Goal: Transaction & Acquisition: Purchase product/service

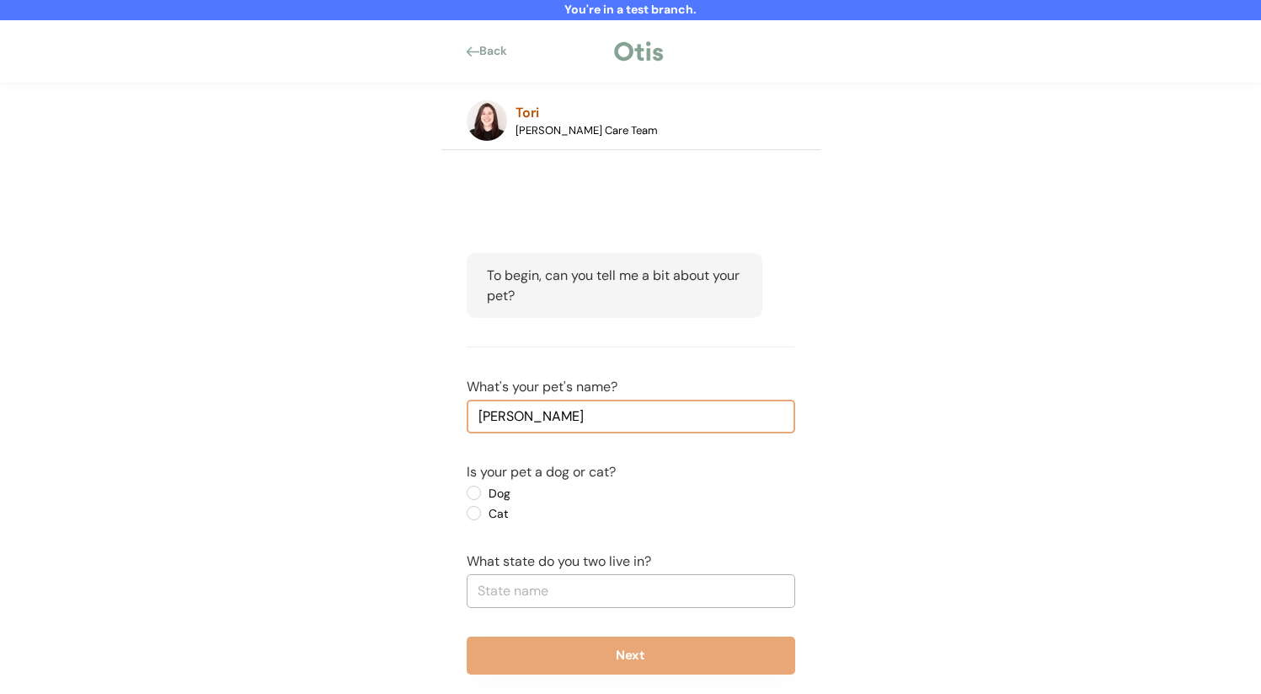
type input "Brittney"
click at [495, 495] on label "Dog" at bounding box center [560, 493] width 152 height 12
click at [465, 495] on input "Dog" at bounding box center [459, 492] width 11 height 11
radio input "true"
click at [547, 601] on input "text" at bounding box center [631, 591] width 329 height 34
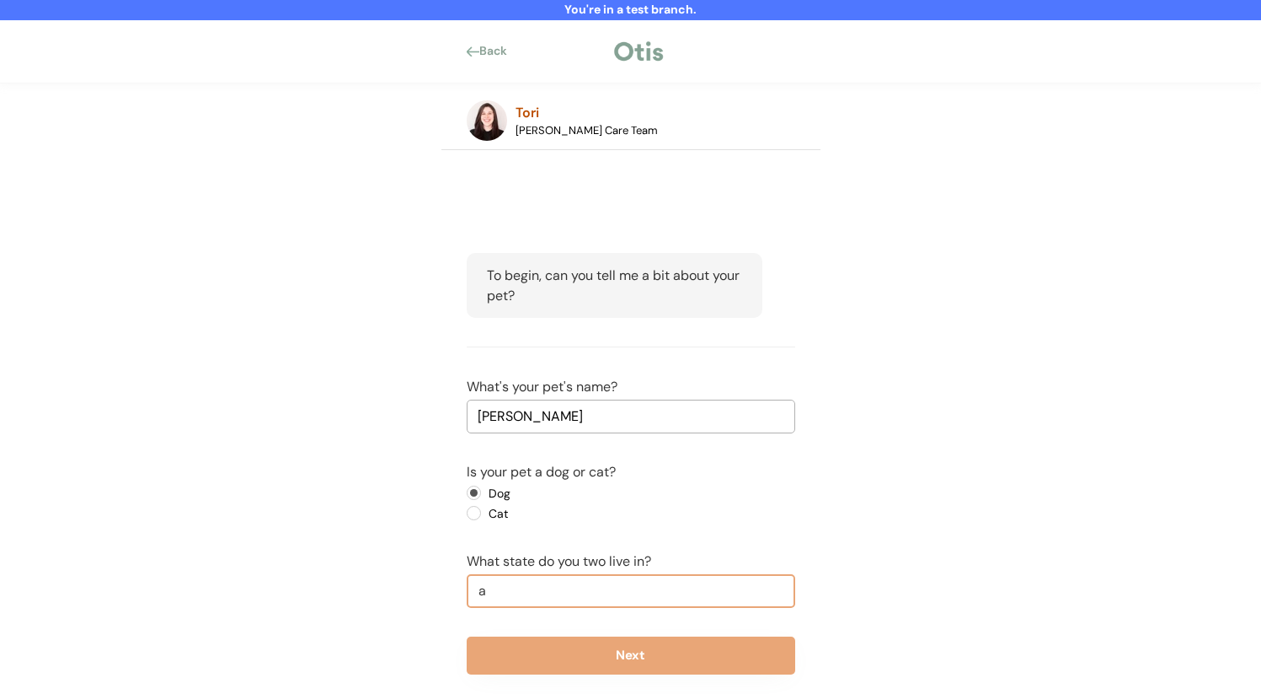
type input "al"
type input "alabama"
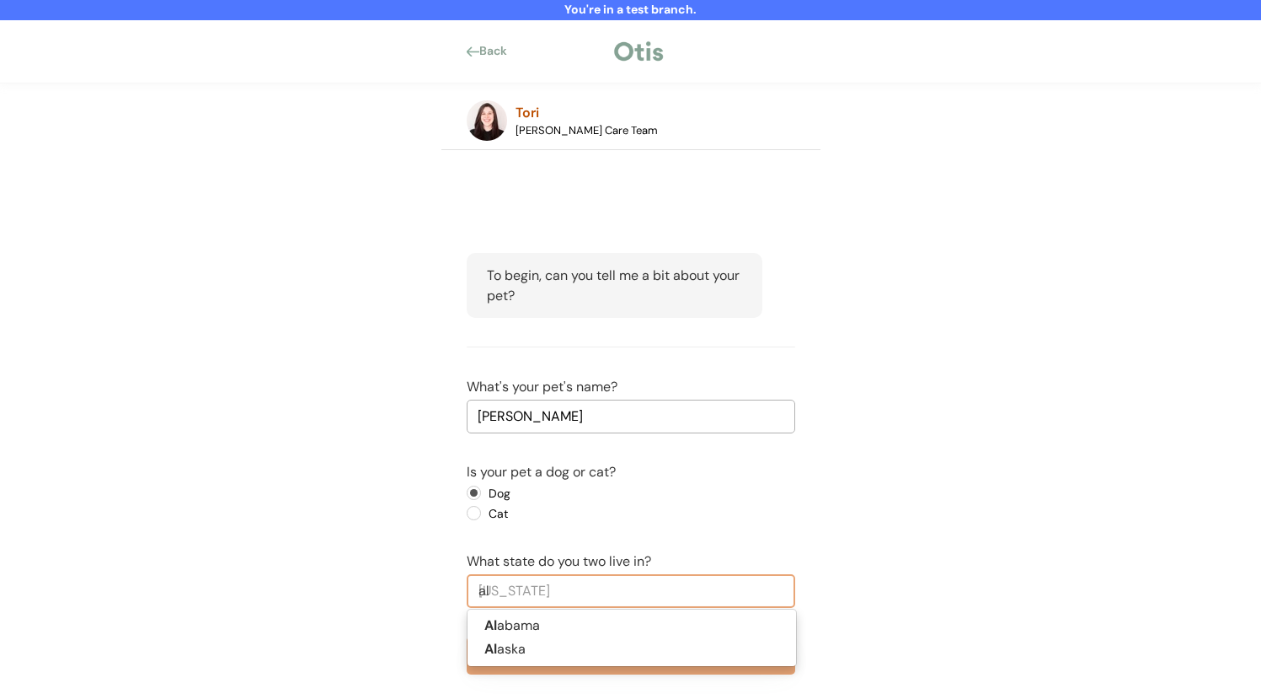
type input "a"
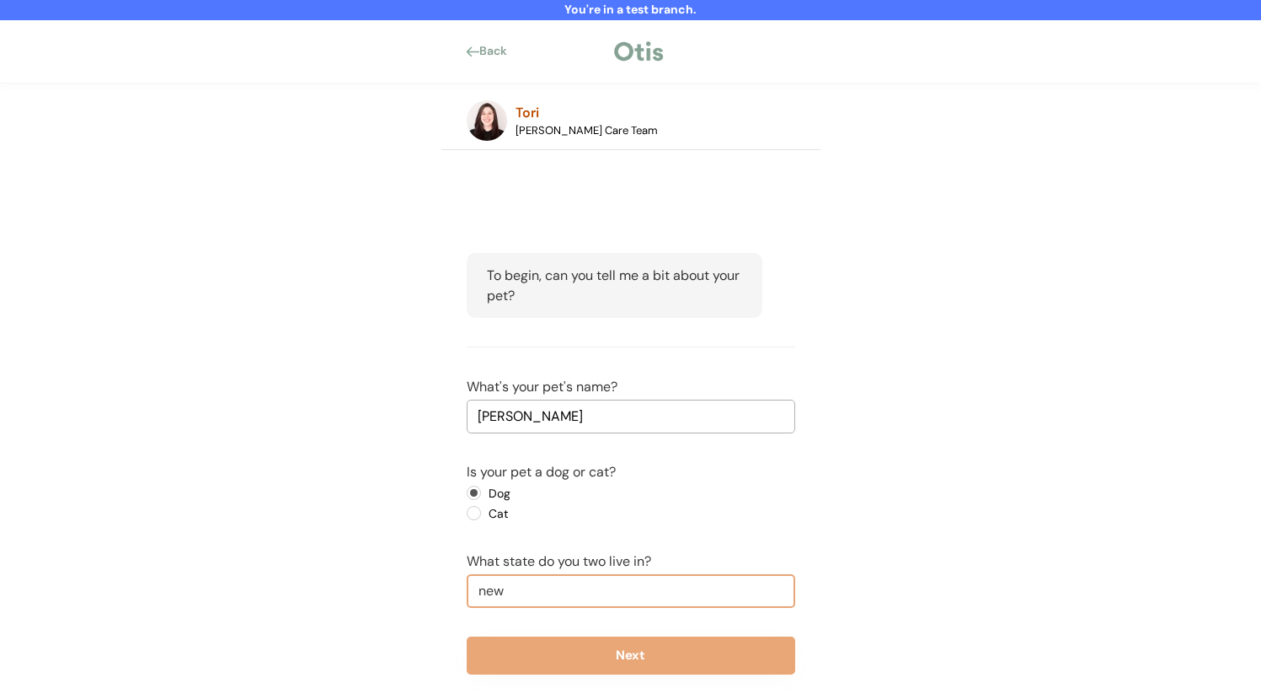
type input "new"
type input "new Jersey"
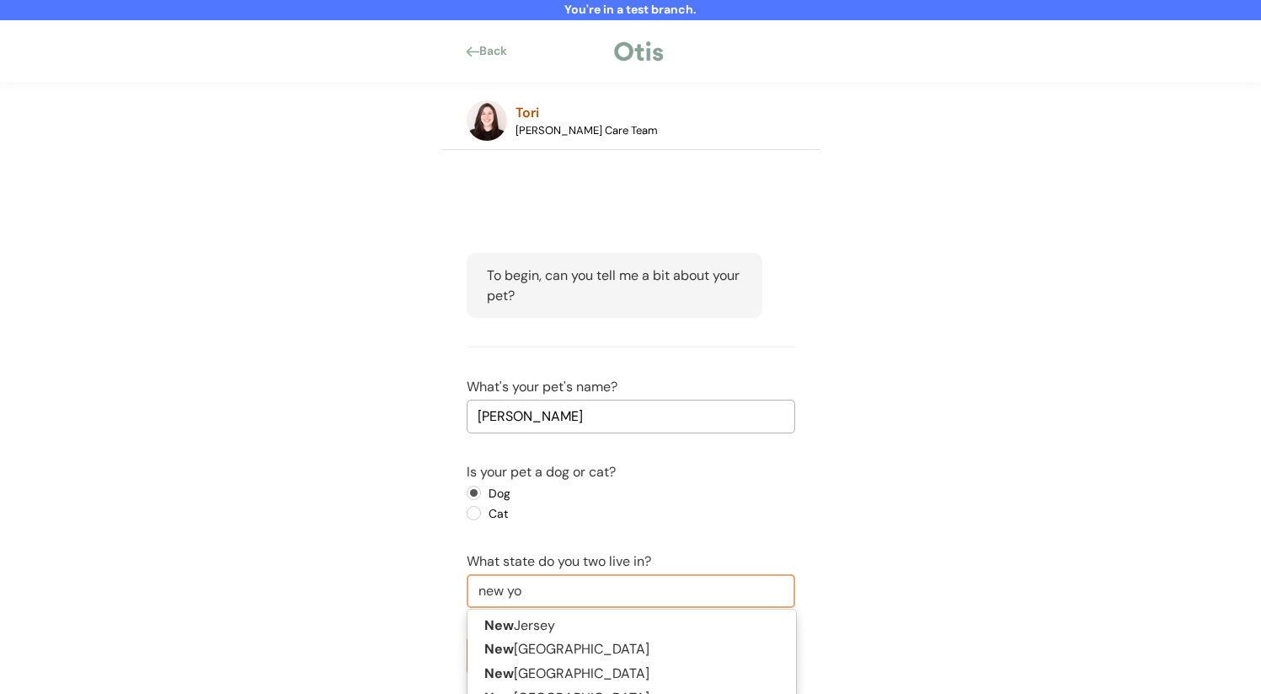
type input "new yor"
type input "new york"
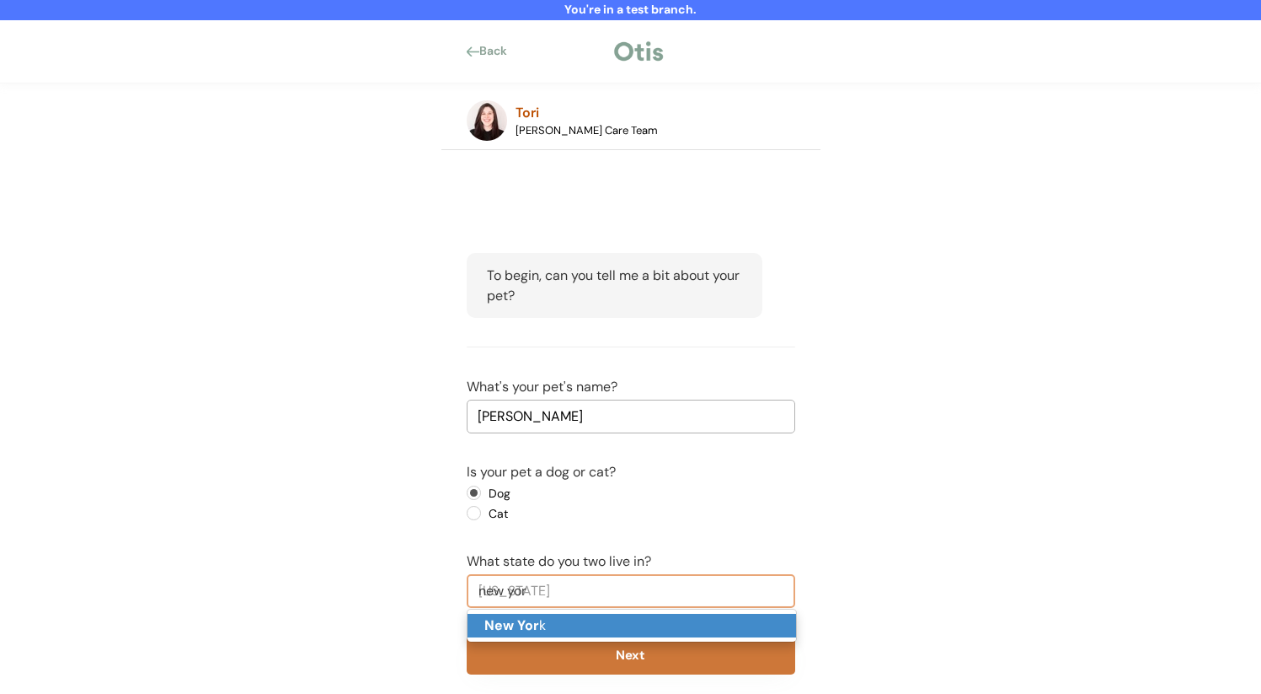
click at [568, 625] on p "New Yor k" at bounding box center [632, 625] width 329 height 24
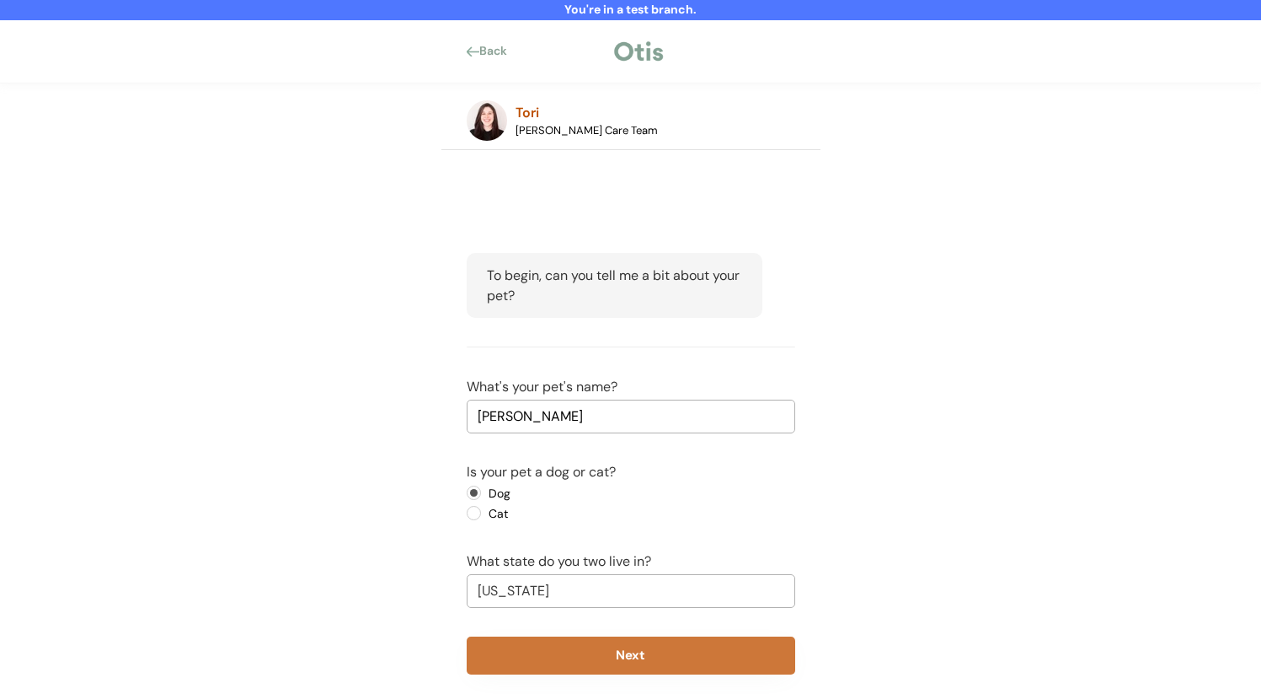
type input "New York"
click at [562, 651] on button "Next" at bounding box center [631, 655] width 329 height 38
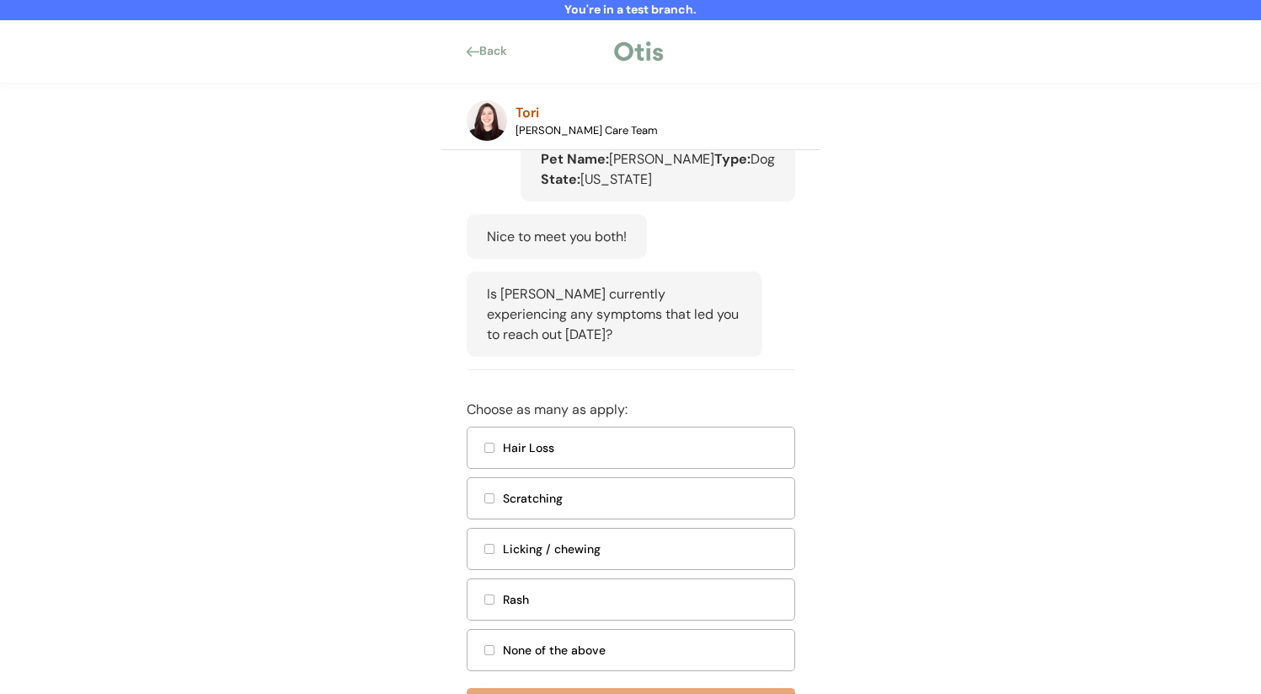
scroll to position [260, 0]
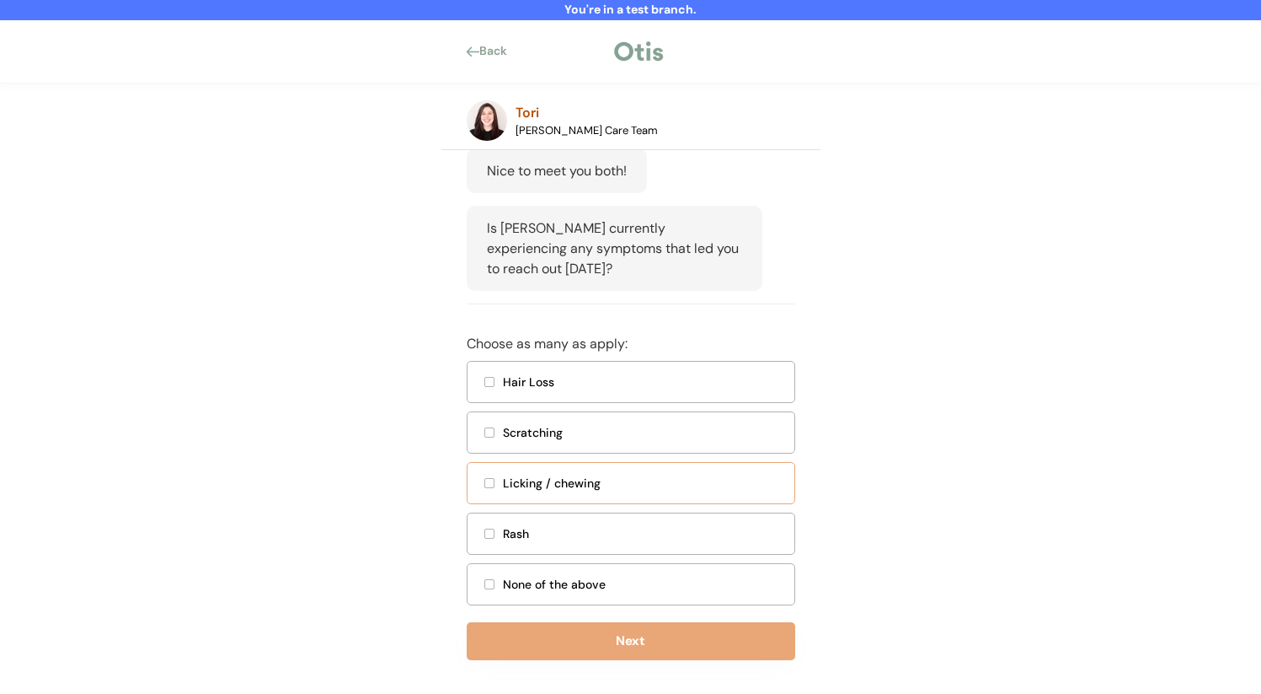
click at [653, 492] on div "Licking / chewing" at bounding box center [643, 483] width 281 height 18
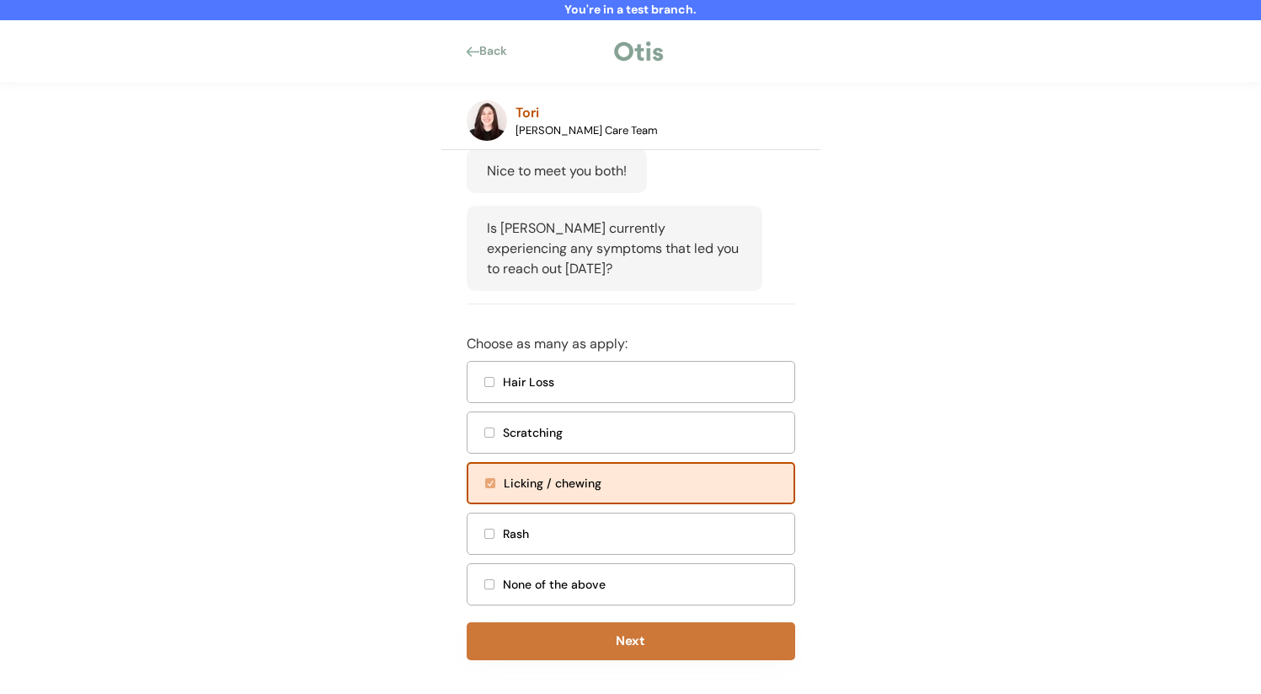
click at [627, 660] on button "Next" at bounding box center [631, 641] width 329 height 38
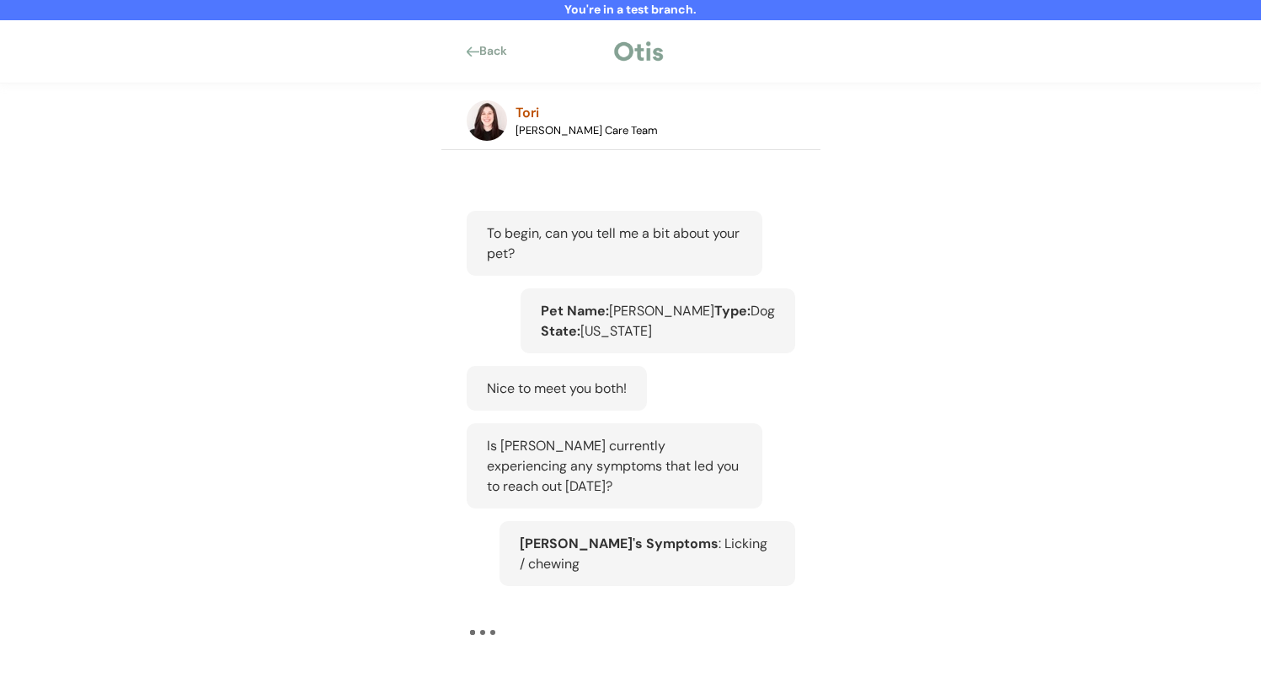
scroll to position [42, 0]
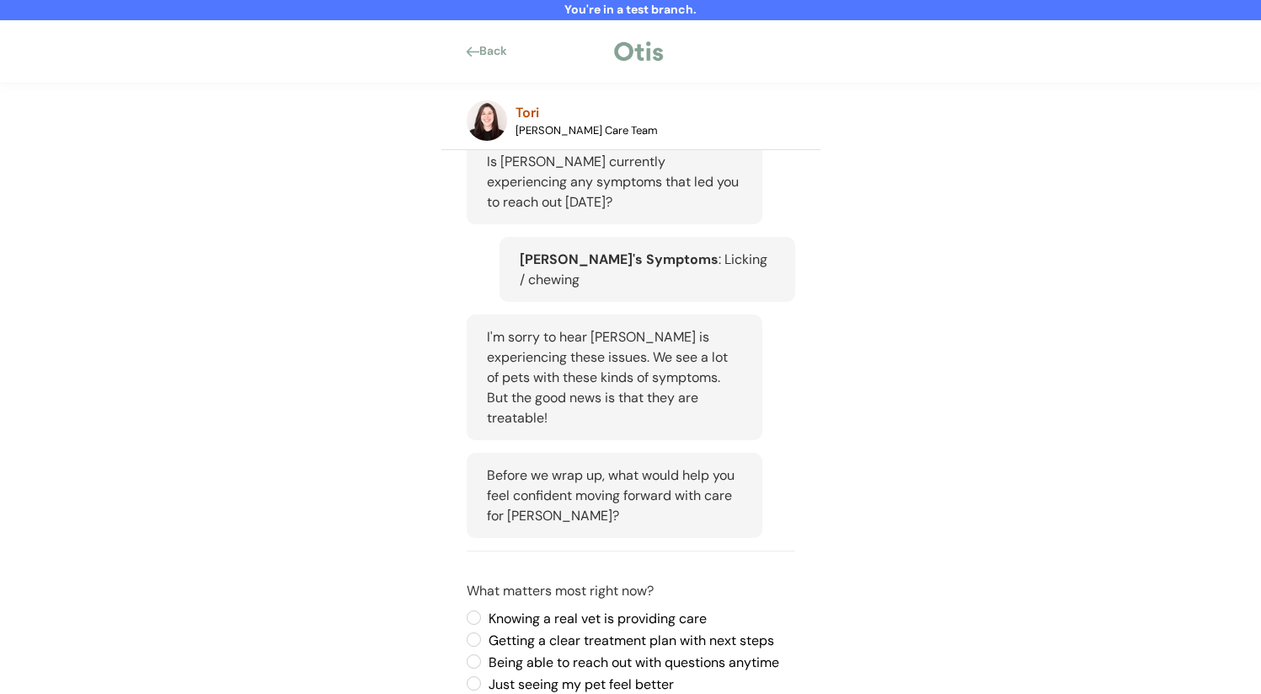
scroll to position [415, 0]
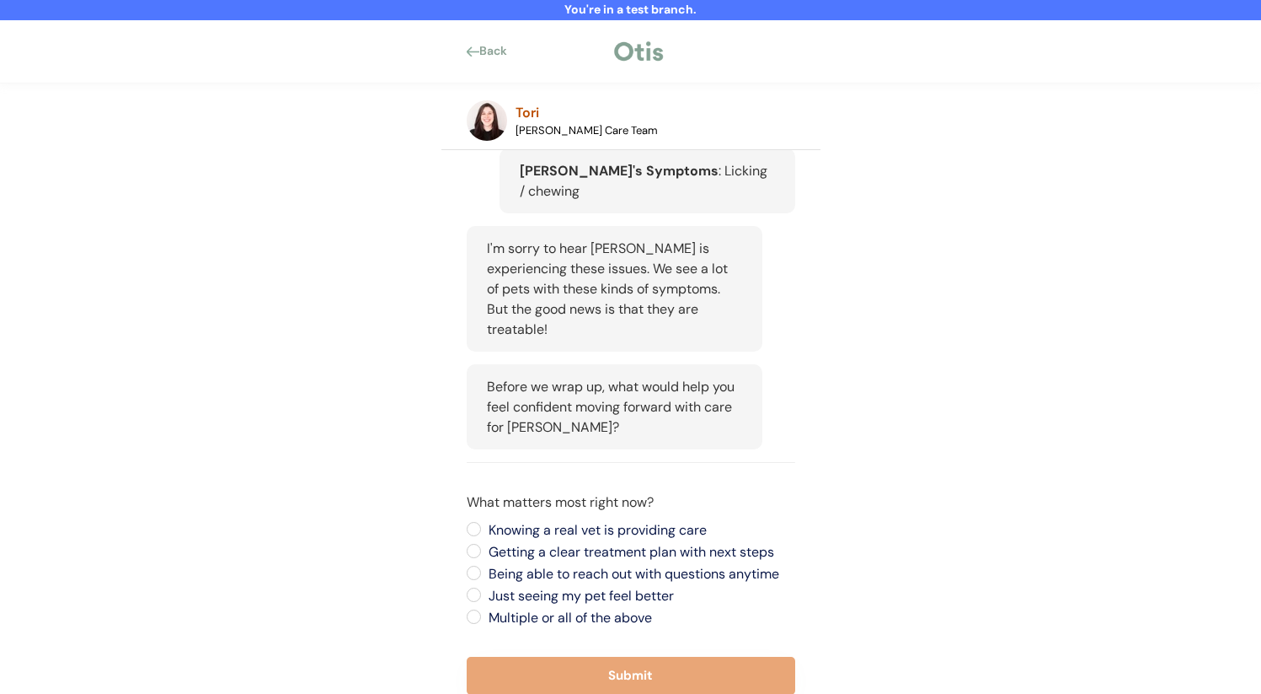
click at [647, 523] on label "Knowing a real vet is providing care" at bounding box center [640, 529] width 312 height 13
click at [465, 523] on input "Knowing a real vet is providing care" at bounding box center [459, 528] width 11 height 11
radio input "true"
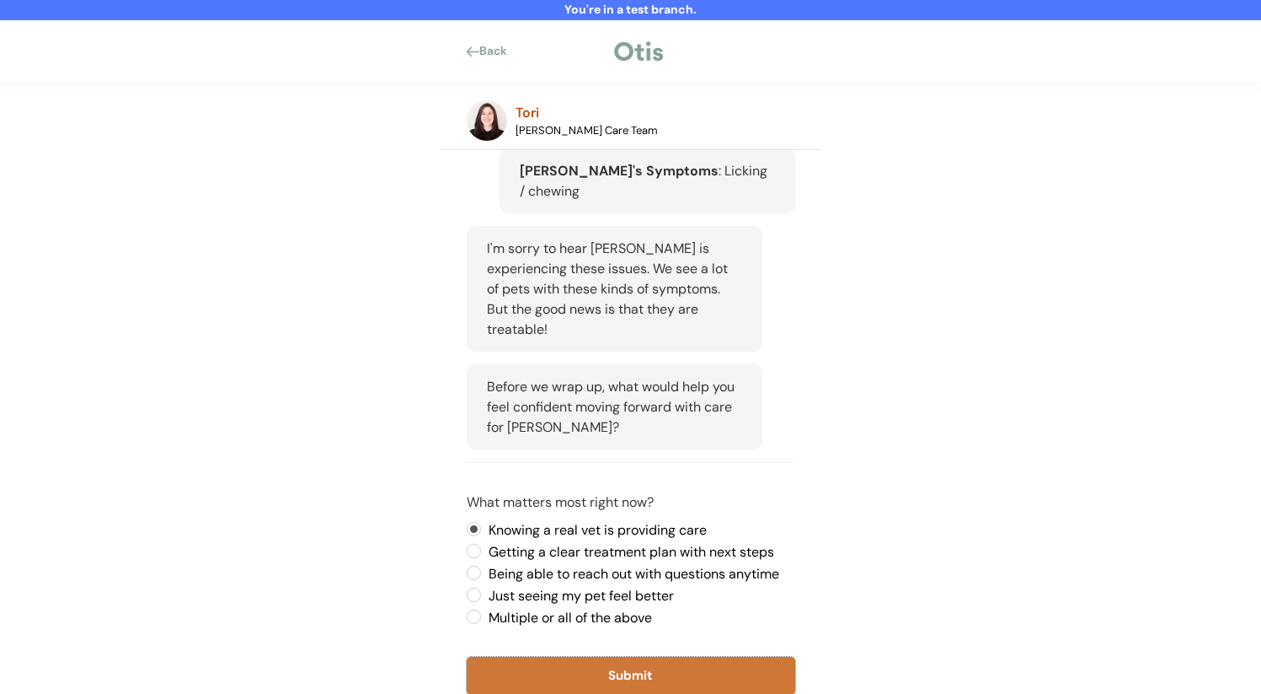
click at [630, 656] on button "Submit" at bounding box center [631, 675] width 329 height 38
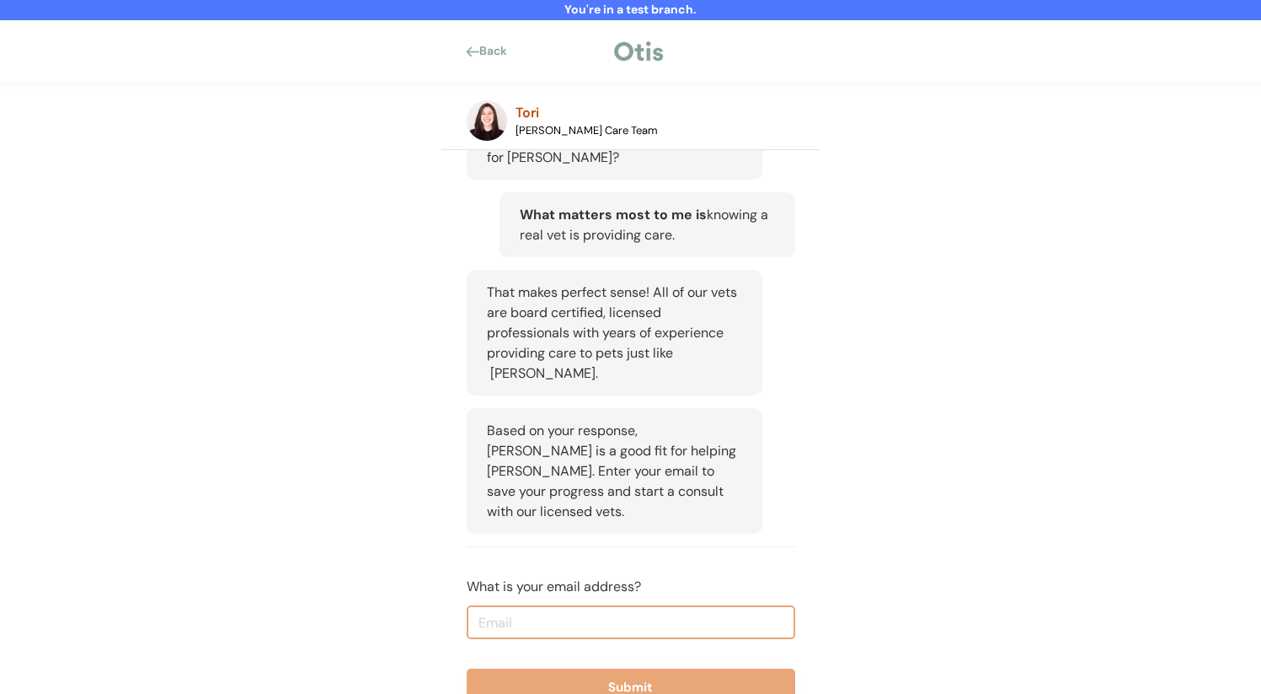
scroll to position [671, 0]
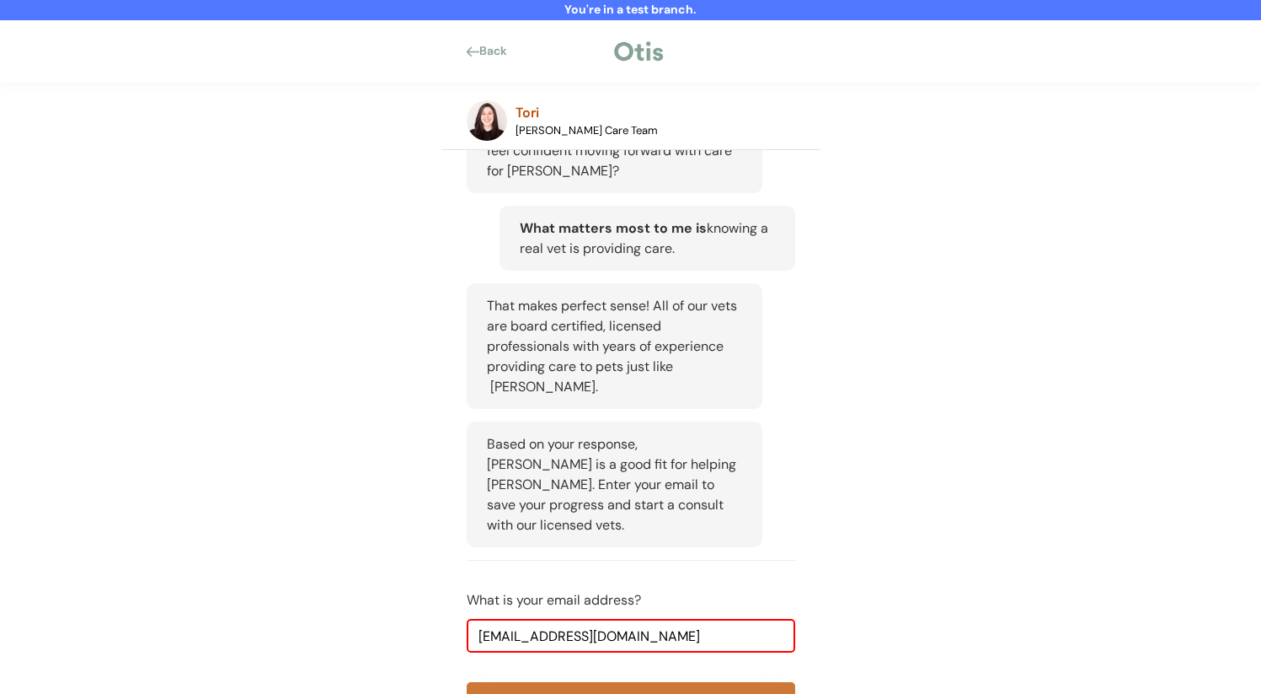
type input "niina+test8202@otisforpets.com"
click at [673, 682] on button "Submit" at bounding box center [631, 701] width 329 height 38
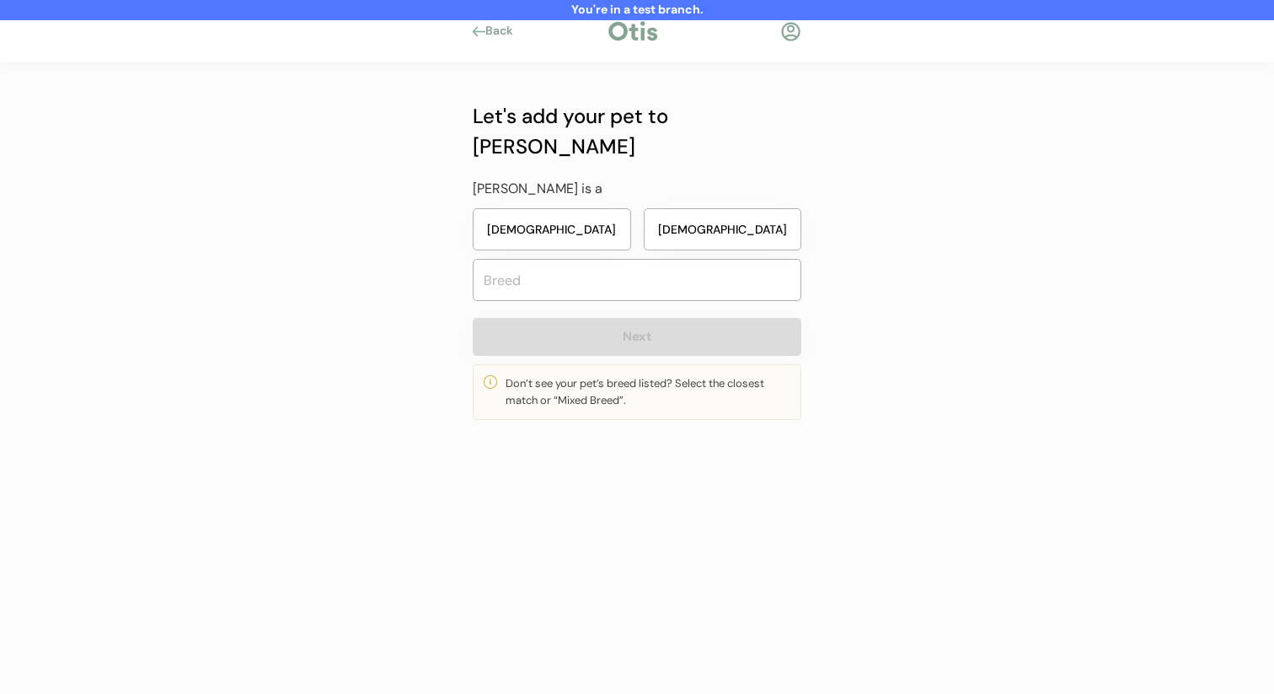
click at [551, 211] on button "Female" at bounding box center [552, 229] width 158 height 42
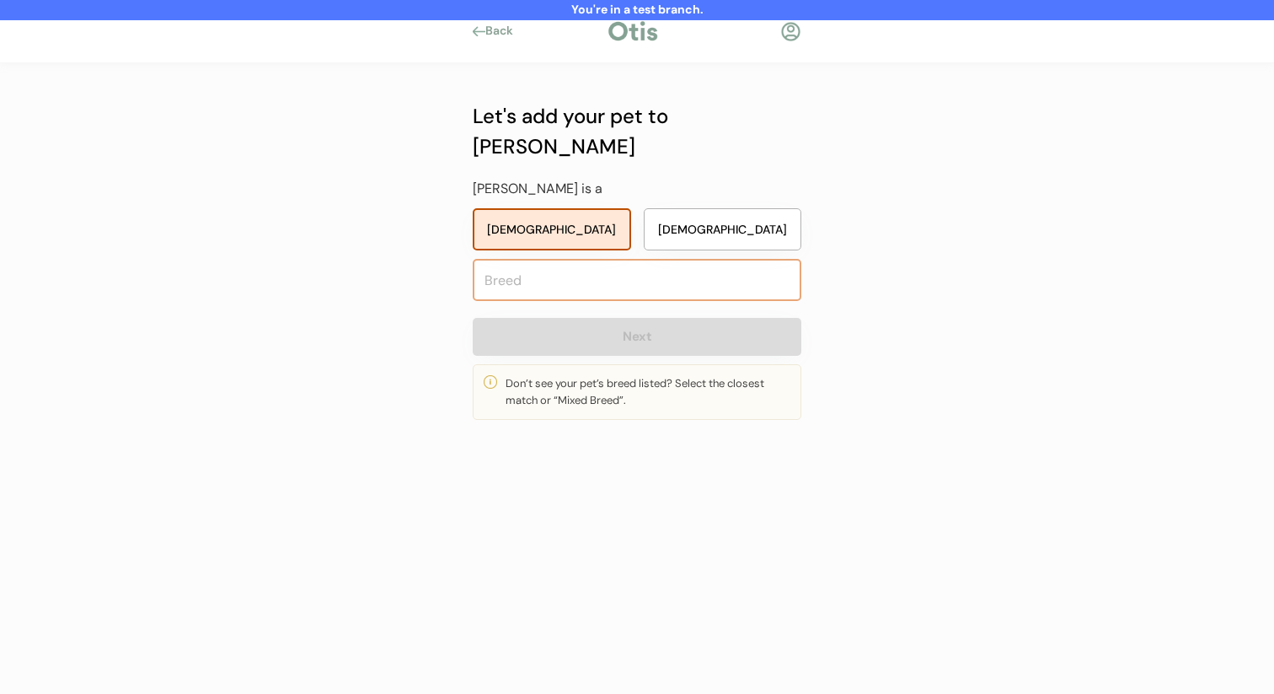
click at [581, 266] on input "text" at bounding box center [637, 280] width 329 height 42
type input "hung"
type input "hungarian Vizsla"
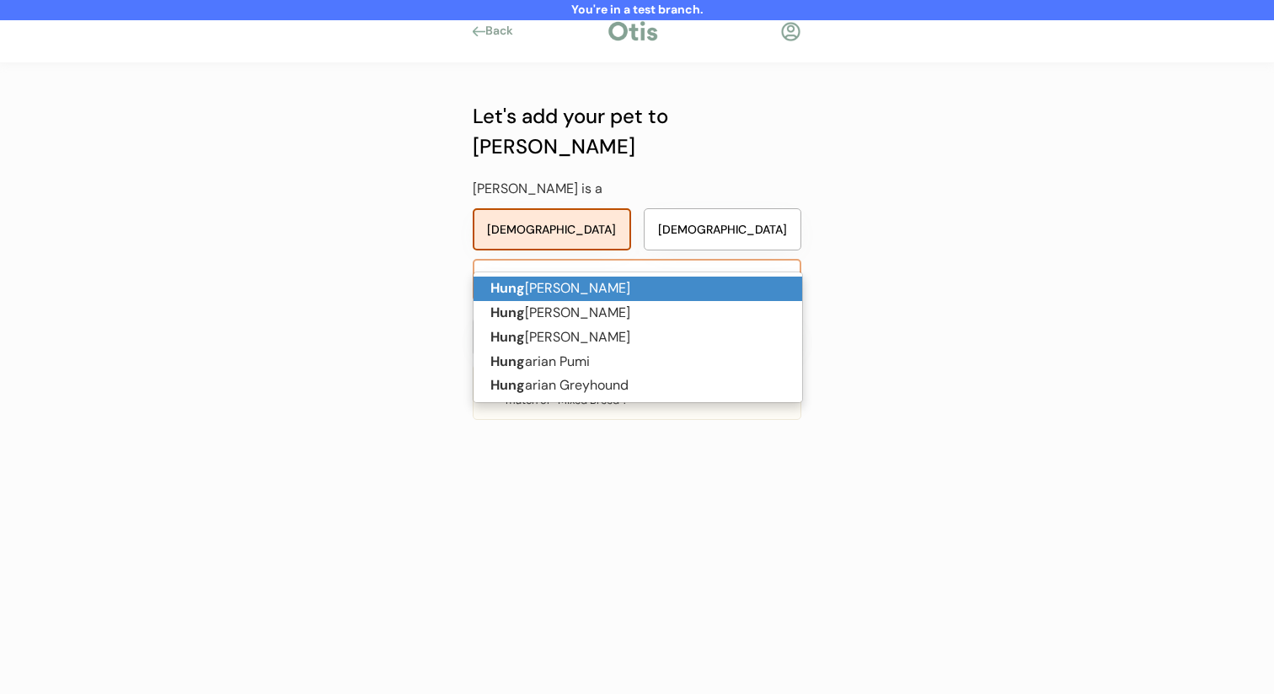
click at [585, 291] on p "Hung arian Vizsla" at bounding box center [638, 288] width 329 height 24
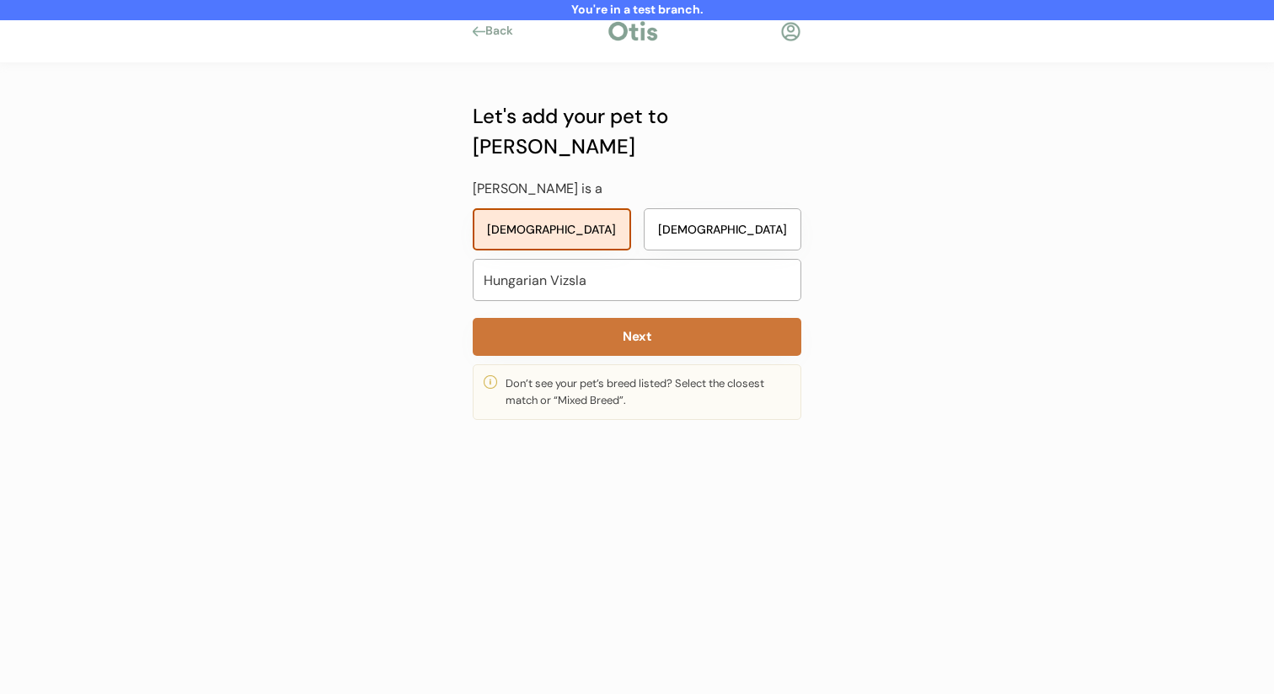
type input "Hungarian Vizsla"
click at [590, 375] on div "Don’t see your pet’s breed listed? Select the closest match or “Mixed Breed”." at bounding box center [648, 392] width 285 height 34
click at [600, 318] on button "Next" at bounding box center [637, 337] width 329 height 38
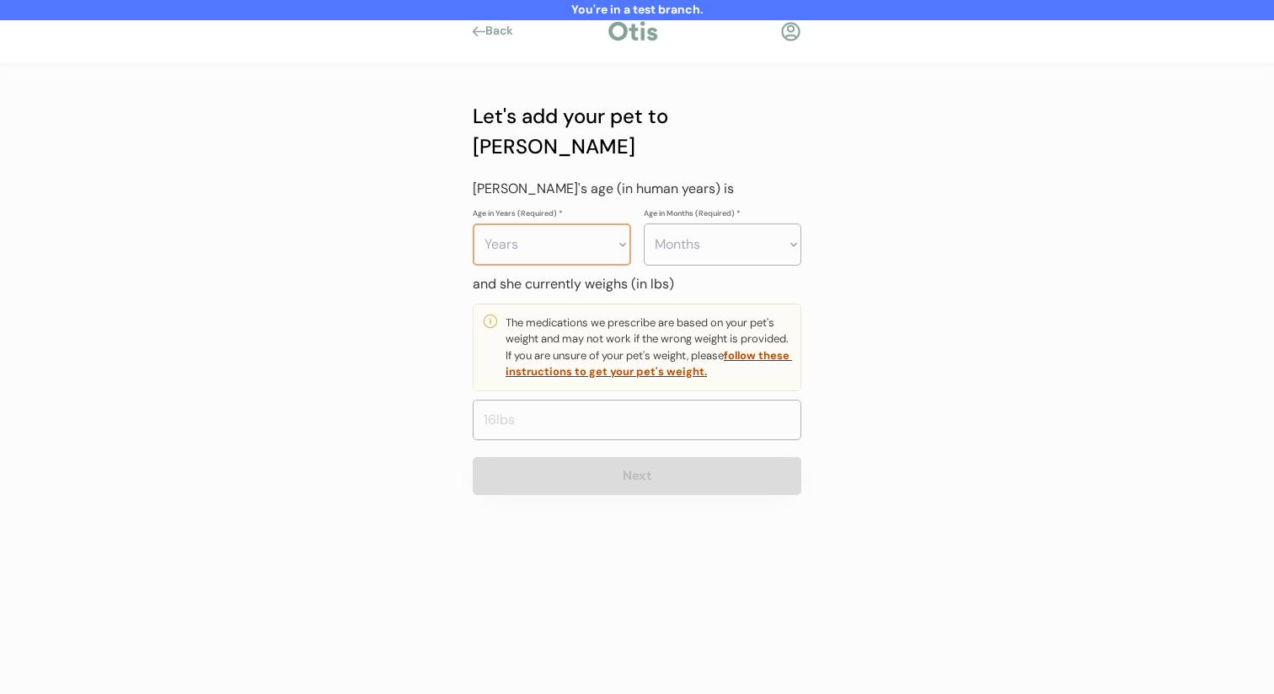
click at [597, 223] on select "Years 0 1 2 3 4 5 6 7 8 9 10 11 12 13 14 15 16 17 18 19 20" at bounding box center [552, 244] width 158 height 42
select select "4"
click at [473, 223] on select "Years 0 1 2 3 4 5 6 7 8 9 10 11 12 13 14 15 16 17 18 19 20" at bounding box center [552, 244] width 158 height 42
click at [701, 225] on select "Months 0 1 2 3 4 5 6 7 8 9 10 11" at bounding box center [723, 244] width 158 height 42
select select "5"
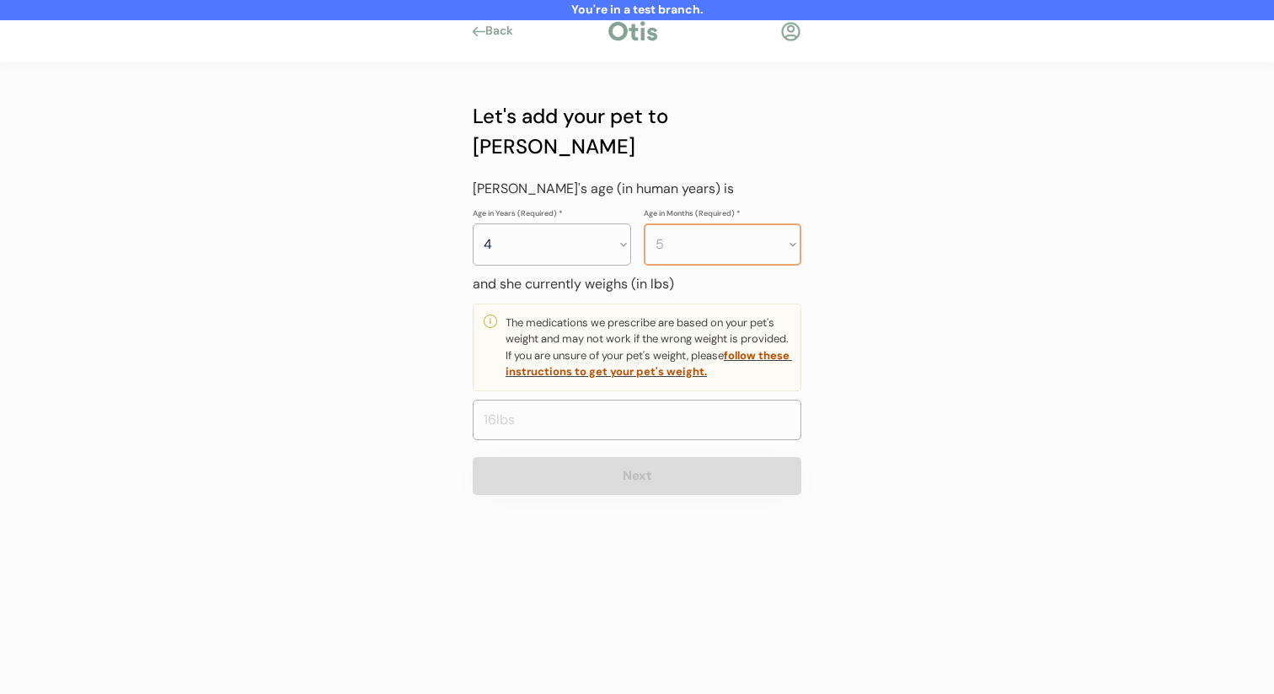
click at [644, 223] on select "Months 0 1 2 3 4 5 6 7 8 9 10 11" at bounding box center [723, 244] width 158 height 42
click at [659, 399] on input "input" at bounding box center [637, 419] width 329 height 40
type input "45.0"
click at [651, 457] on button "Next" at bounding box center [637, 476] width 329 height 38
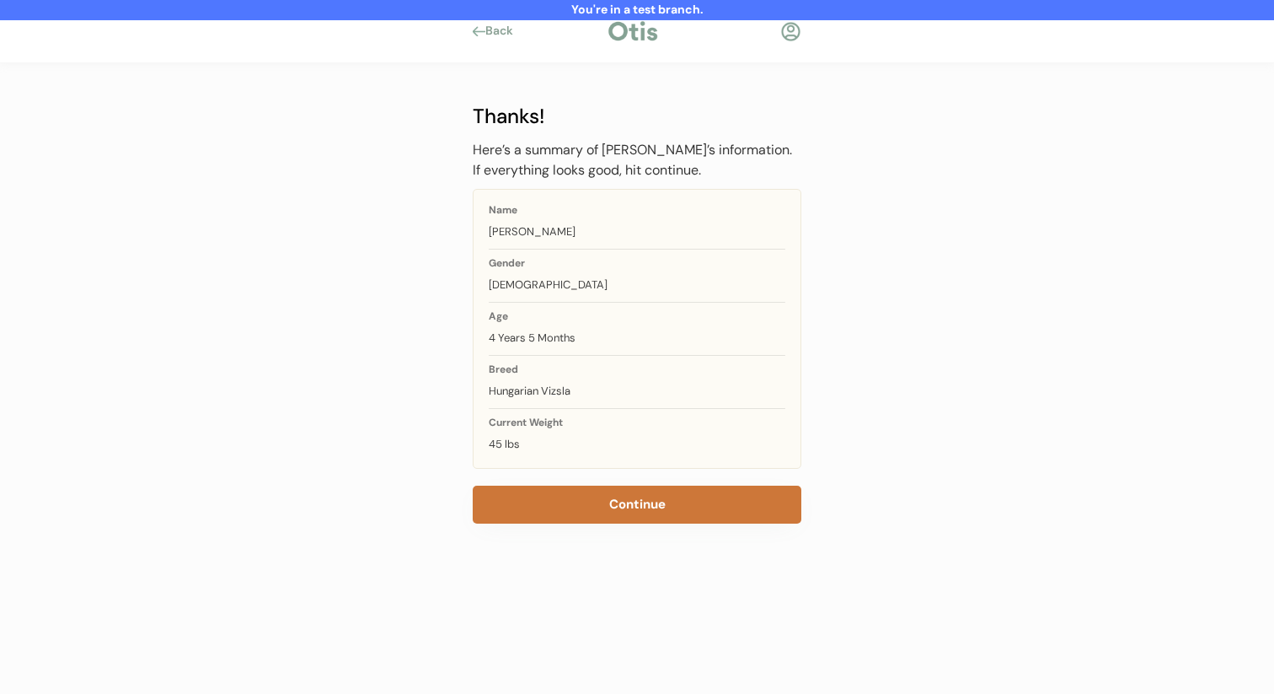
click at [622, 502] on button "Continue" at bounding box center [637, 504] width 329 height 38
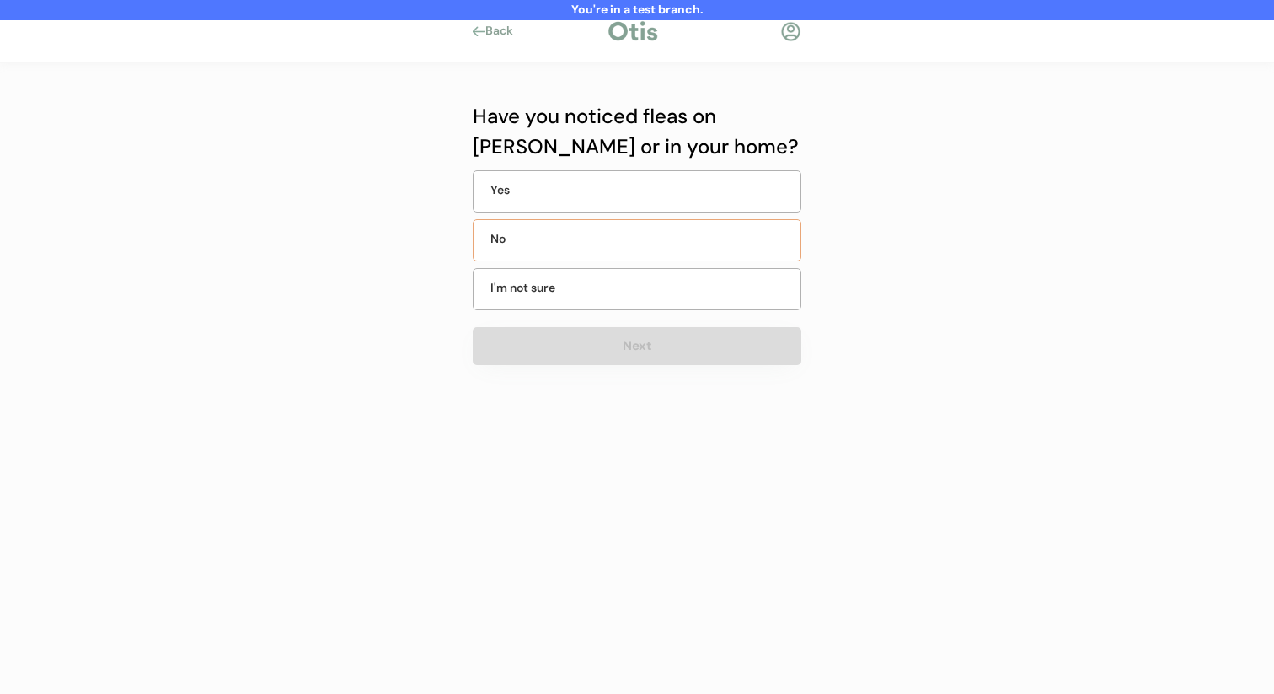
click at [641, 257] on div "No" at bounding box center [637, 240] width 329 height 42
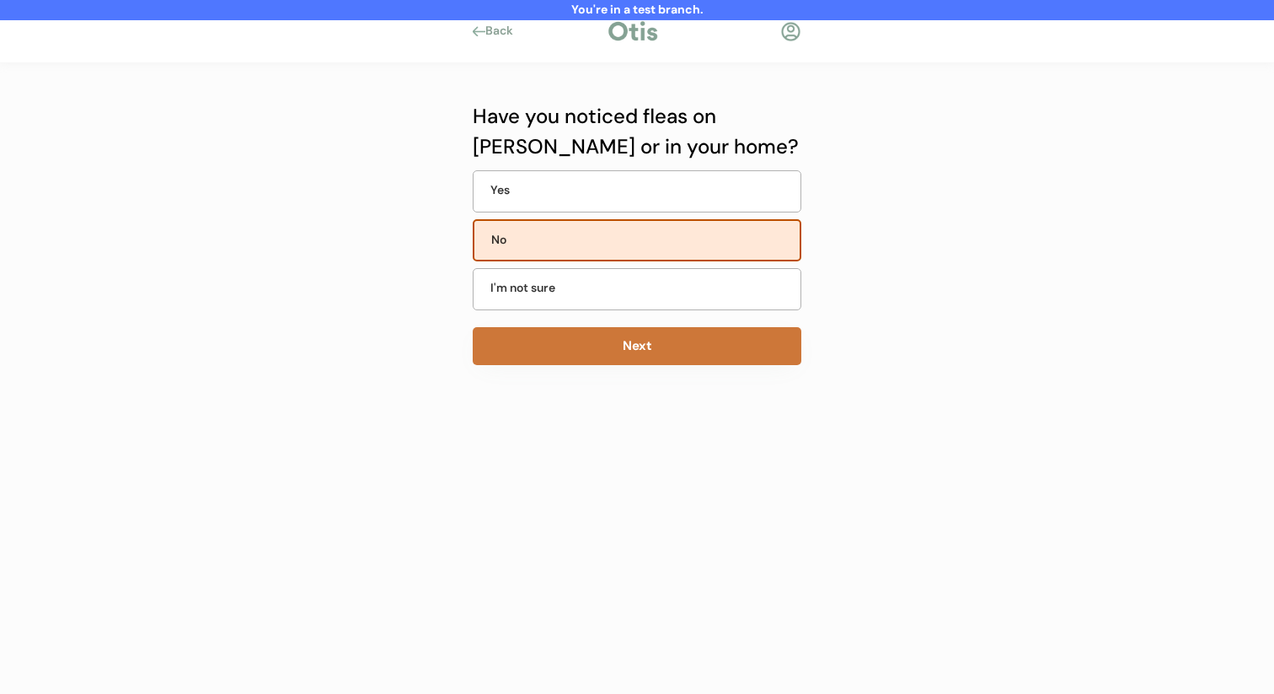
click at [624, 351] on button "Next" at bounding box center [637, 346] width 329 height 38
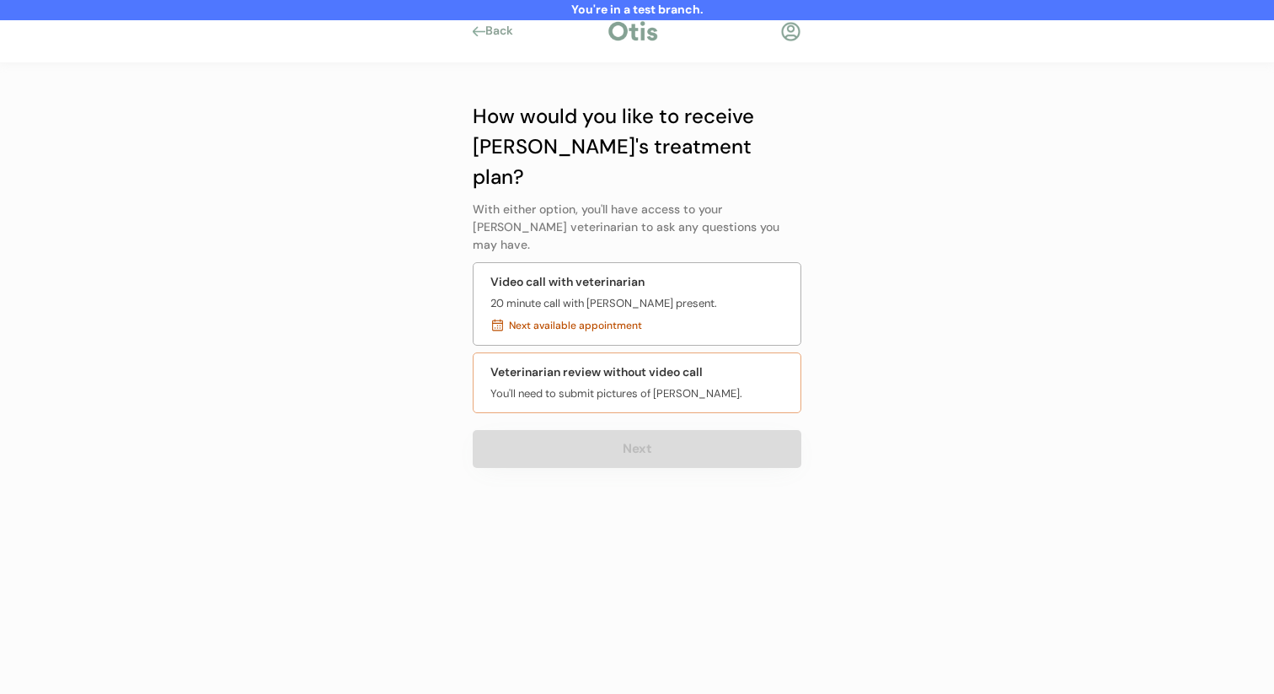
click at [632, 363] on div "Veterinarian review without video call" at bounding box center [596, 372] width 212 height 18
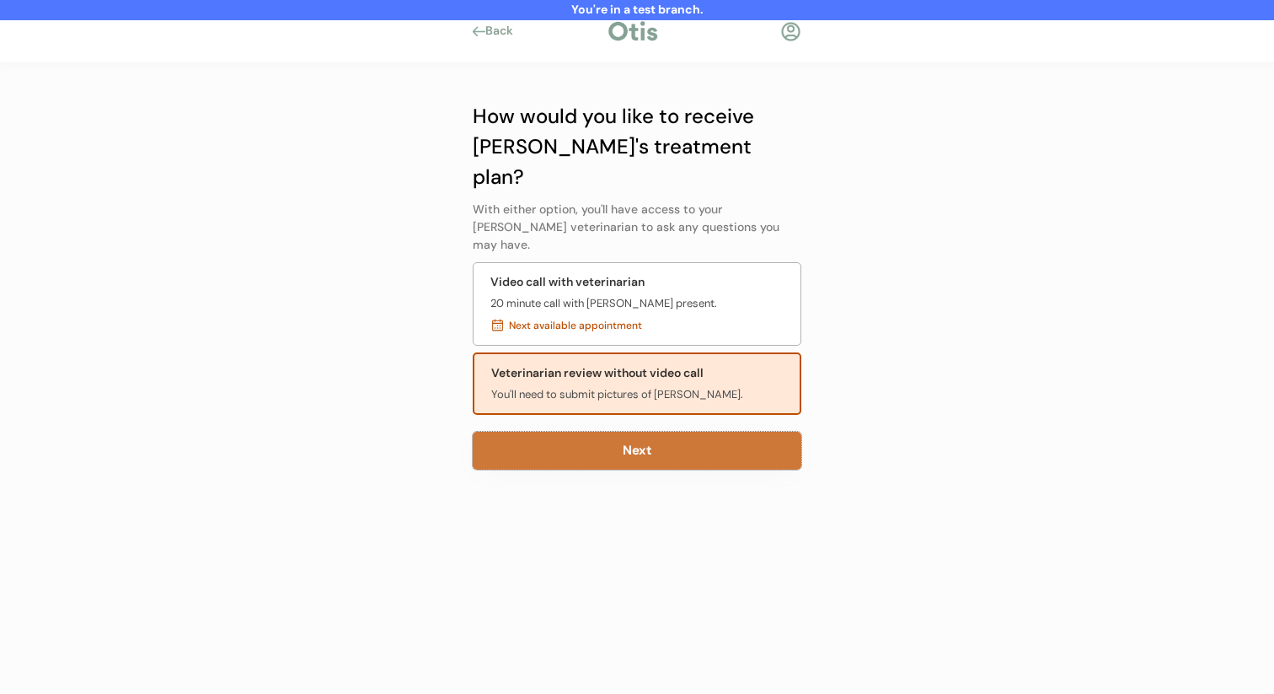
click at [641, 431] on button "Next" at bounding box center [637, 450] width 329 height 38
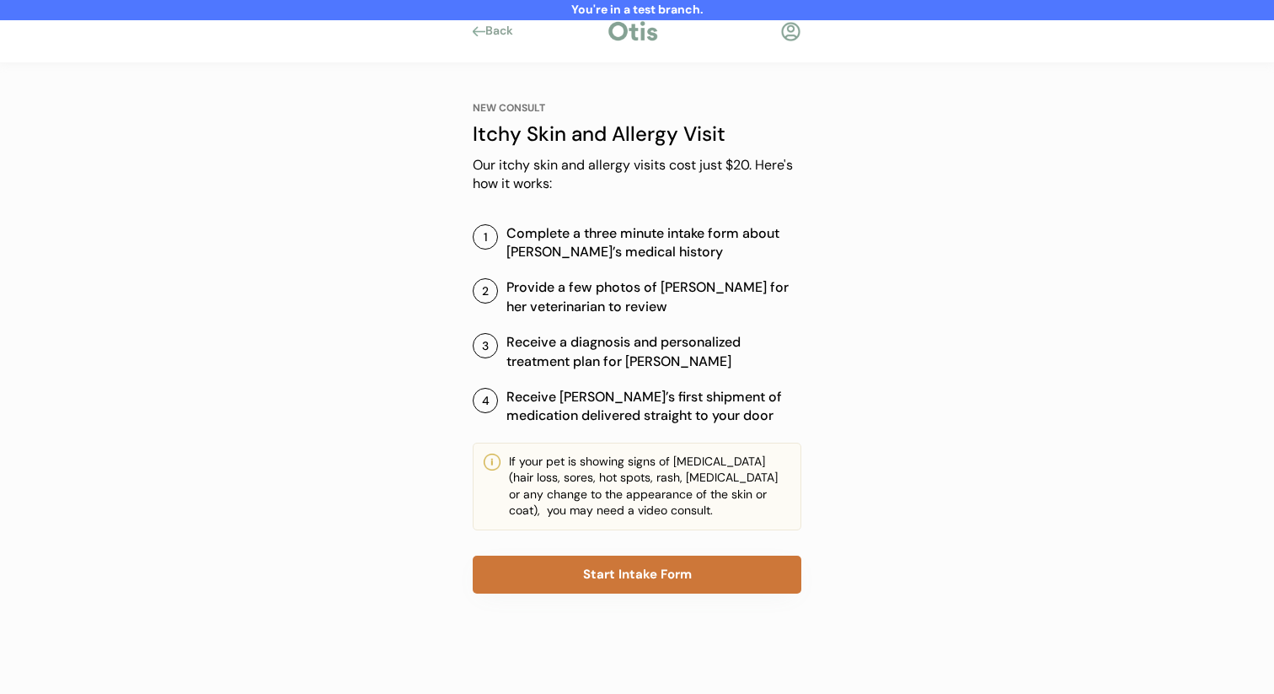
click at [615, 577] on button "Start Intake Form" at bounding box center [637, 574] width 329 height 38
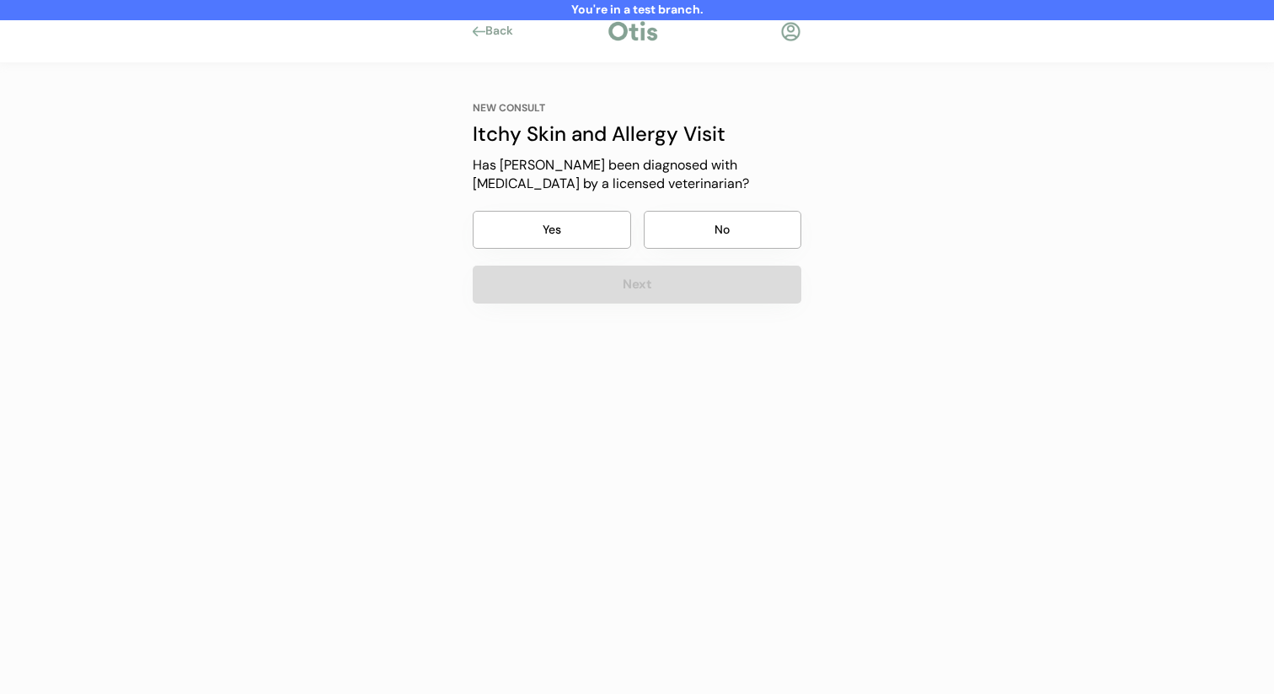
click at [679, 218] on button "No" at bounding box center [723, 230] width 158 height 38
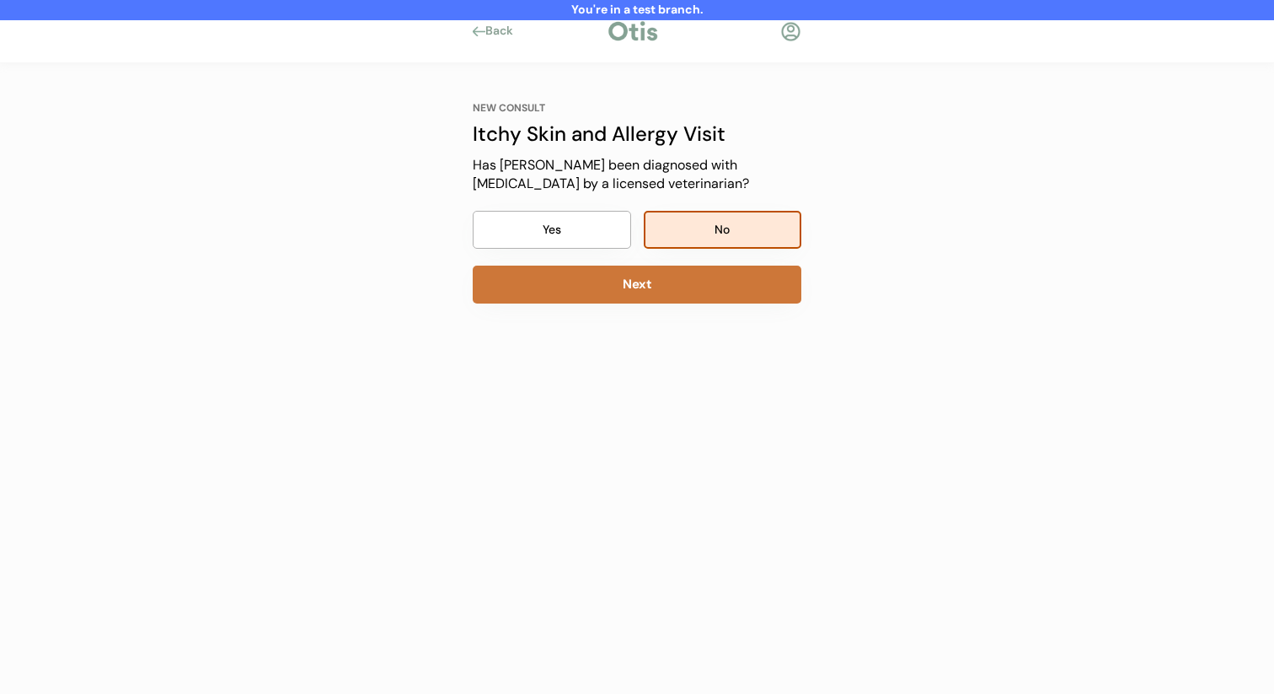
click at [676, 297] on button "Next" at bounding box center [637, 284] width 329 height 38
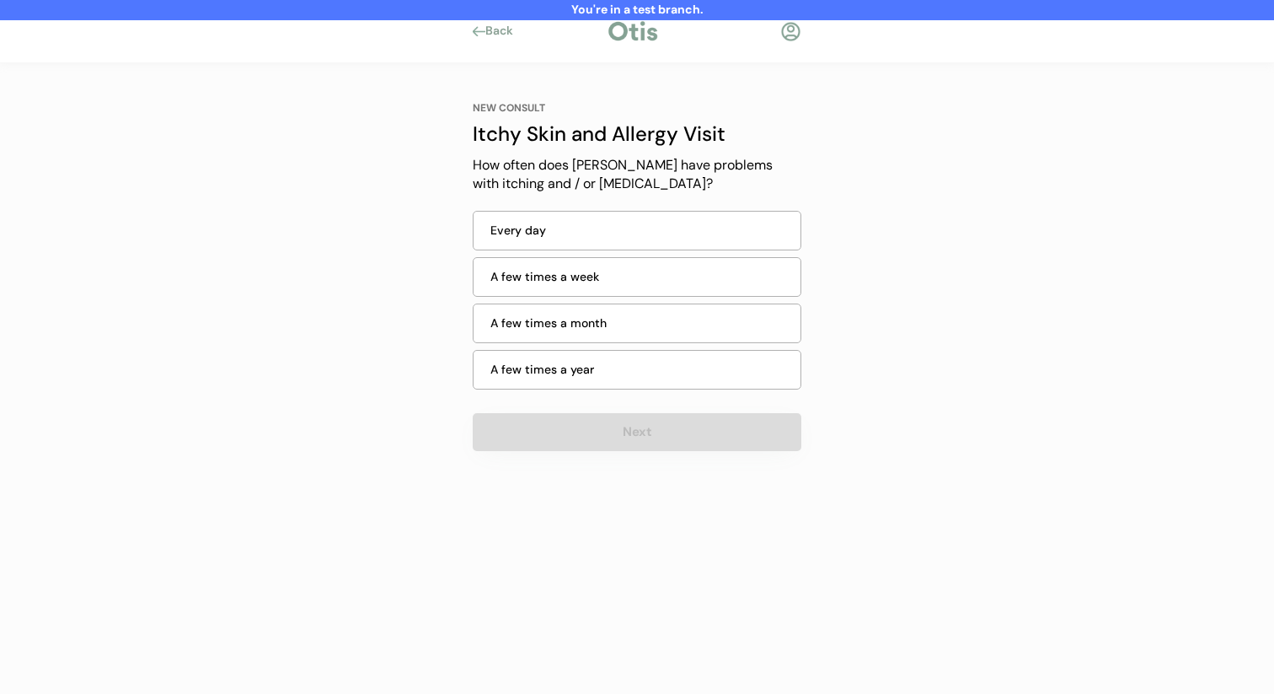
click at [667, 319] on div "A few times a month" at bounding box center [640, 323] width 300 height 18
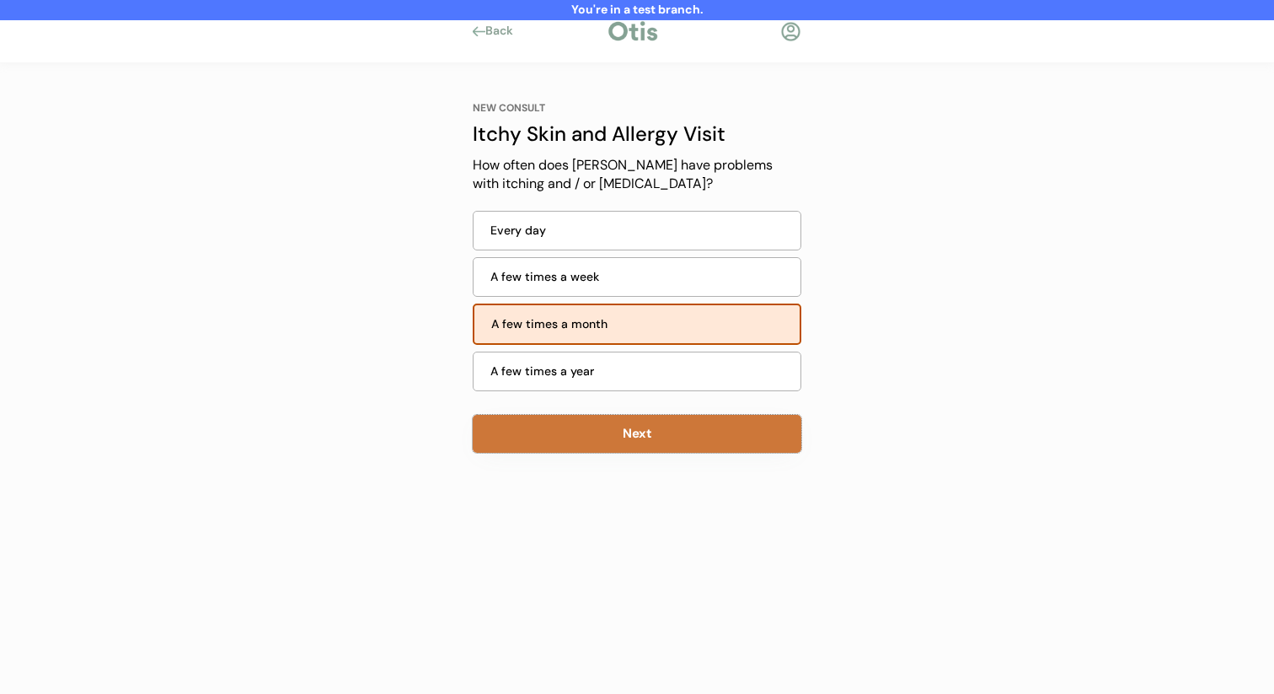
click at [635, 447] on button "Next" at bounding box center [637, 434] width 329 height 38
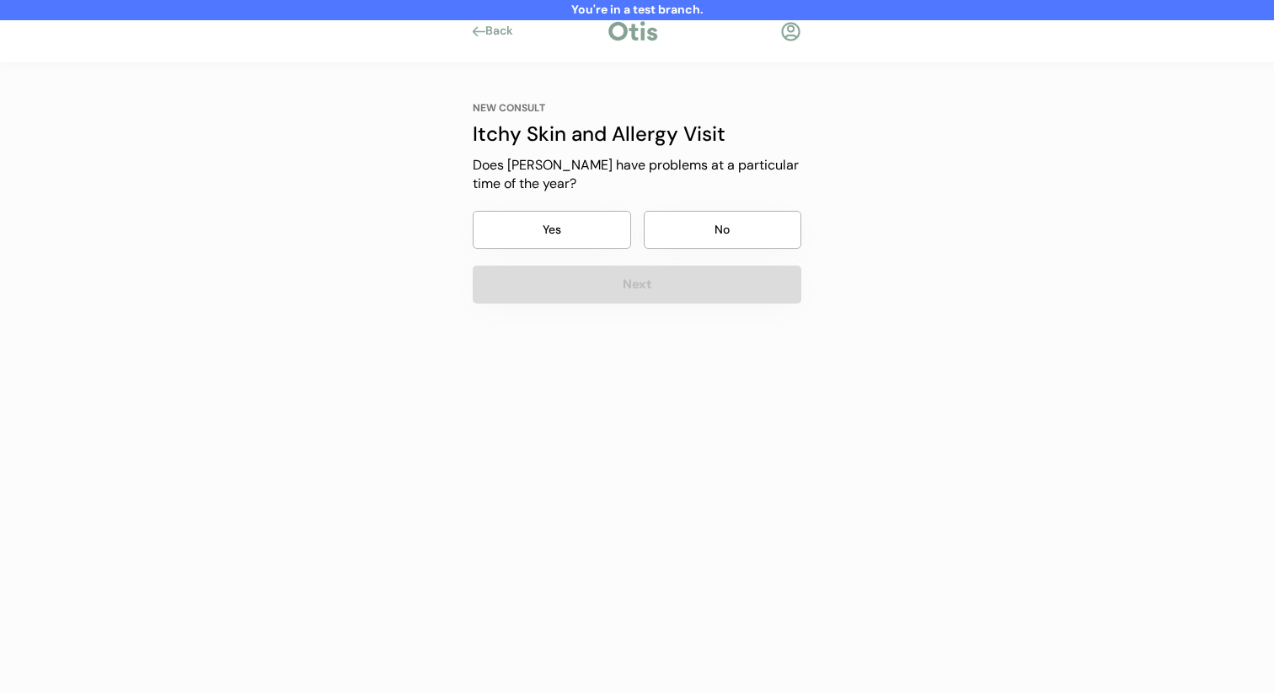
click at [719, 235] on button "No" at bounding box center [723, 230] width 158 height 38
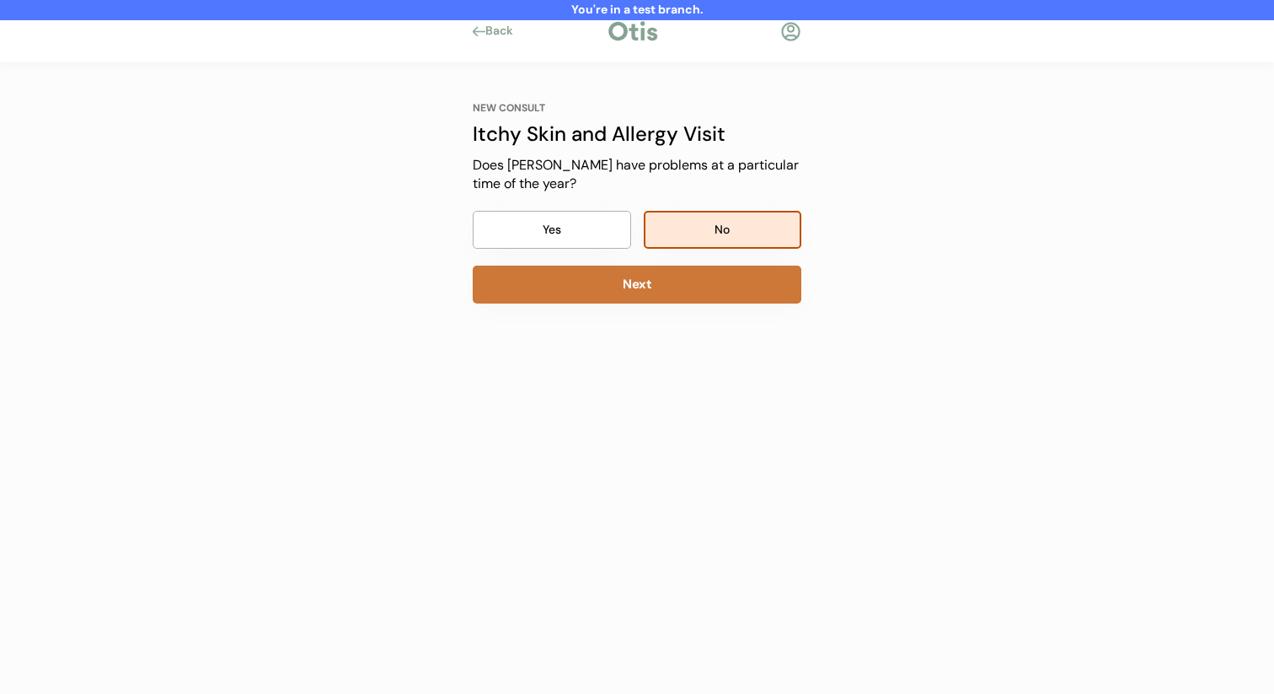
click at [699, 286] on button "Next" at bounding box center [637, 284] width 329 height 38
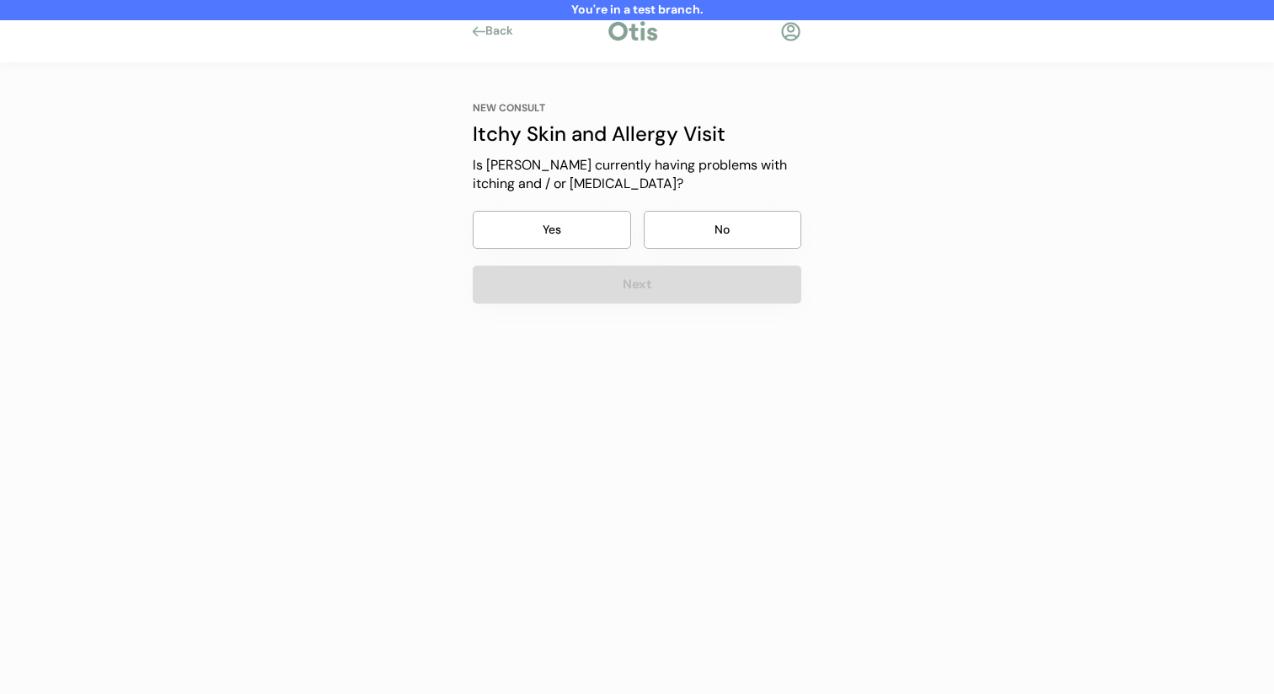
click at [714, 242] on button "No" at bounding box center [723, 230] width 158 height 38
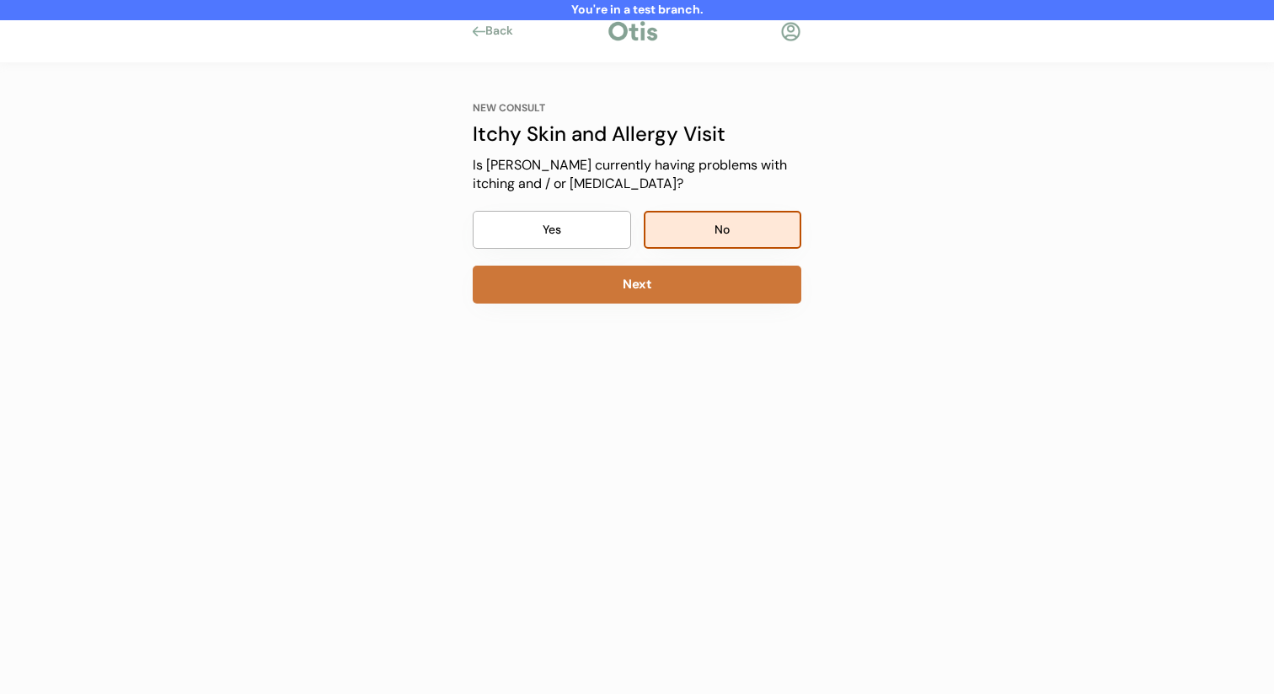
click at [696, 287] on button "Next" at bounding box center [637, 284] width 329 height 38
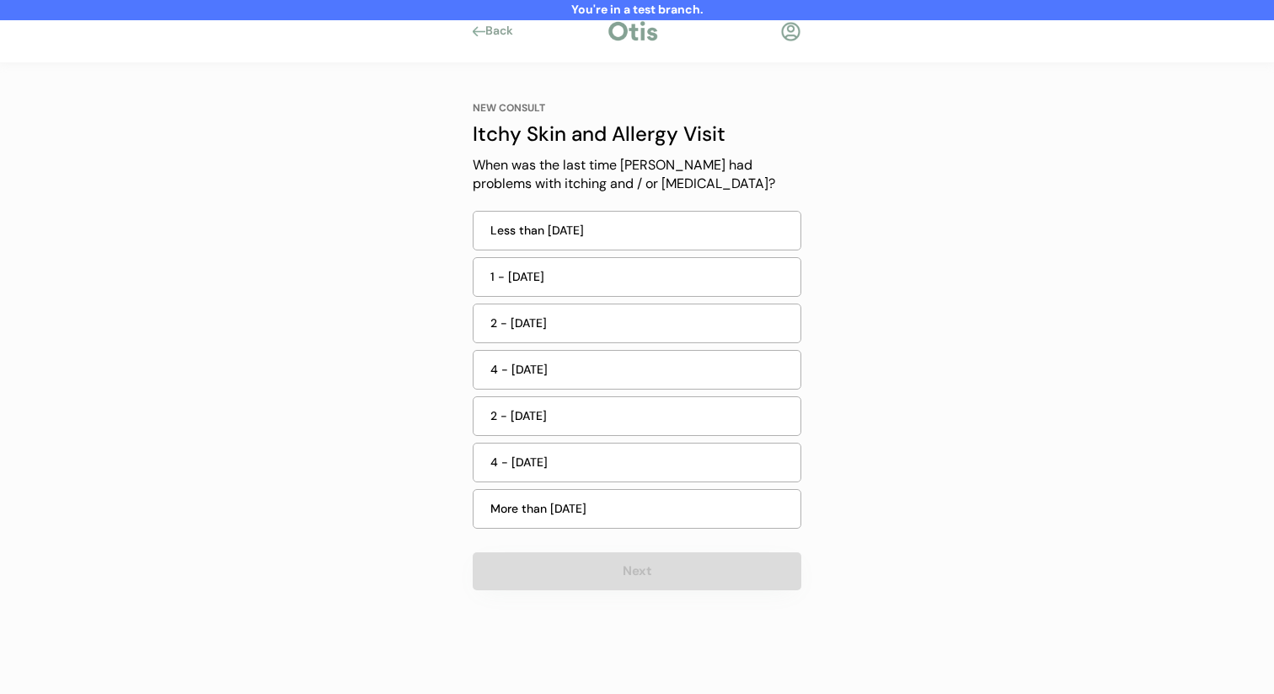
click at [687, 297] on div "1 - 2 weeks ago" at bounding box center [637, 280] width 329 height 46
click at [627, 469] on div "4 - 6 months ago" at bounding box center [640, 462] width 300 height 18
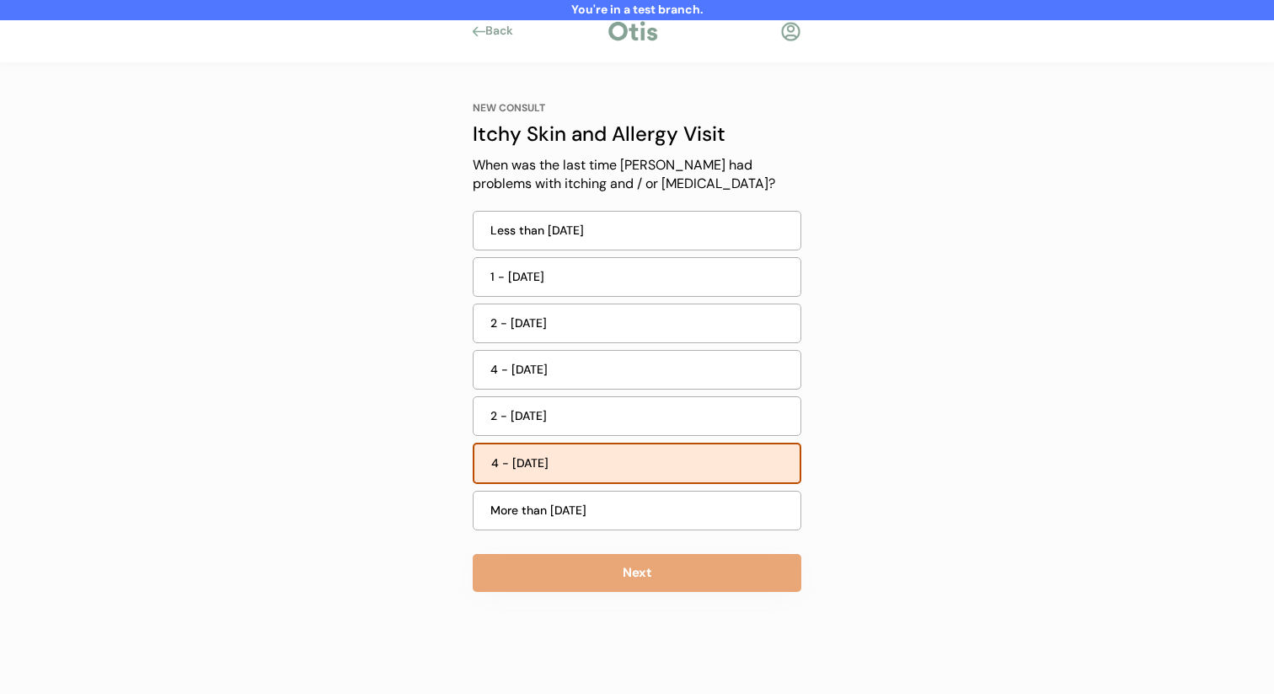
click at [612, 557] on button "Next" at bounding box center [637, 573] width 329 height 38
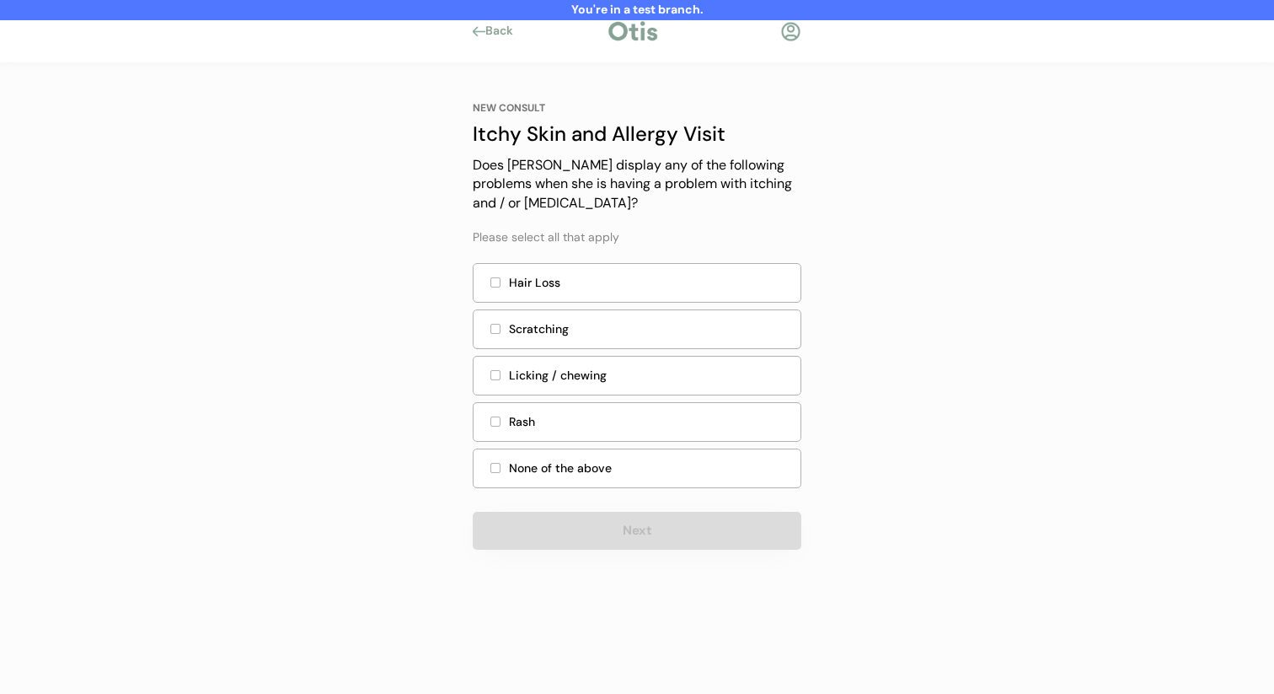
click at [677, 353] on div "Scratching" at bounding box center [637, 332] width 329 height 46
click at [634, 365] on div "Licking / chewing" at bounding box center [637, 376] width 329 height 40
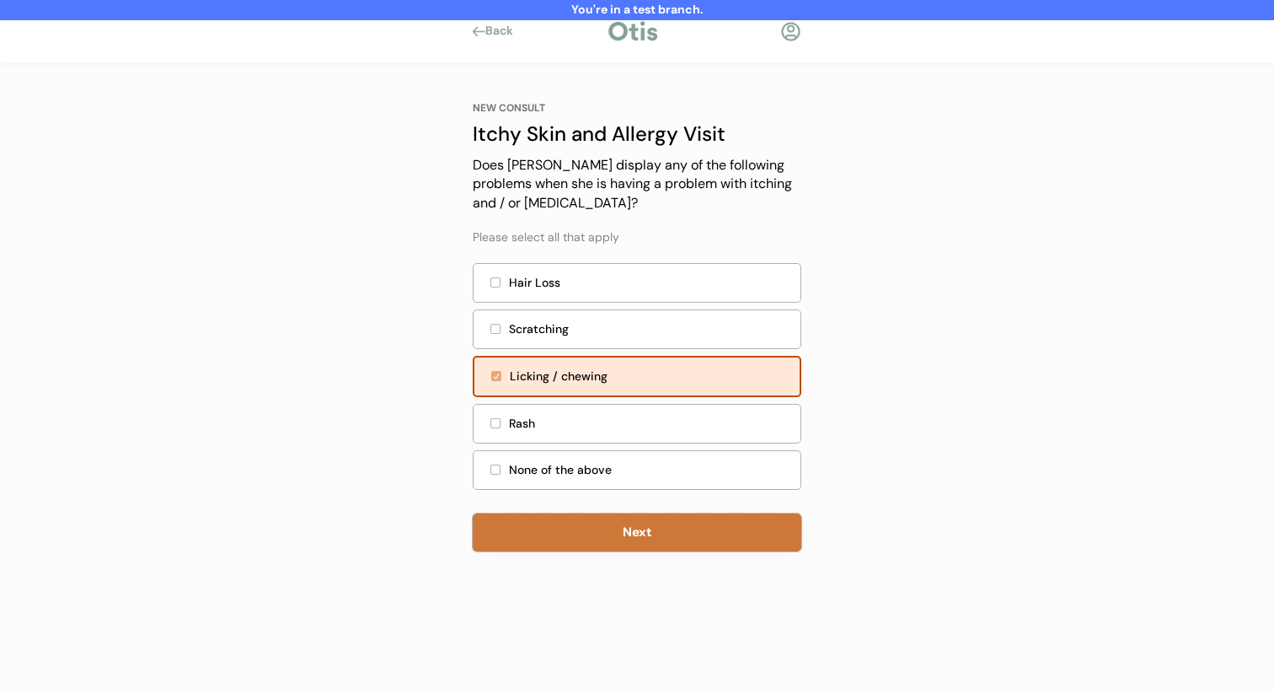
click at [625, 545] on button "Next" at bounding box center [637, 532] width 329 height 38
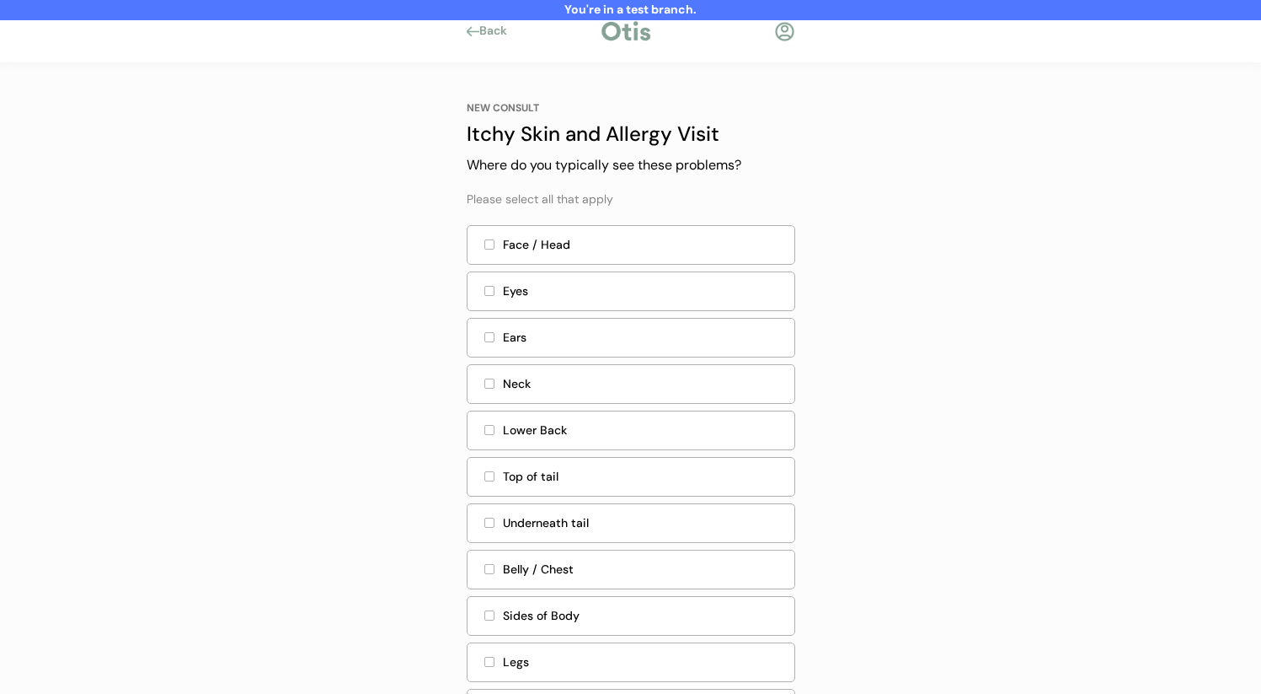
click at [684, 381] on div "Neck" at bounding box center [643, 384] width 281 height 18
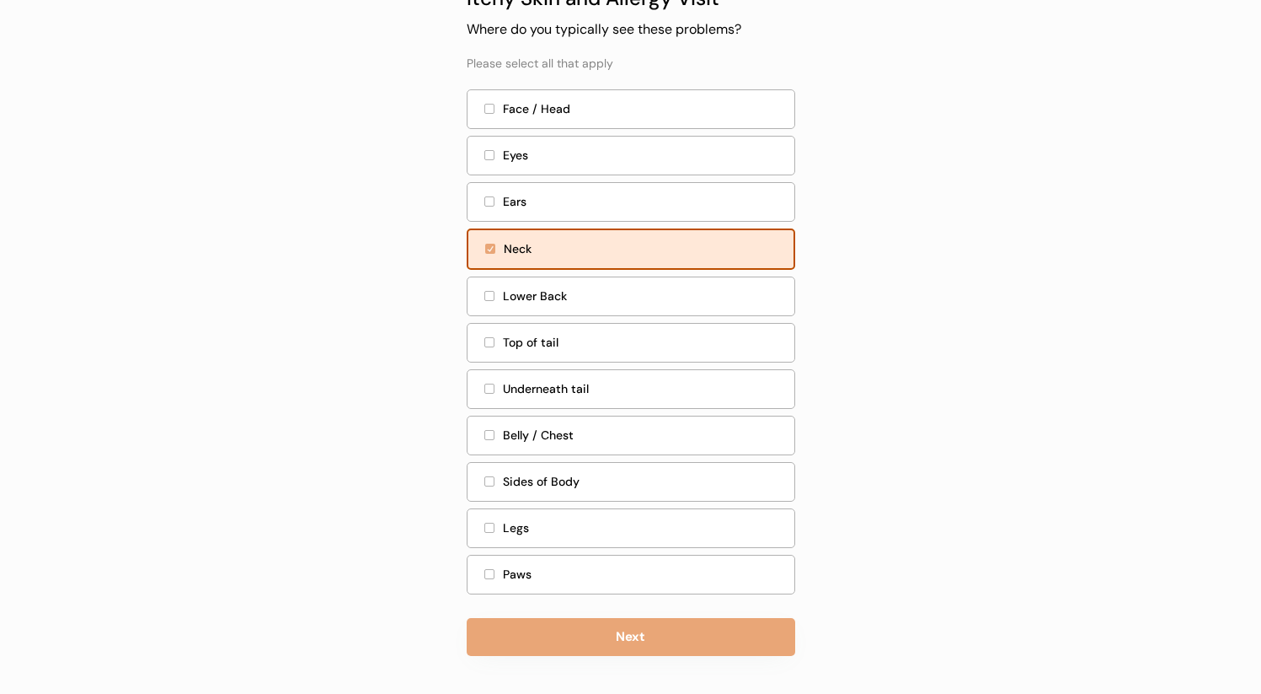
scroll to position [138, 0]
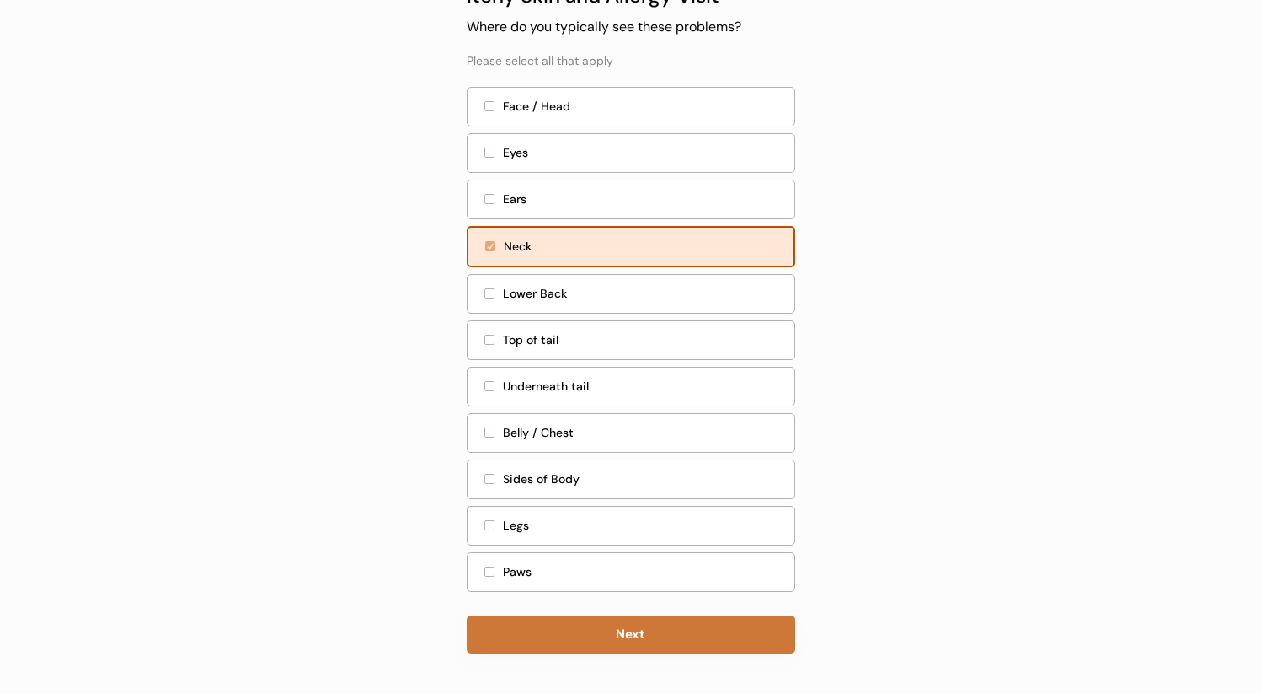
click at [640, 624] on button "Next" at bounding box center [631, 634] width 329 height 38
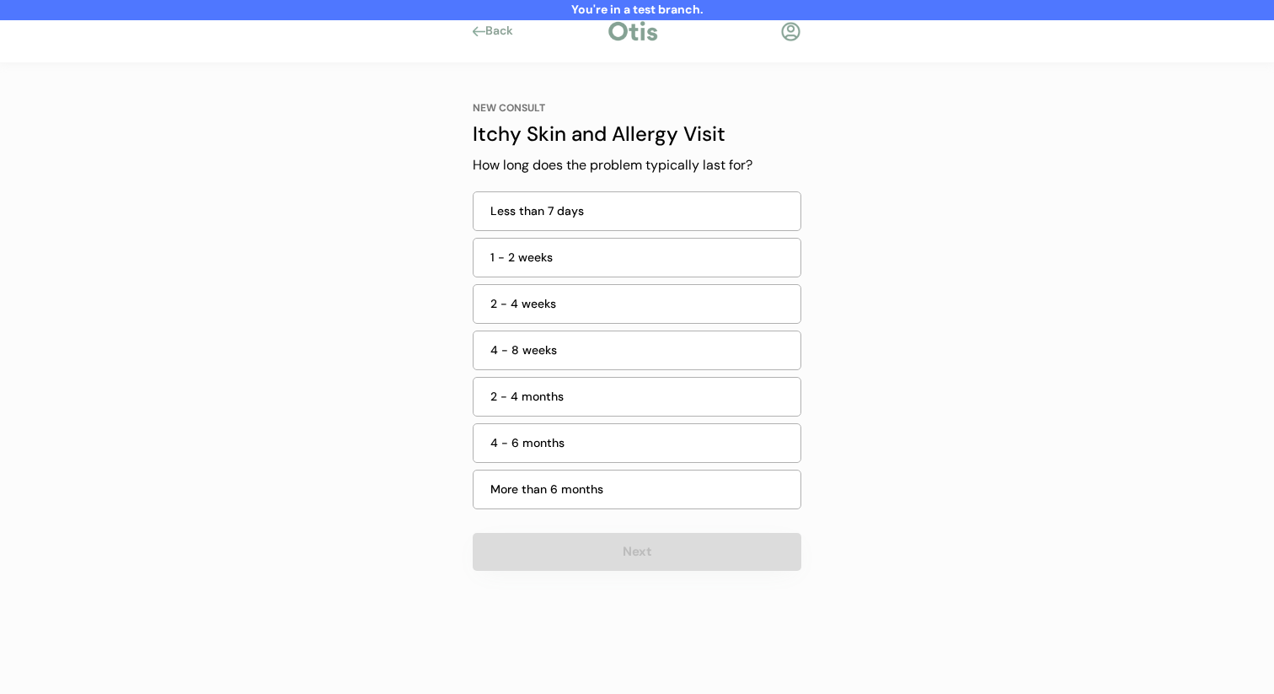
click at [649, 495] on div "More than 6 months" at bounding box center [640, 489] width 300 height 18
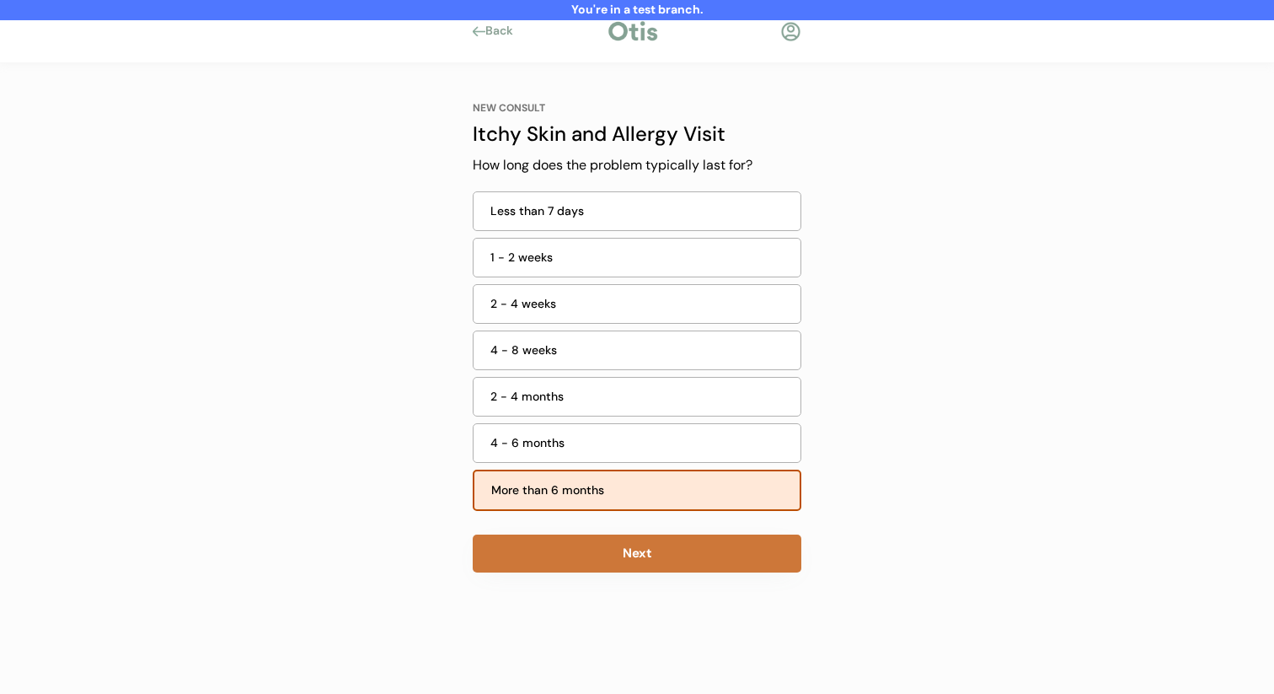
click at [640, 558] on button "Next" at bounding box center [637, 553] width 329 height 38
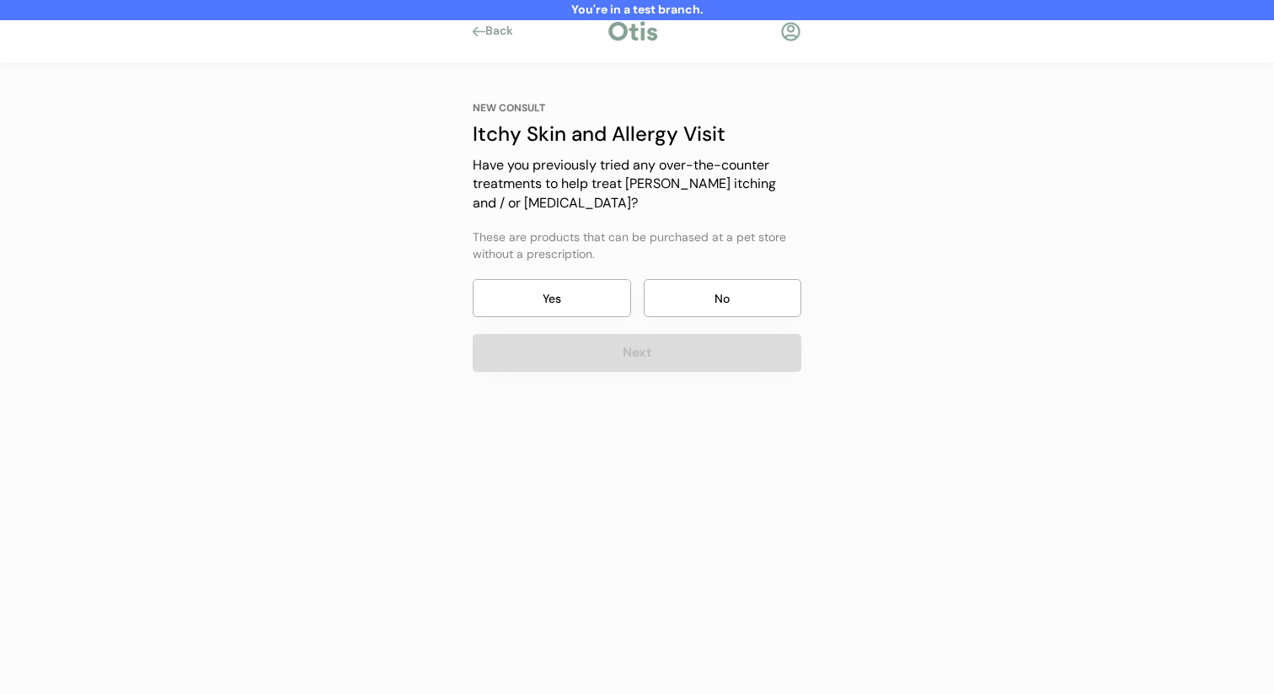
click at [705, 284] on button "No" at bounding box center [723, 298] width 158 height 38
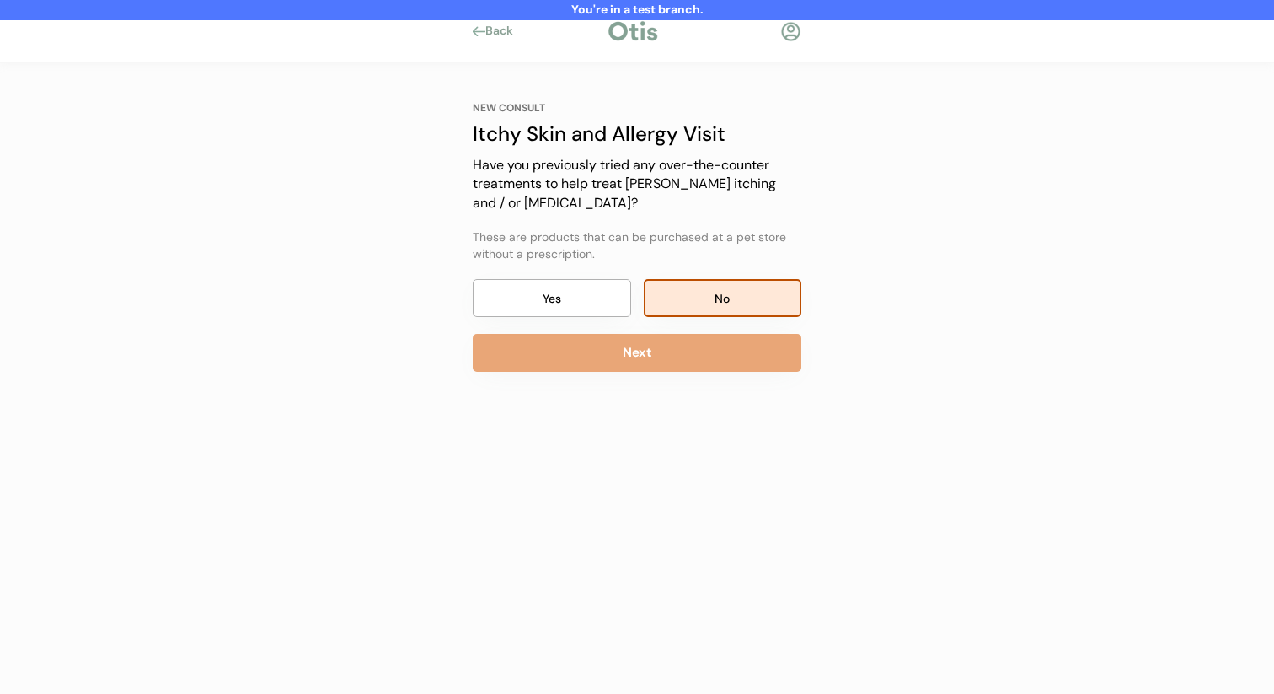
click at [688, 341] on button "Next" at bounding box center [637, 353] width 329 height 38
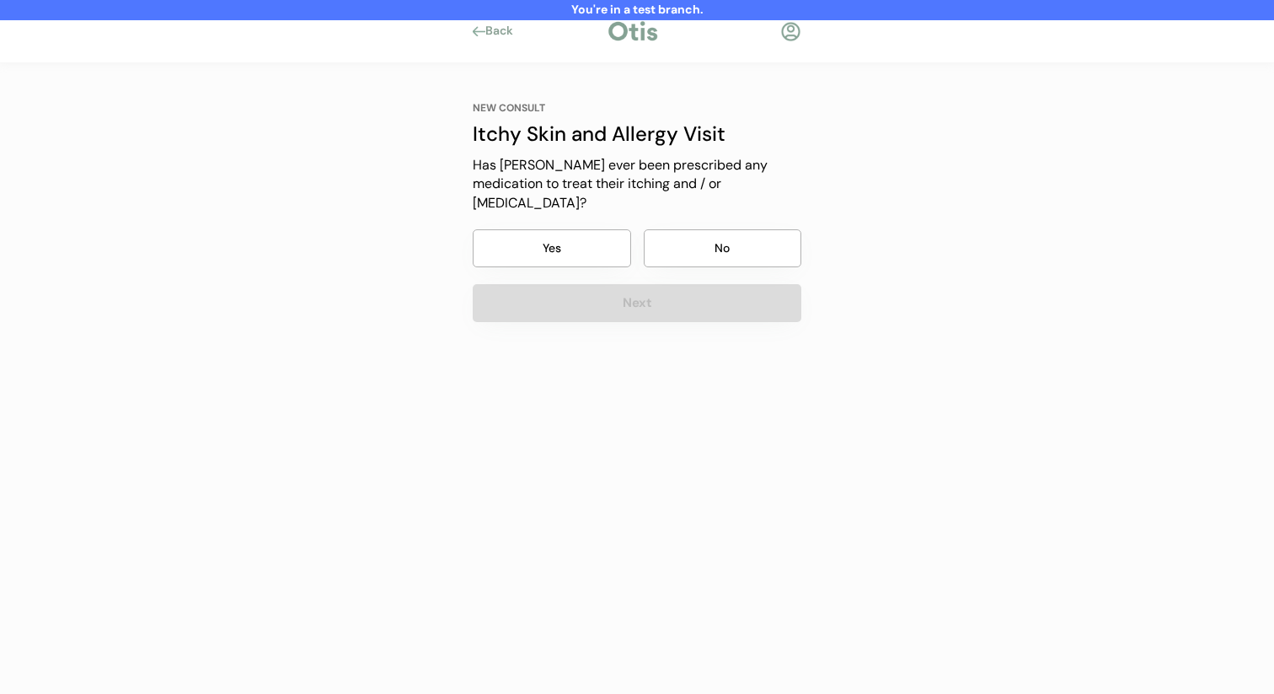
click at [713, 229] on button "No" at bounding box center [723, 248] width 158 height 38
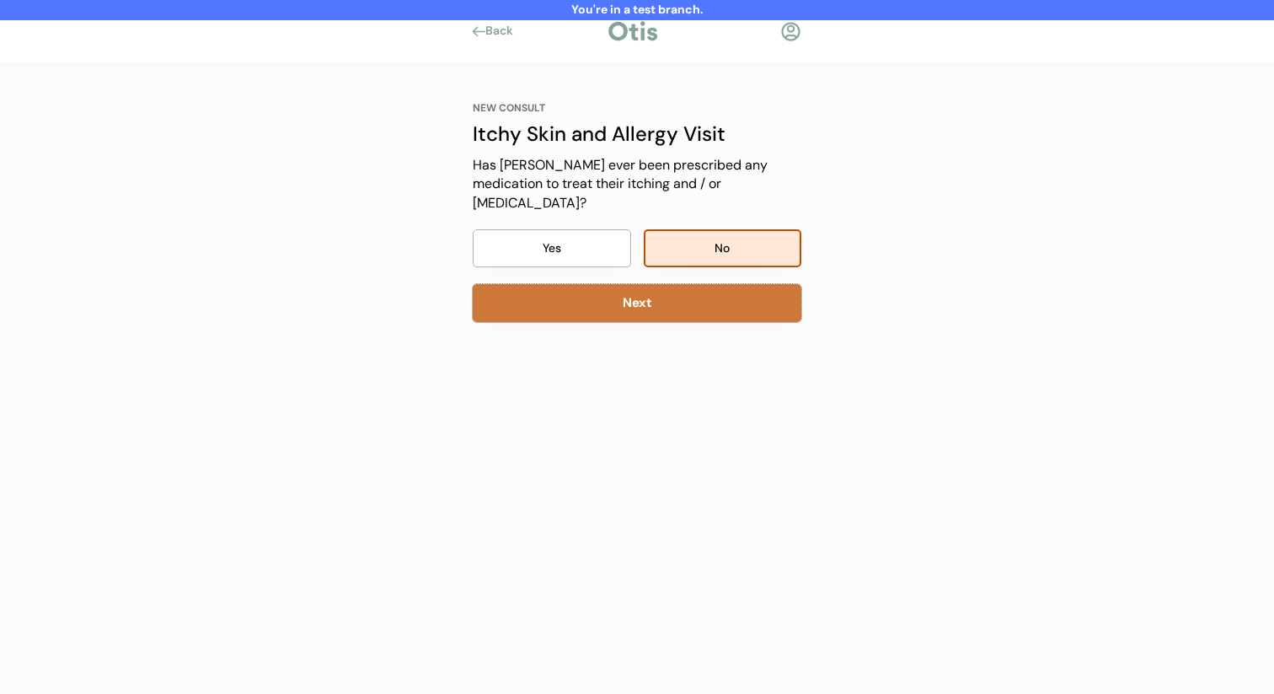
click at [687, 288] on button "Next" at bounding box center [637, 303] width 329 height 38
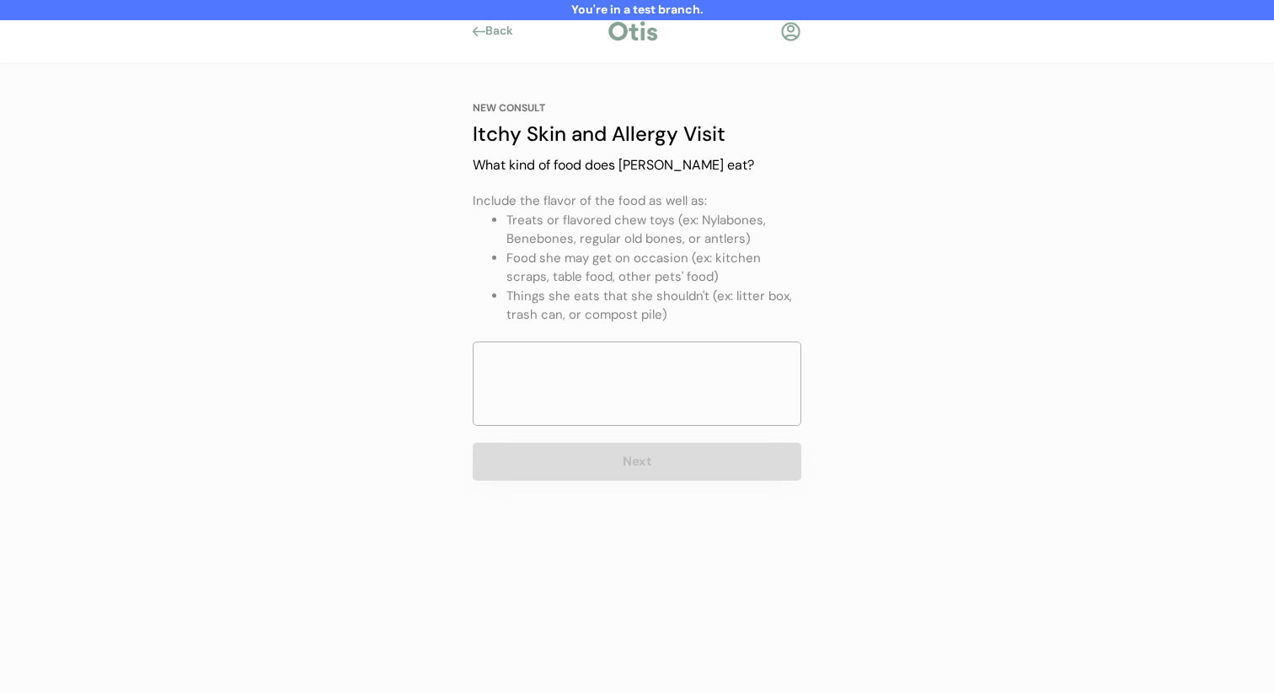
click at [654, 402] on textarea at bounding box center [637, 383] width 329 height 84
type textarea "ttt"
click at [637, 453] on button "Next" at bounding box center [637, 461] width 329 height 38
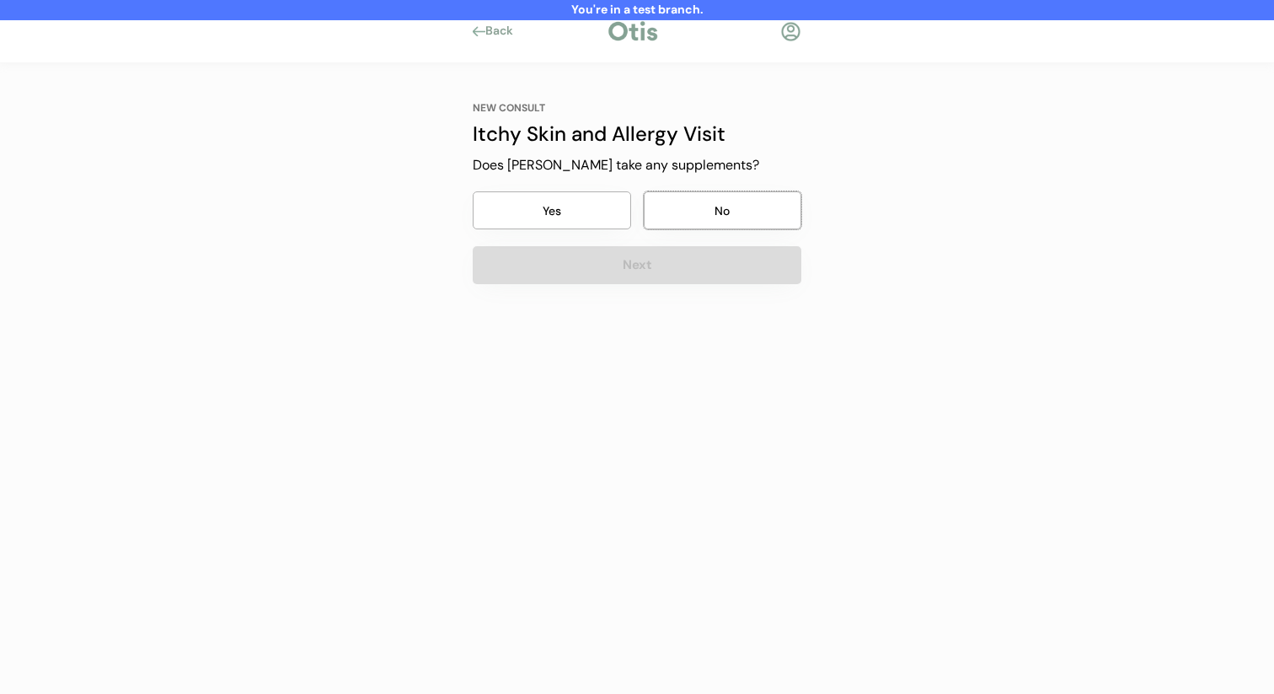
click at [694, 220] on button "No" at bounding box center [723, 210] width 158 height 38
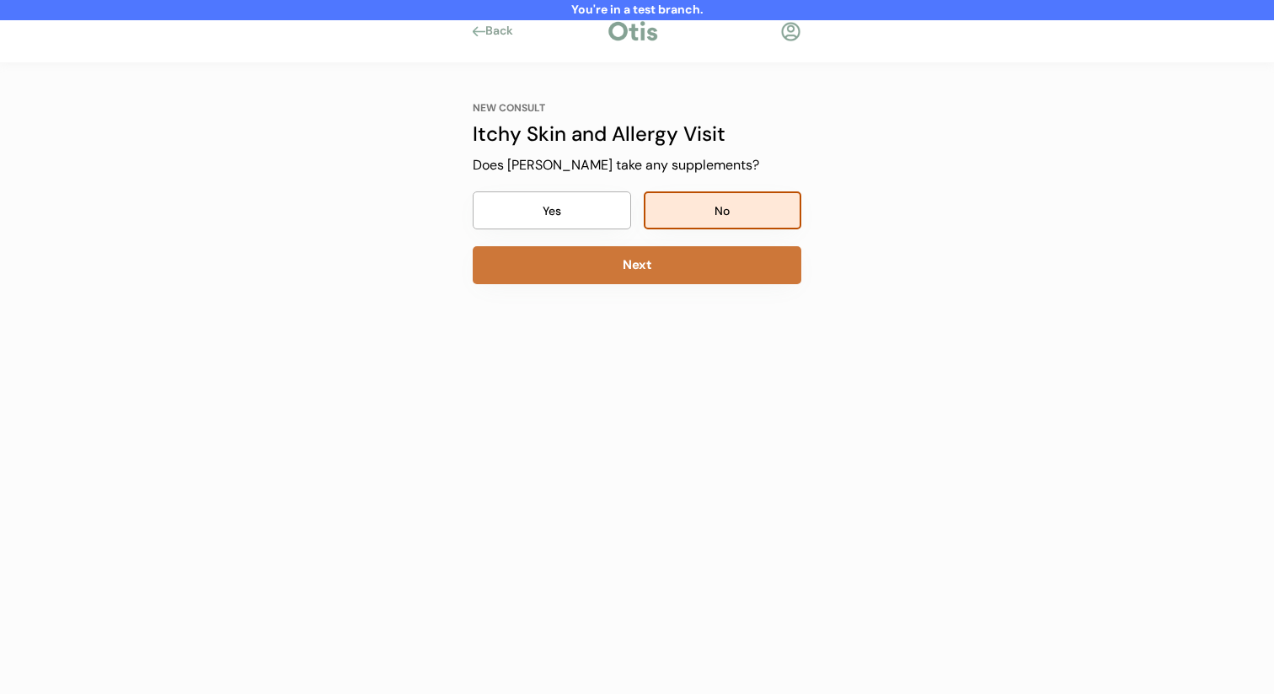
click at [680, 263] on button "Next" at bounding box center [637, 265] width 329 height 38
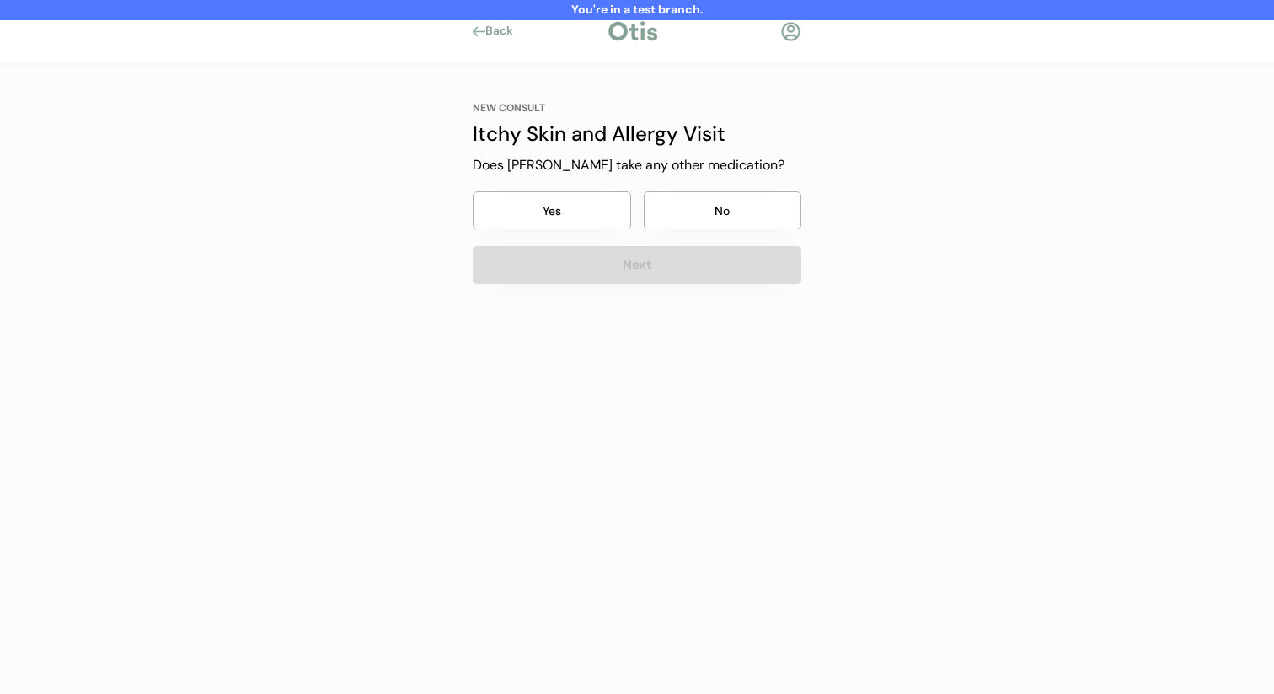
click at [707, 201] on button "No" at bounding box center [723, 210] width 158 height 38
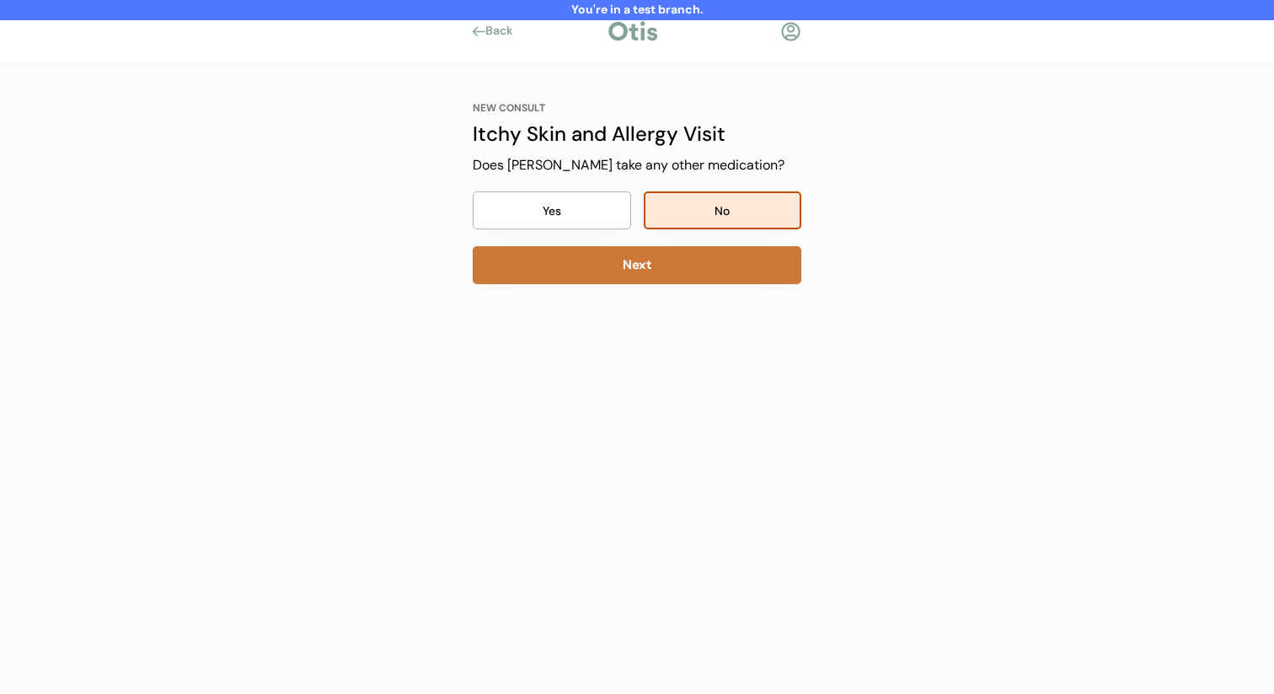
click at [688, 254] on button "Next" at bounding box center [637, 265] width 329 height 38
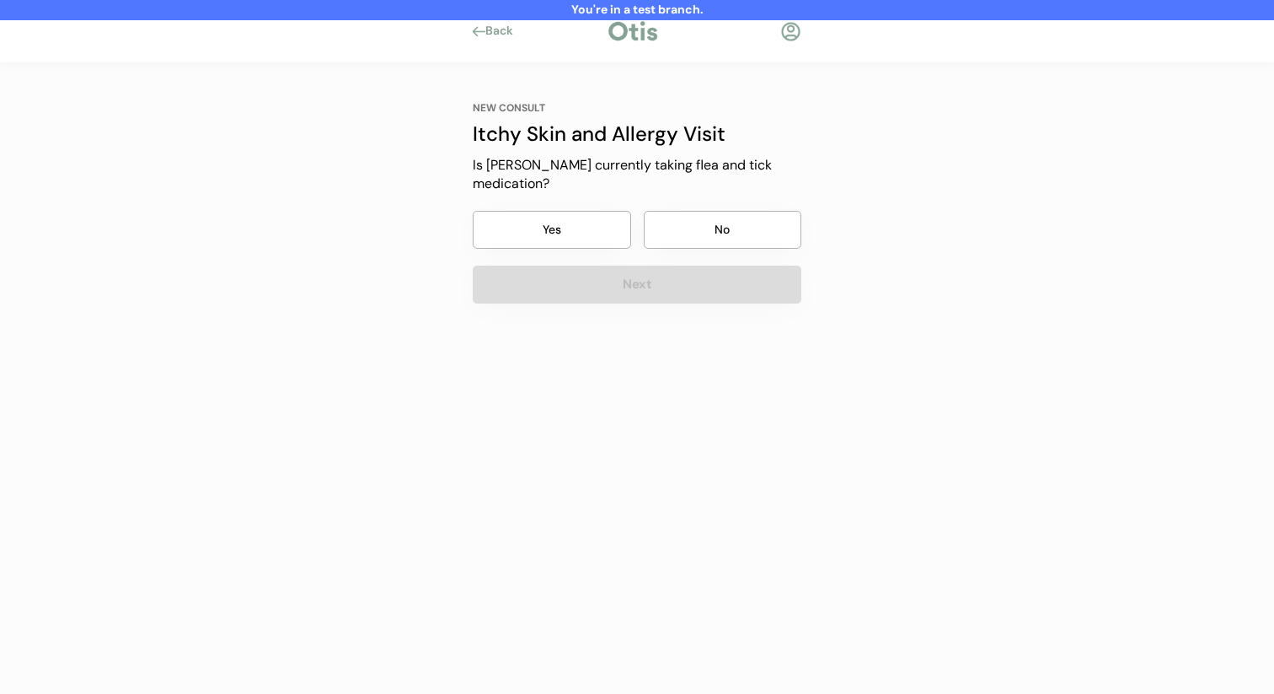
click at [703, 214] on button "No" at bounding box center [723, 230] width 158 height 38
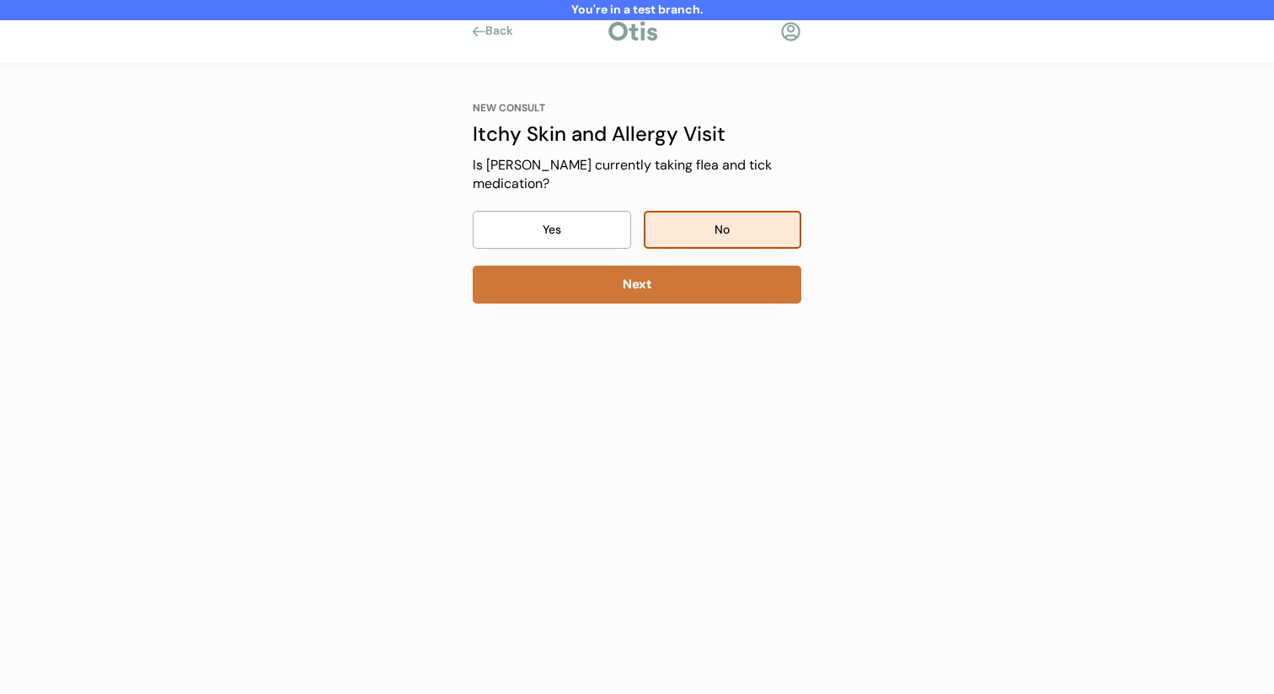
click at [675, 269] on button "Next" at bounding box center [637, 284] width 329 height 38
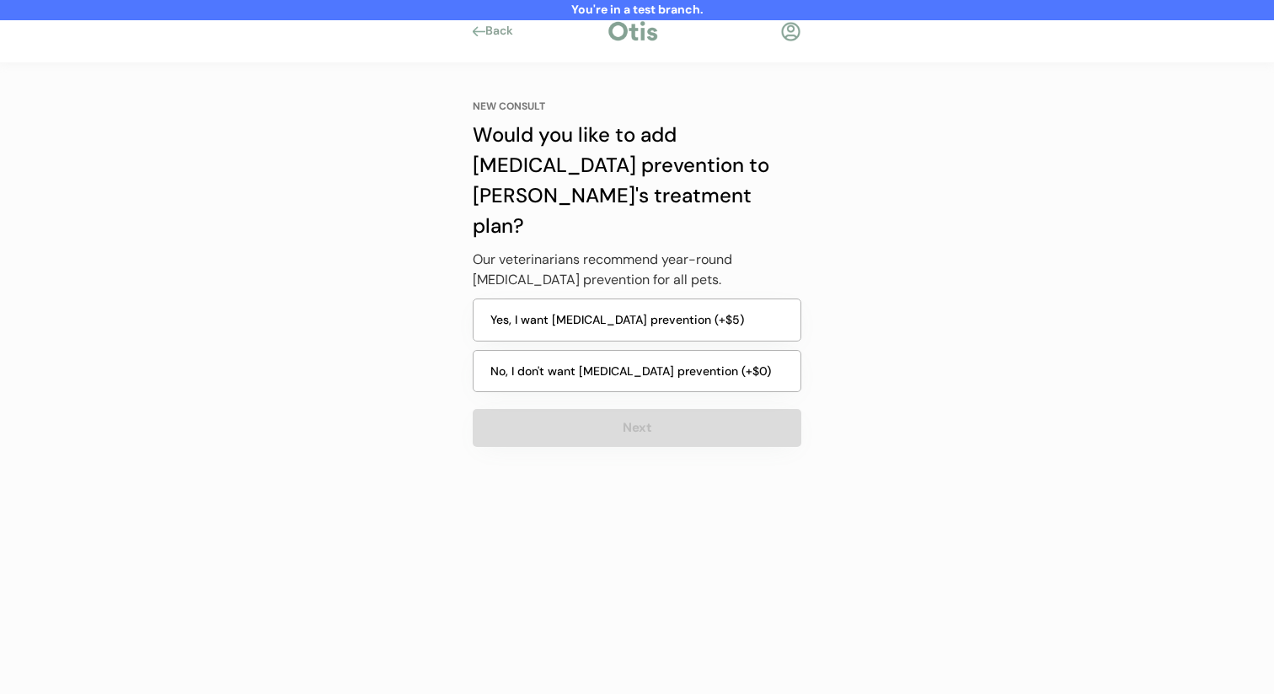
click at [664, 350] on button "No, I don't want heartworm prevention (+$0)" at bounding box center [637, 371] width 329 height 43
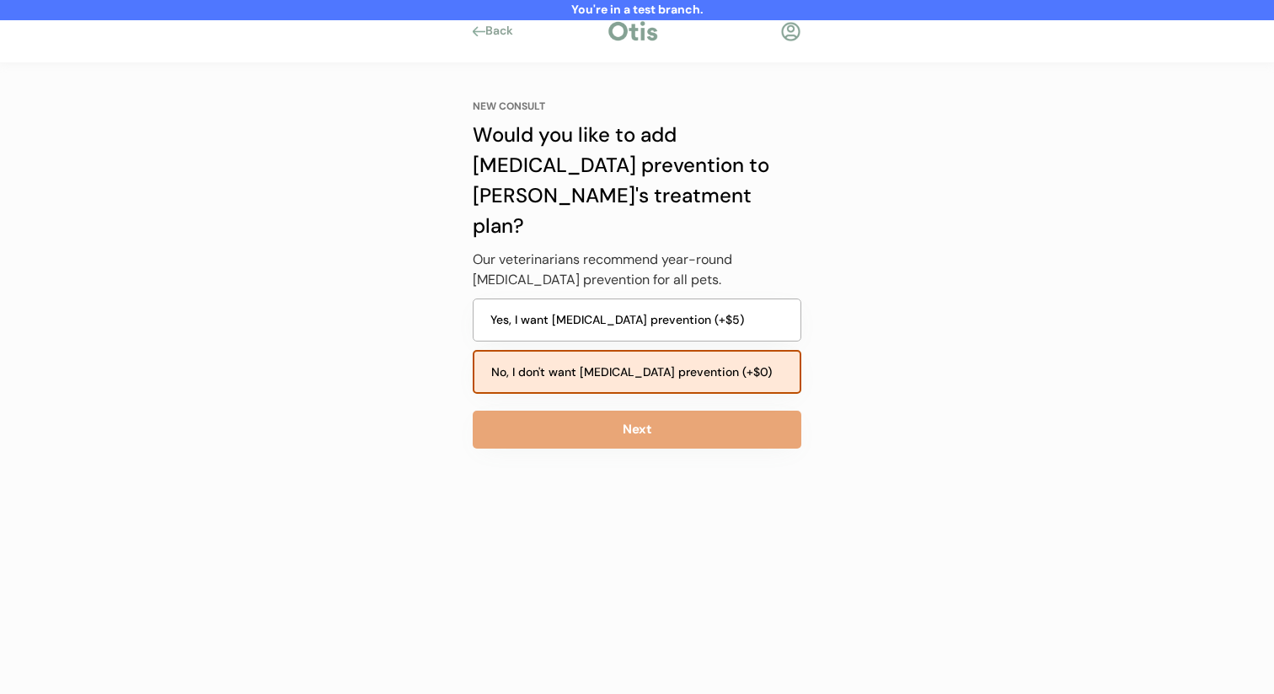
click at [658, 298] on button "Yes, I want heartworm prevention (+$5)" at bounding box center [637, 319] width 329 height 43
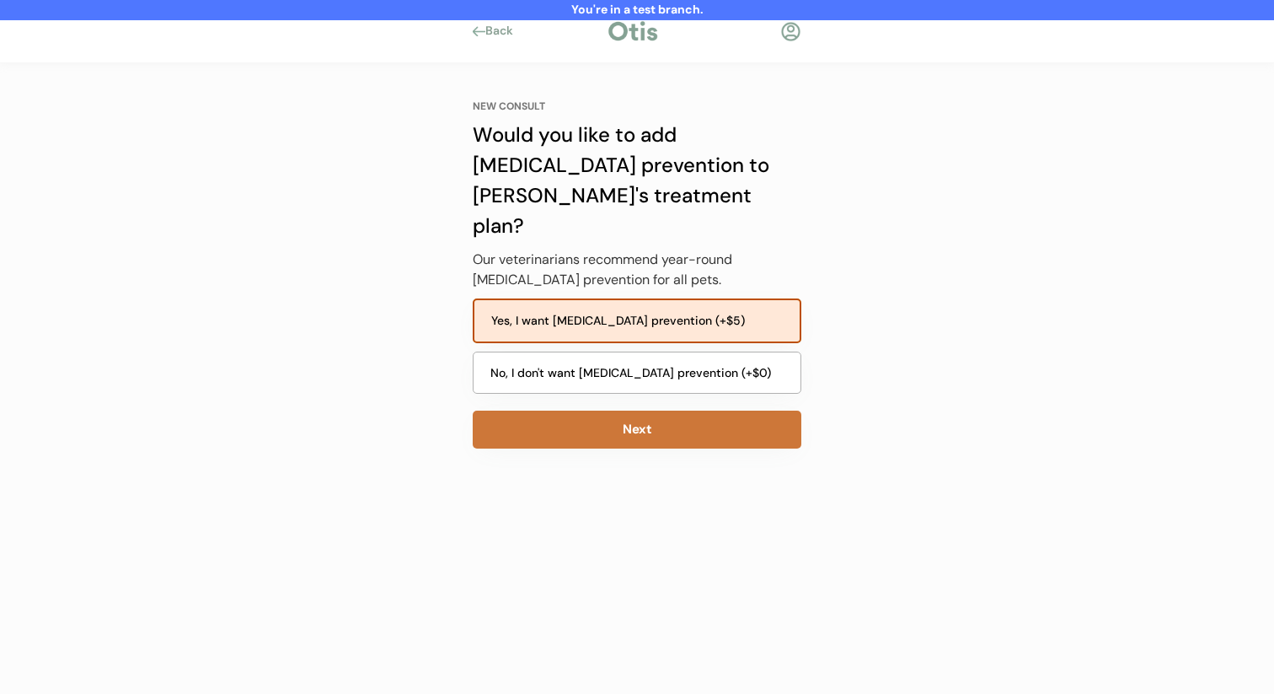
click at [635, 410] on button "Next" at bounding box center [637, 429] width 329 height 38
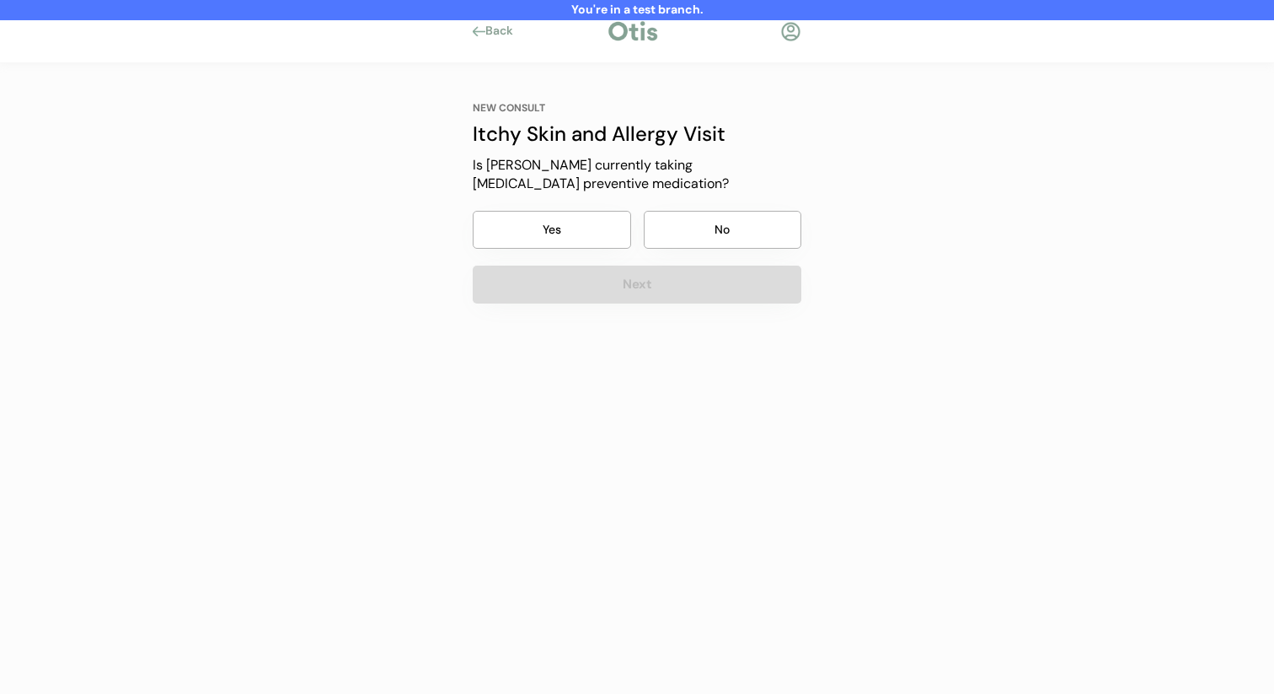
click at [699, 232] on button "No" at bounding box center [723, 230] width 158 height 38
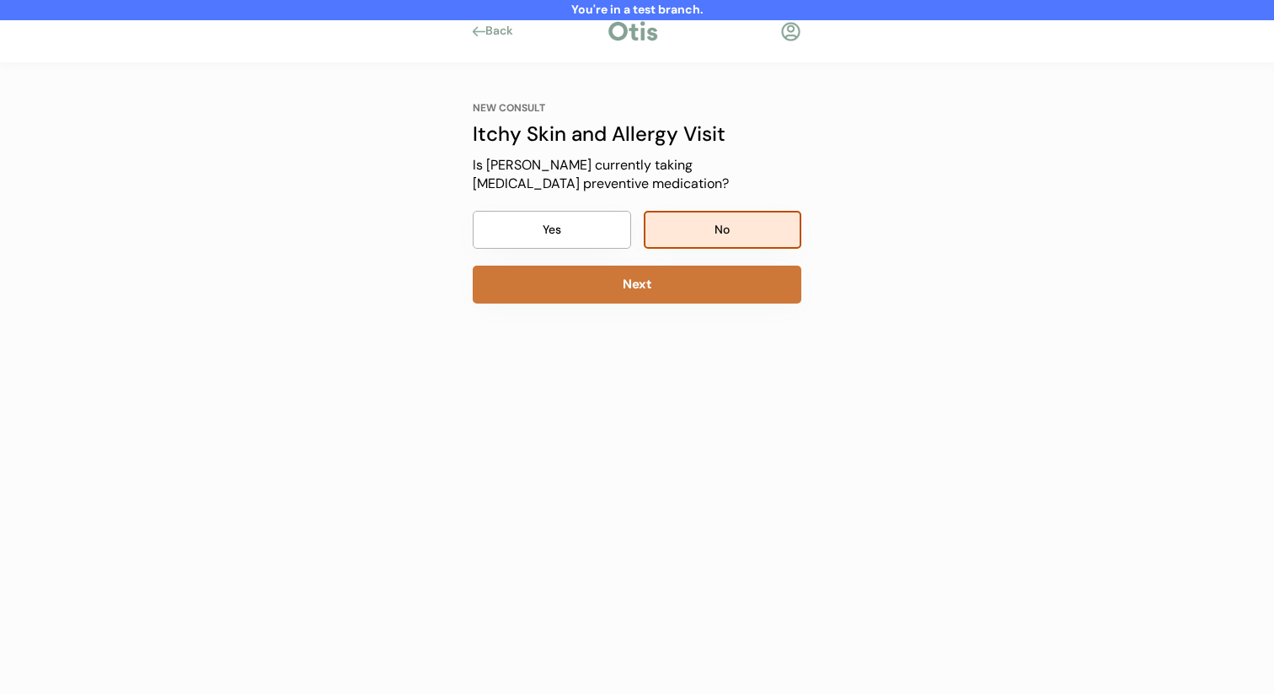
click at [678, 284] on button "Next" at bounding box center [637, 284] width 329 height 38
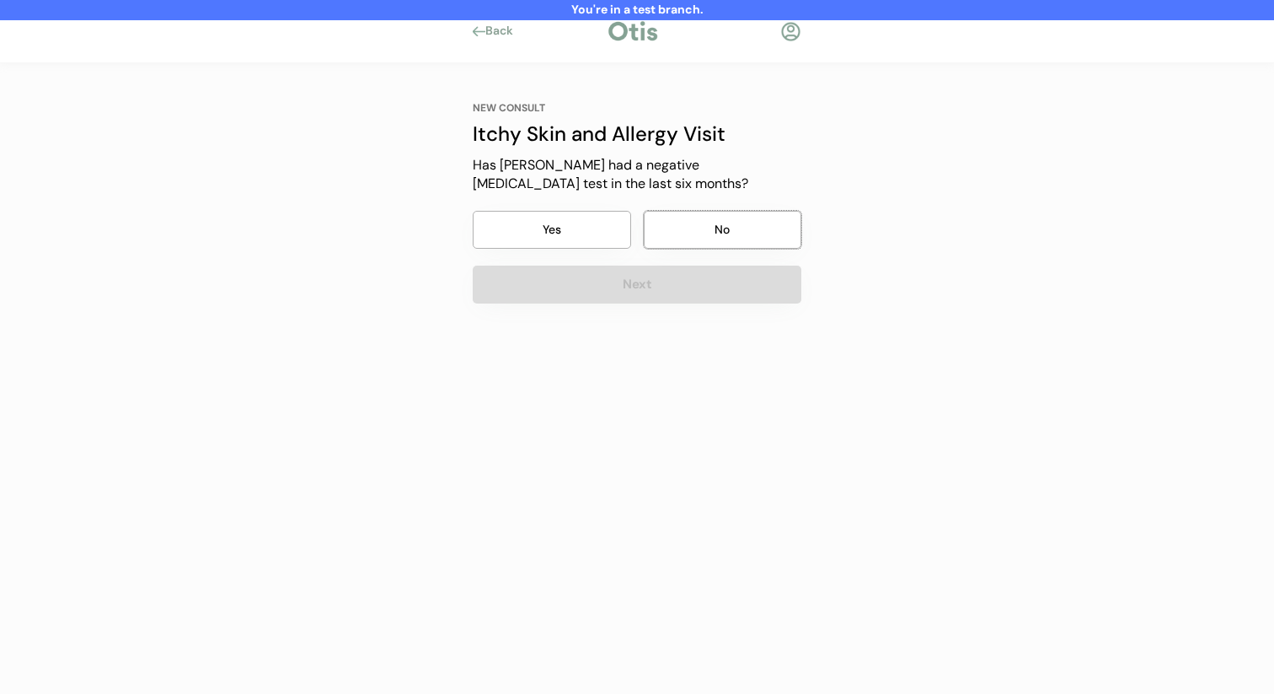
click at [694, 242] on button "No" at bounding box center [723, 230] width 158 height 38
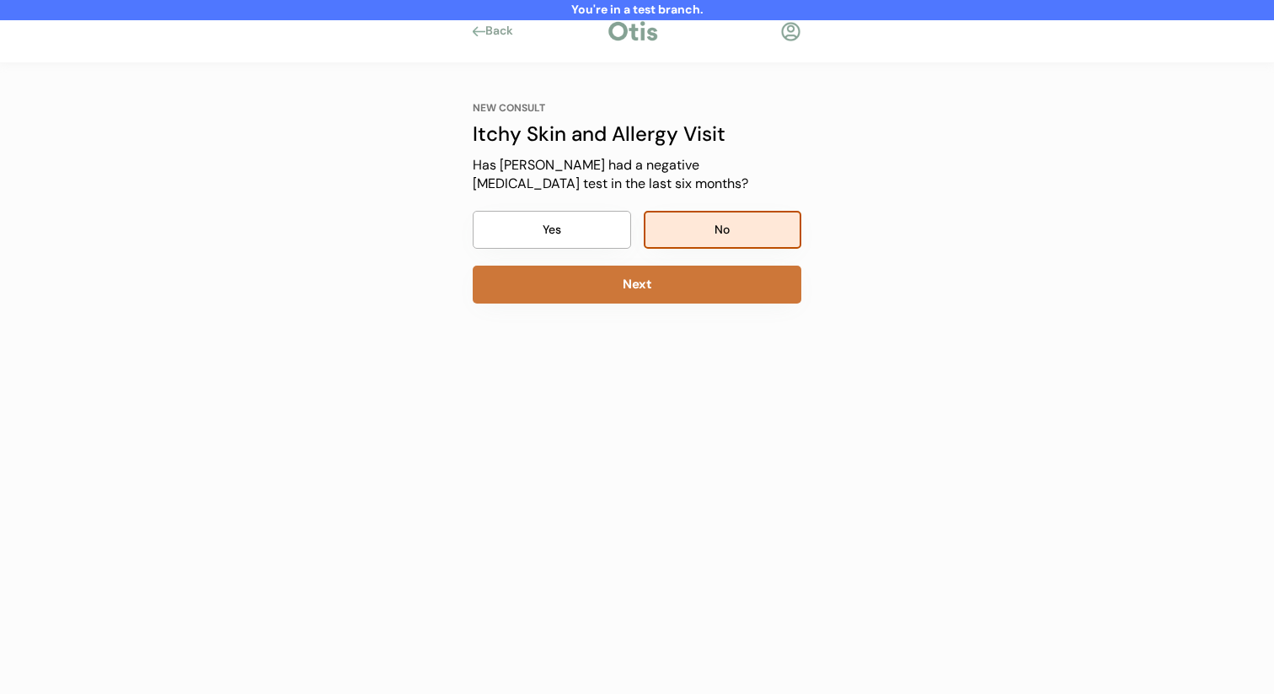
click at [680, 295] on button "Next" at bounding box center [637, 284] width 329 height 38
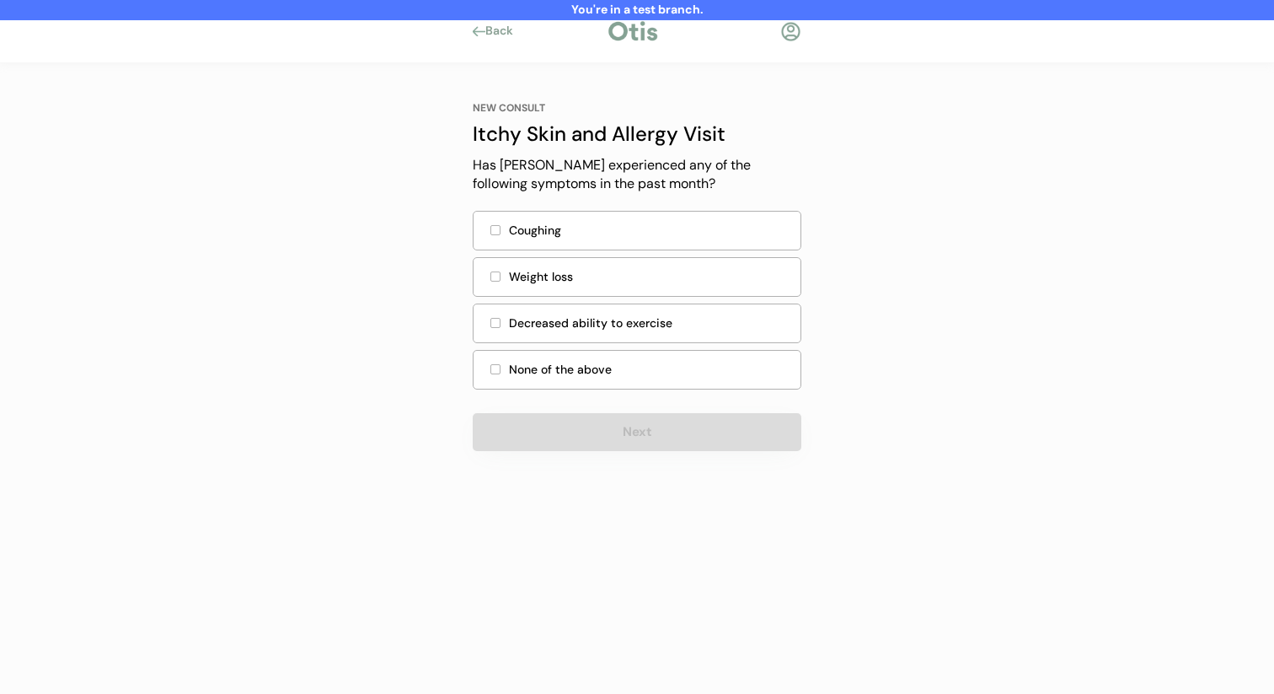
click at [683, 301] on div "Weight loss" at bounding box center [637, 280] width 329 height 46
click at [641, 368] on div "None of the above" at bounding box center [649, 370] width 281 height 18
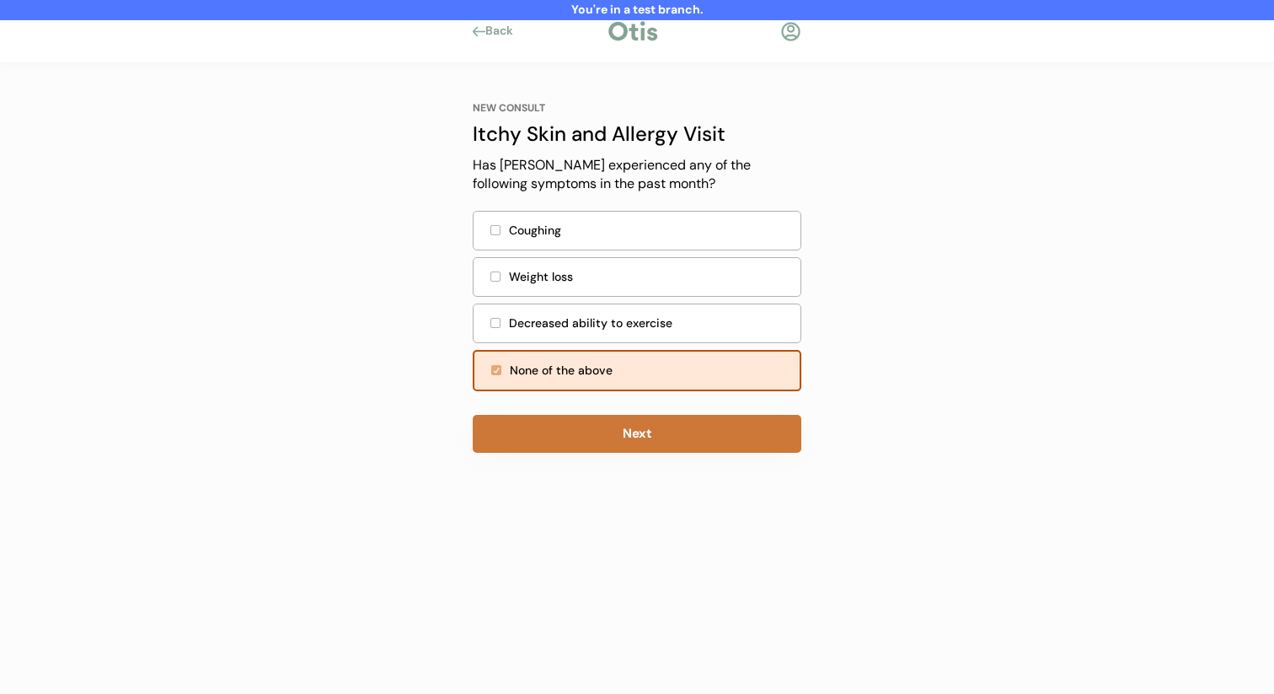
click at [629, 419] on button "Next" at bounding box center [637, 434] width 329 height 38
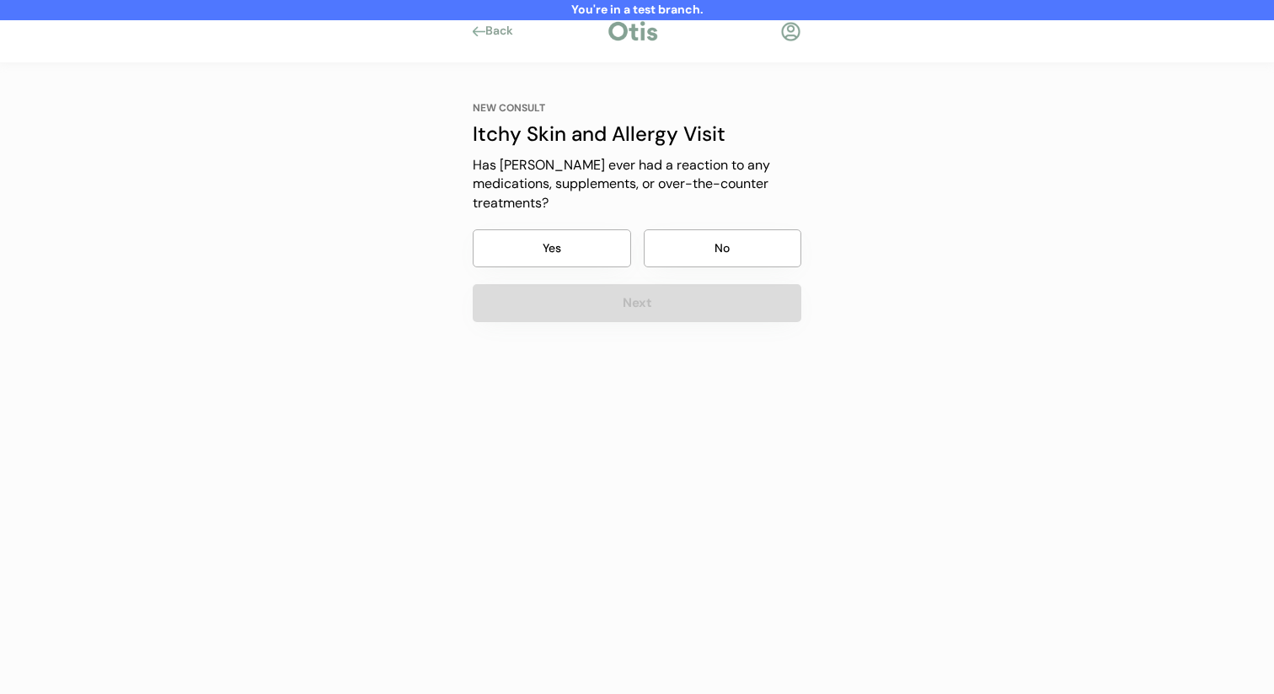
click at [713, 244] on button "No" at bounding box center [723, 248] width 158 height 38
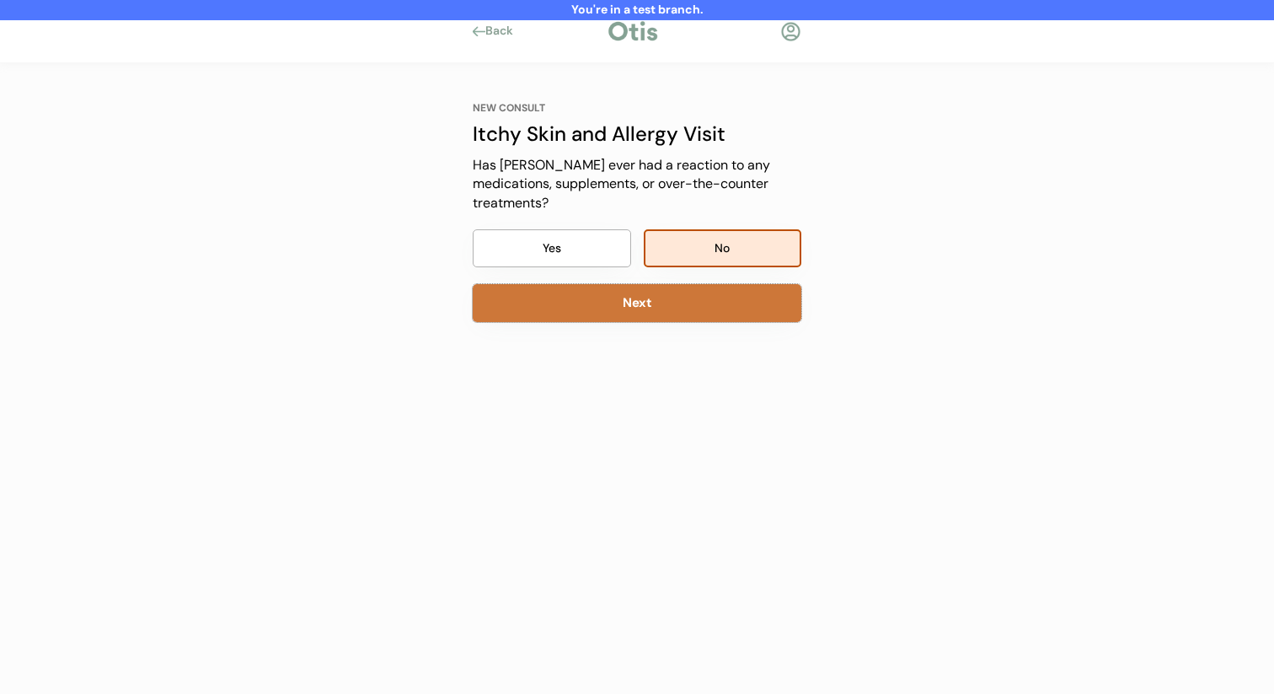
click at [697, 284] on button "Next" at bounding box center [637, 303] width 329 height 38
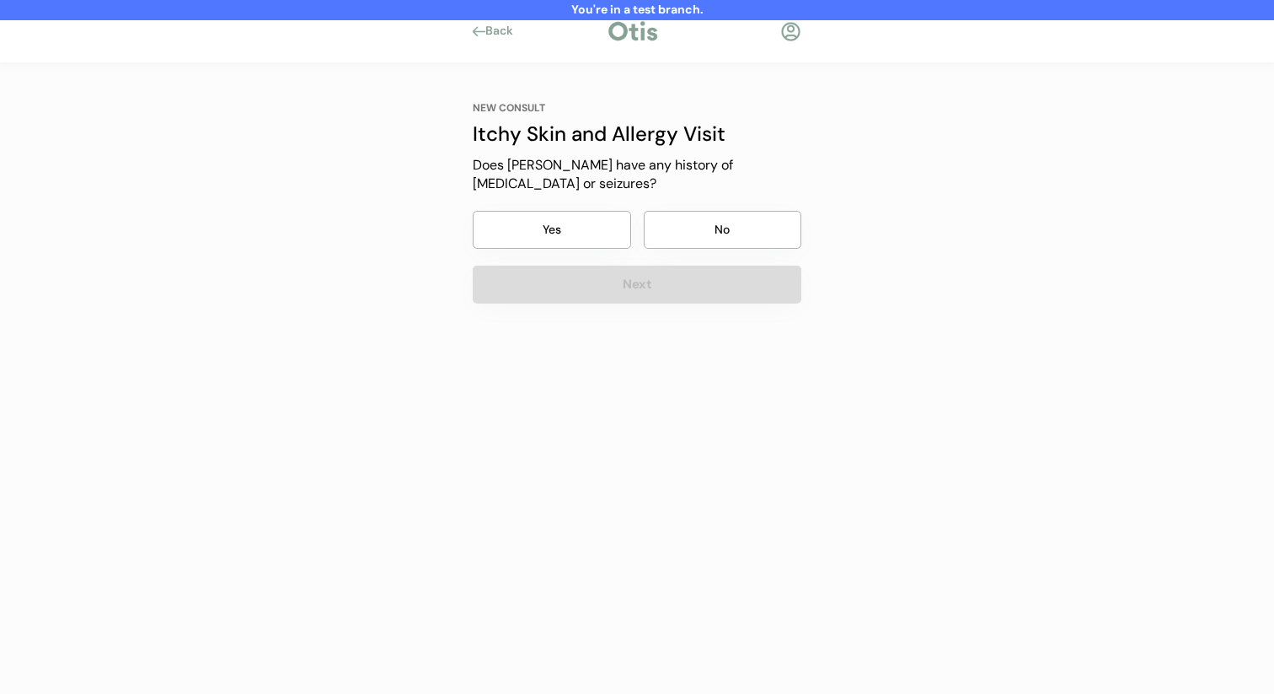
click at [708, 234] on button "No" at bounding box center [723, 230] width 158 height 38
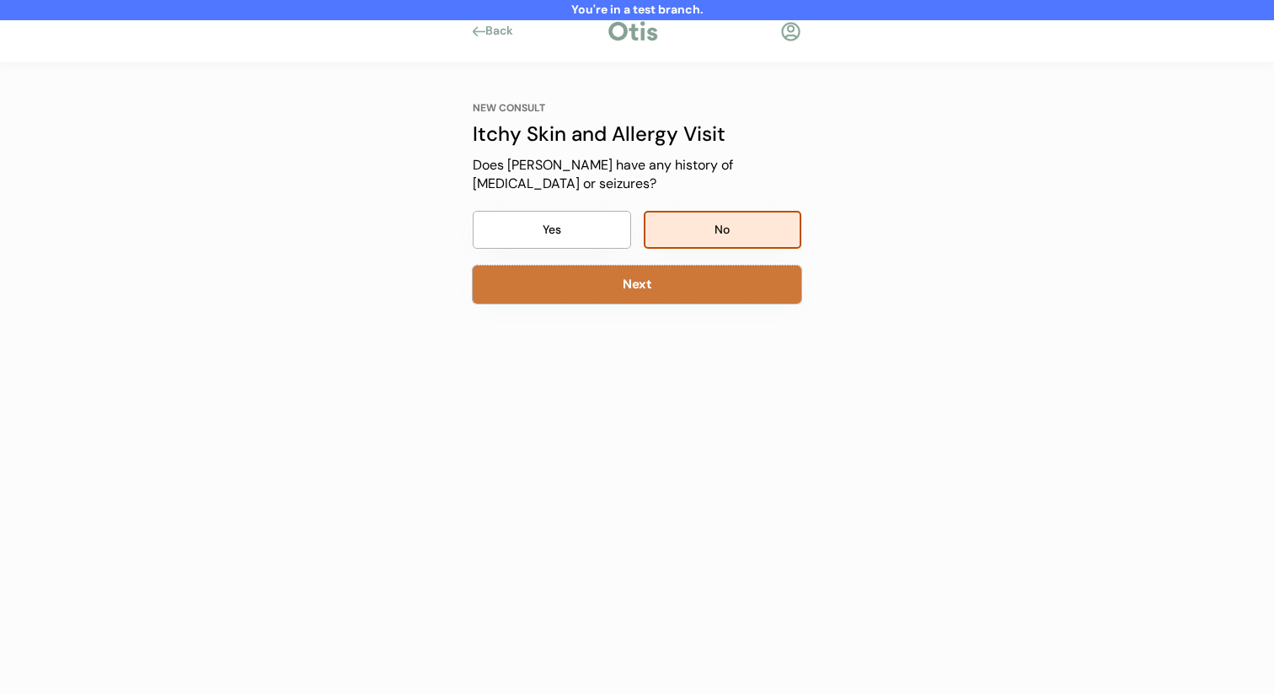
click at [677, 303] on button "Next" at bounding box center [637, 284] width 329 height 38
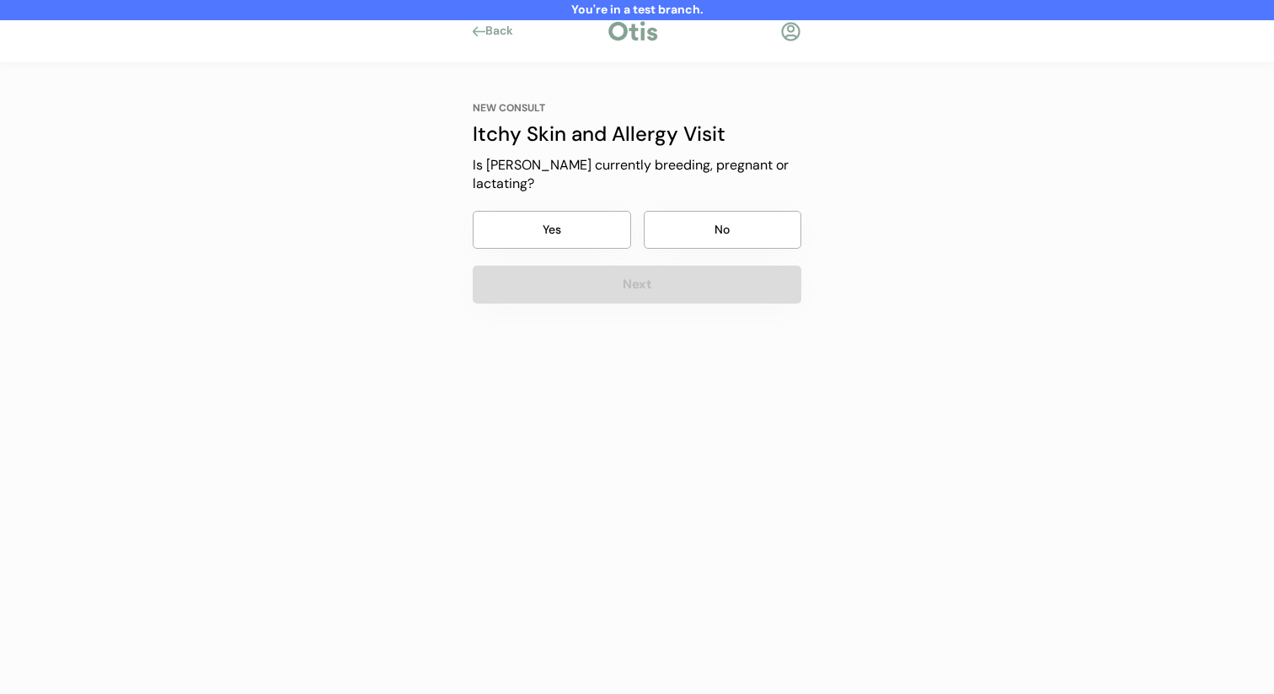
click at [709, 228] on button "No" at bounding box center [723, 230] width 158 height 38
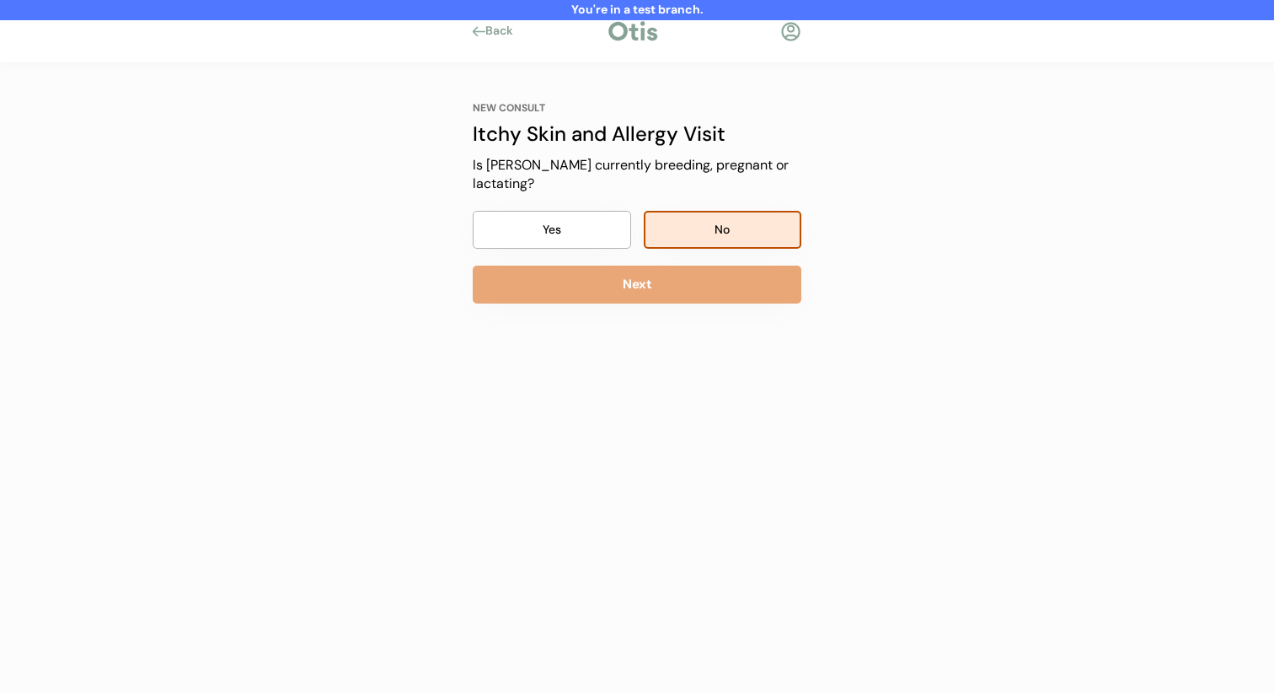
click at [700, 265] on button "Next" at bounding box center [637, 284] width 329 height 38
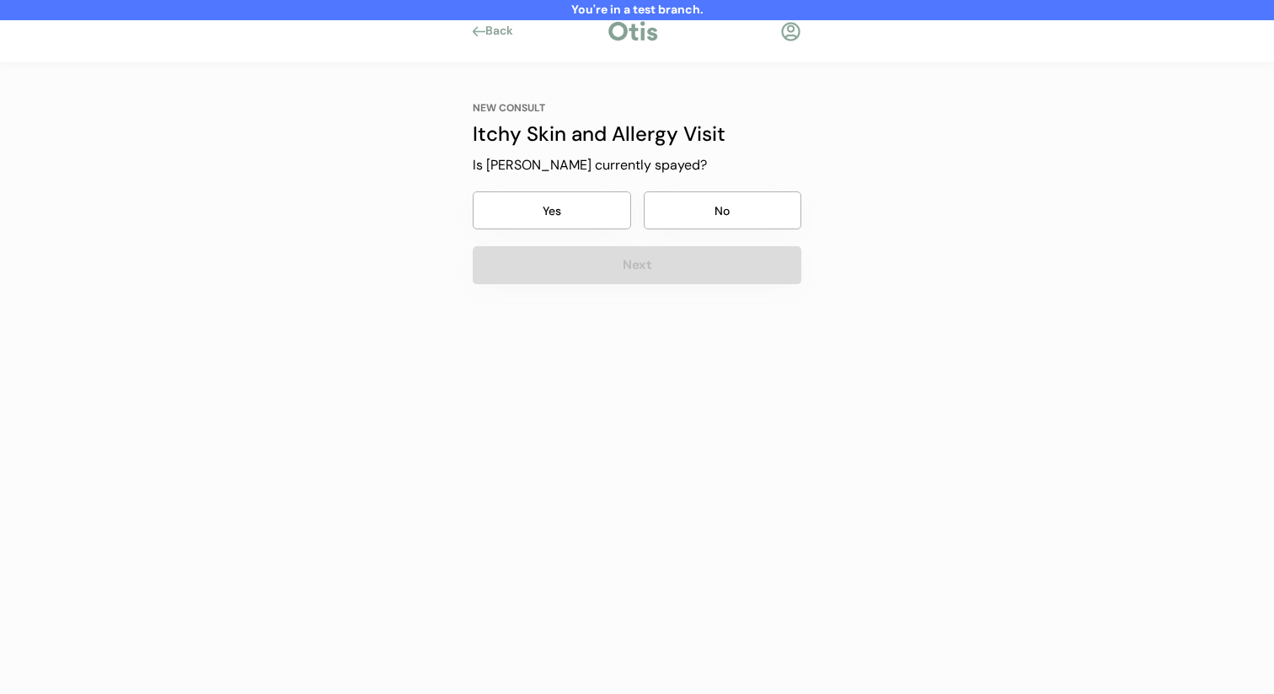
click at [710, 218] on button "No" at bounding box center [723, 210] width 158 height 38
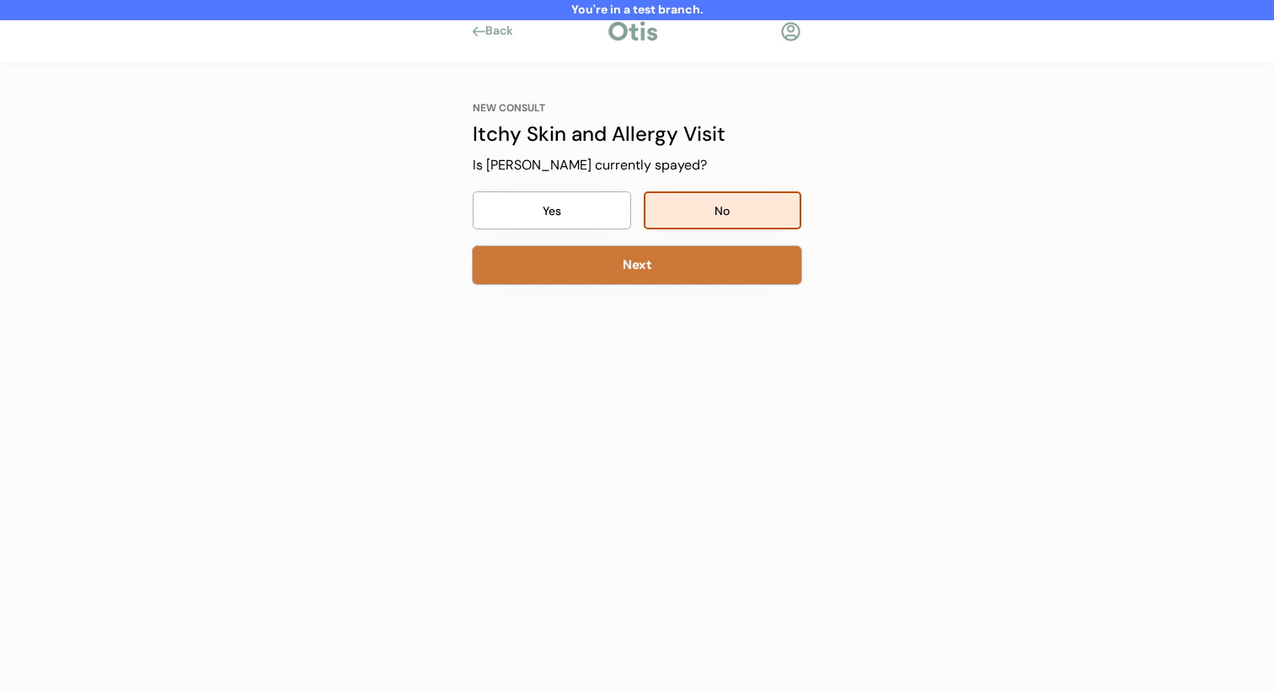
click at [696, 252] on button "Next" at bounding box center [637, 265] width 329 height 38
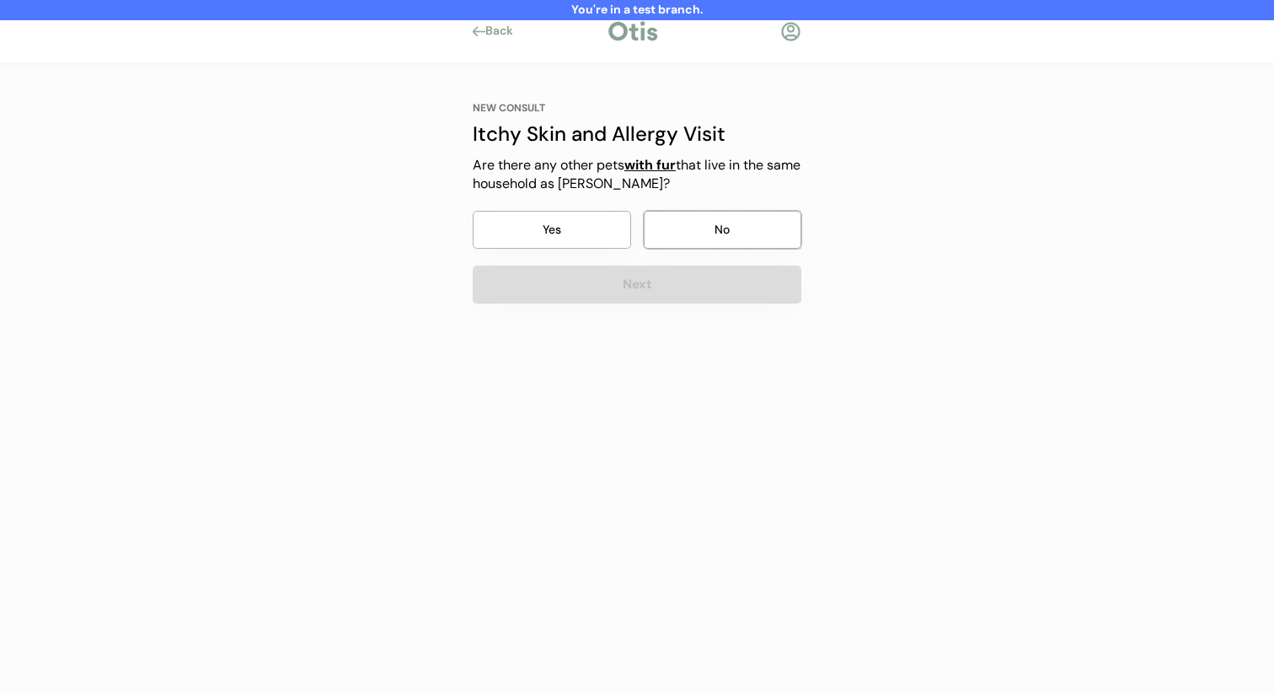
click at [704, 214] on button "No" at bounding box center [723, 230] width 158 height 38
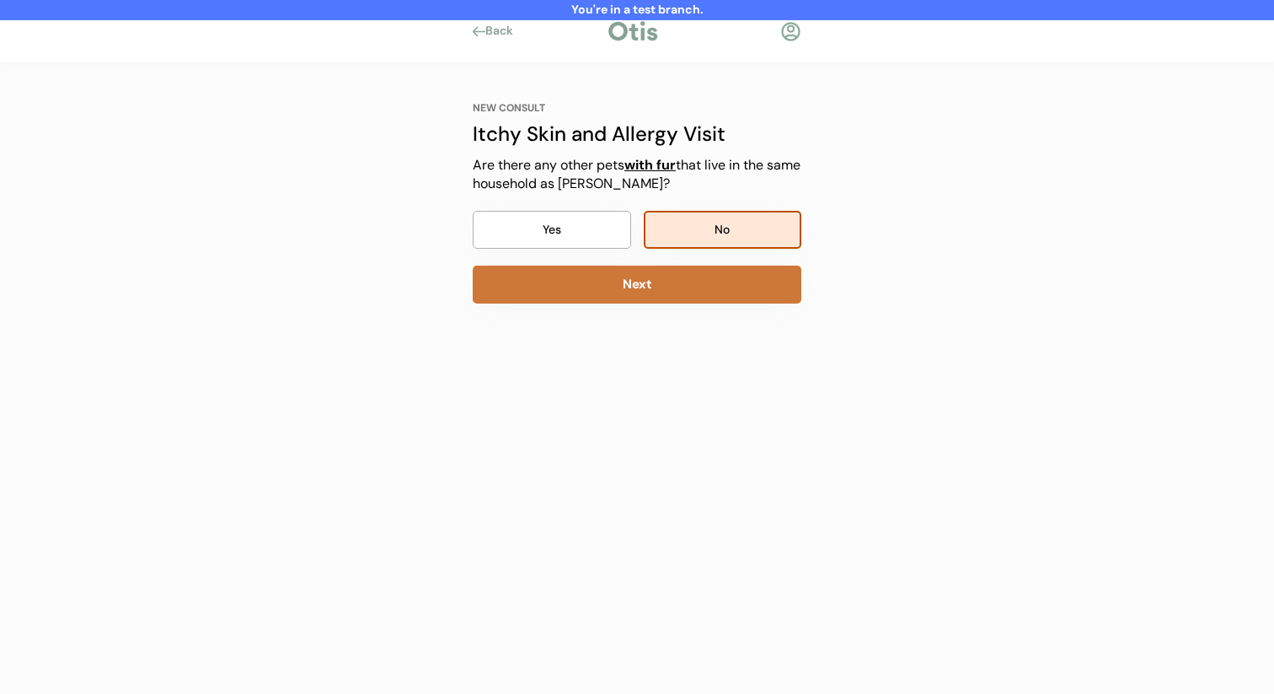
click at [672, 298] on button "Next" at bounding box center [637, 284] width 329 height 38
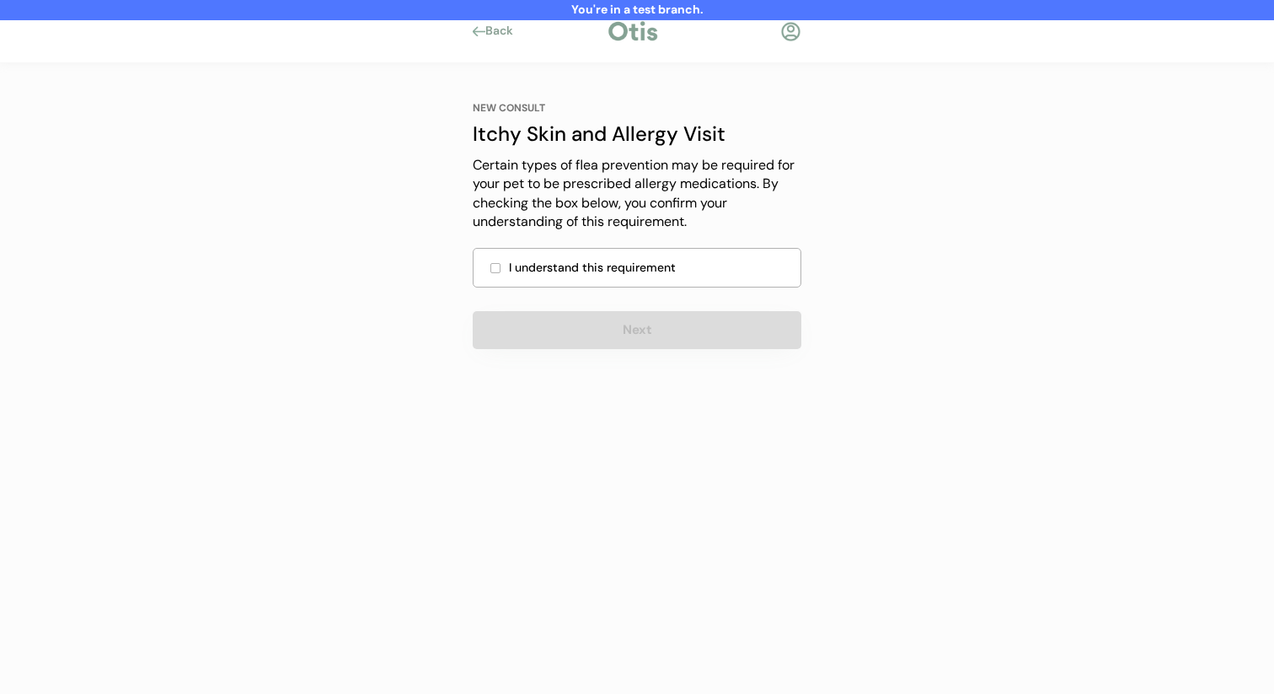
click at [676, 274] on div "I understand this requirement" at bounding box center [649, 268] width 281 height 18
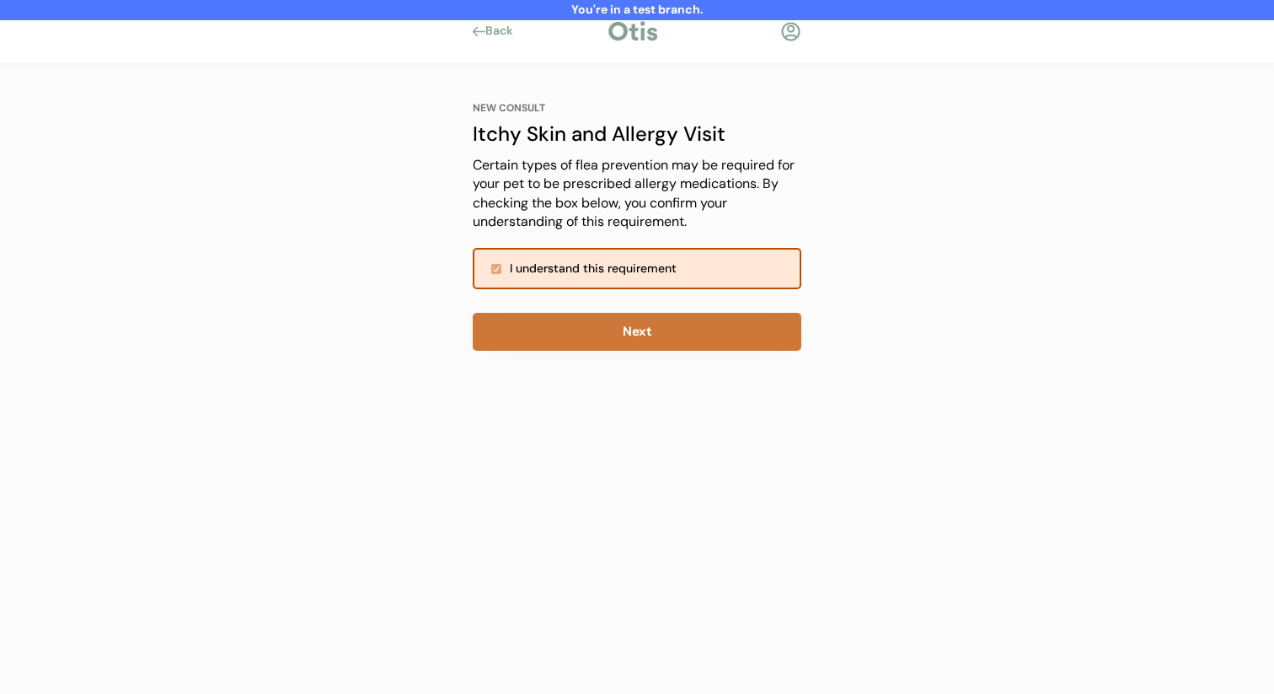
click at [658, 324] on button "Next" at bounding box center [637, 332] width 329 height 38
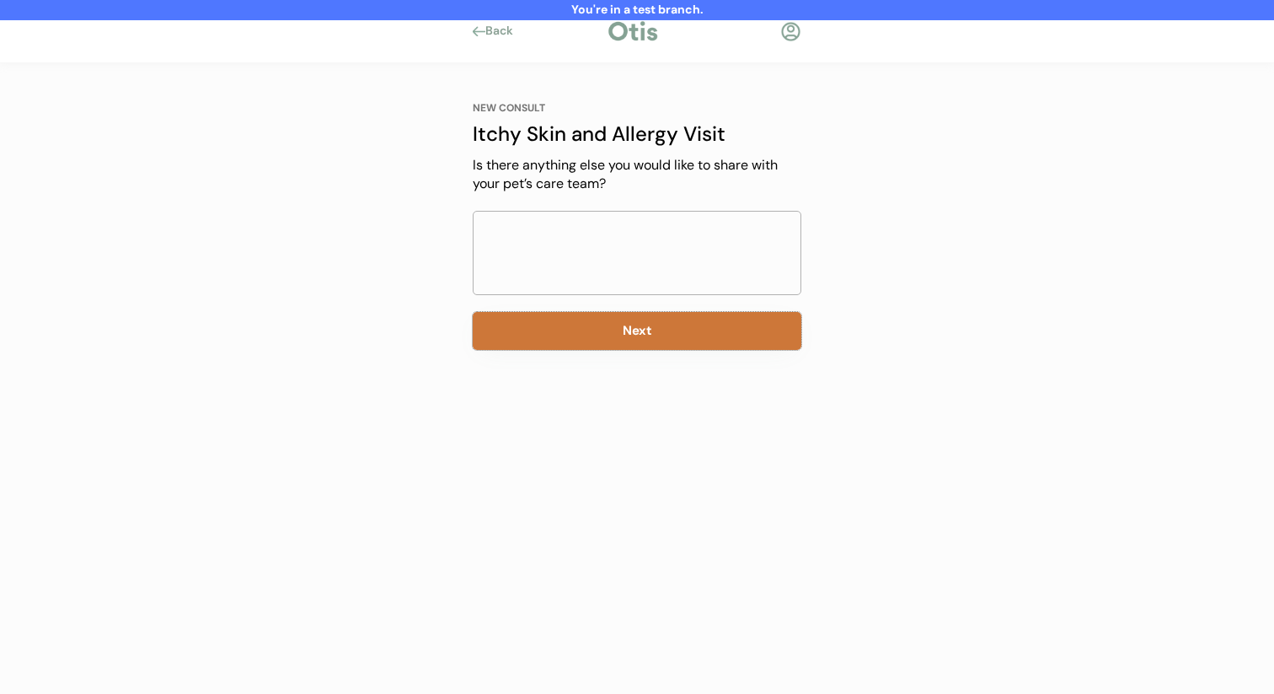
click at [667, 334] on button "Next" at bounding box center [637, 331] width 329 height 38
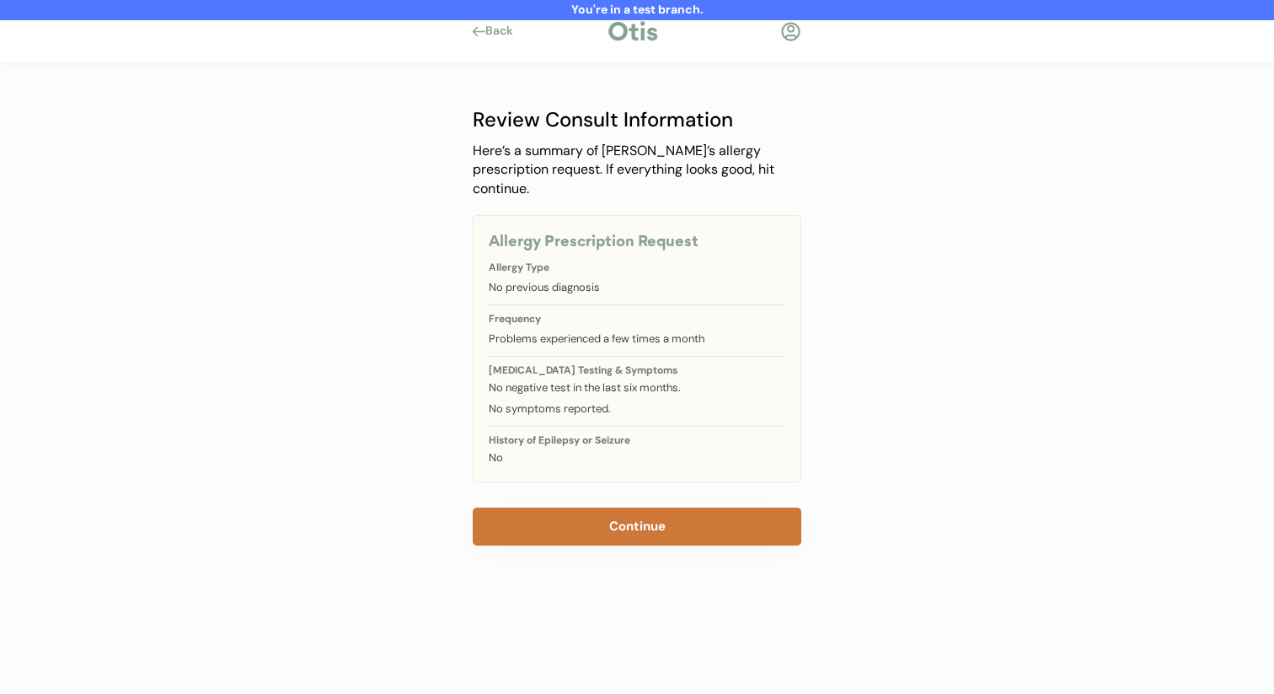
click at [600, 507] on button "Continue" at bounding box center [637, 526] width 329 height 38
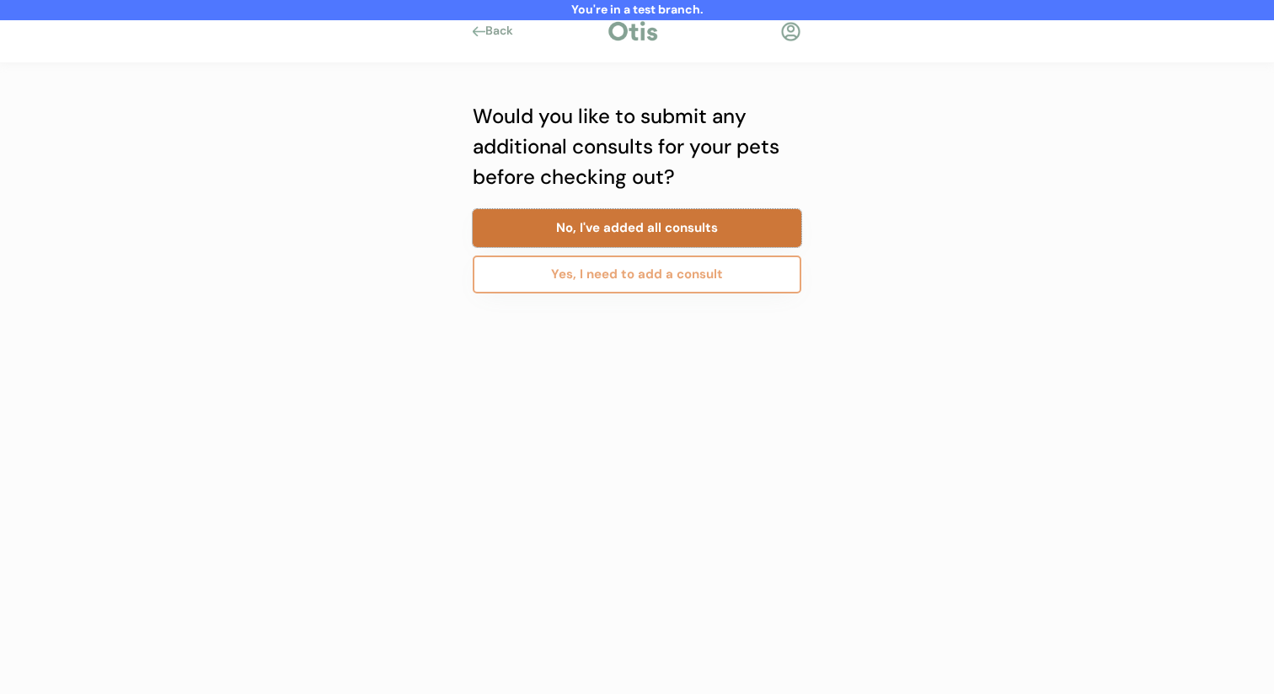
click at [662, 236] on button "No, I've added all consults" at bounding box center [637, 228] width 329 height 38
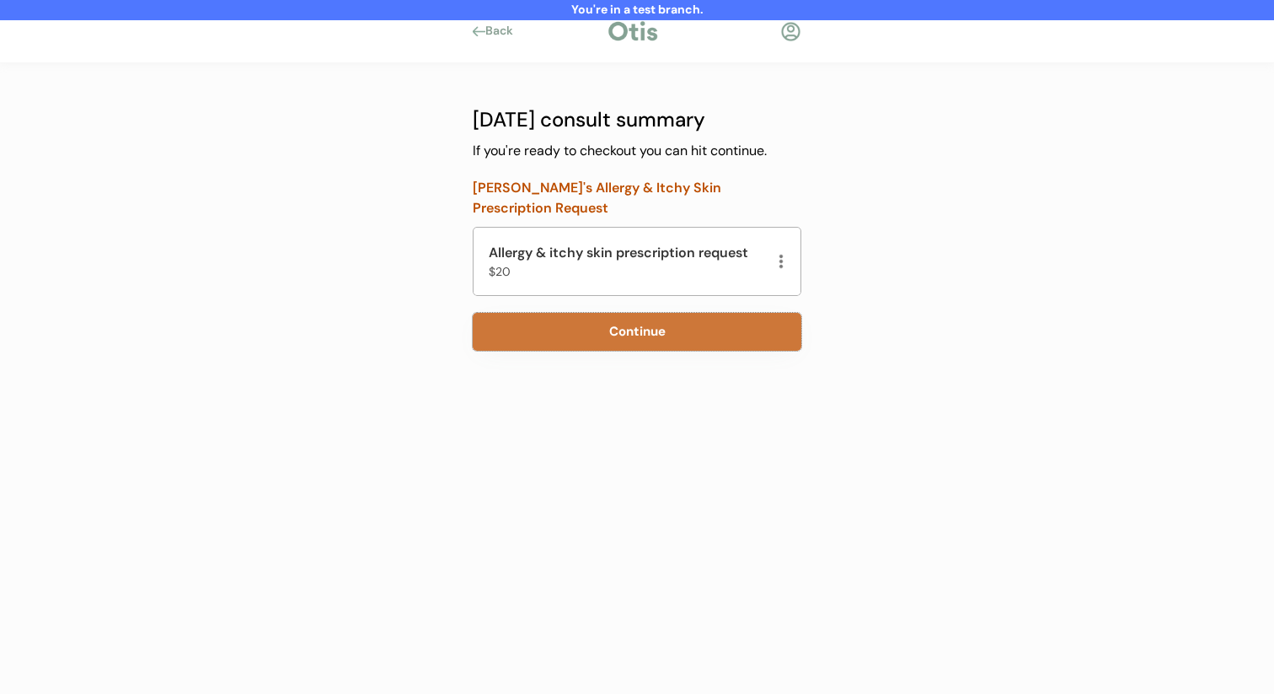
click at [646, 326] on button "Continue" at bounding box center [637, 332] width 329 height 38
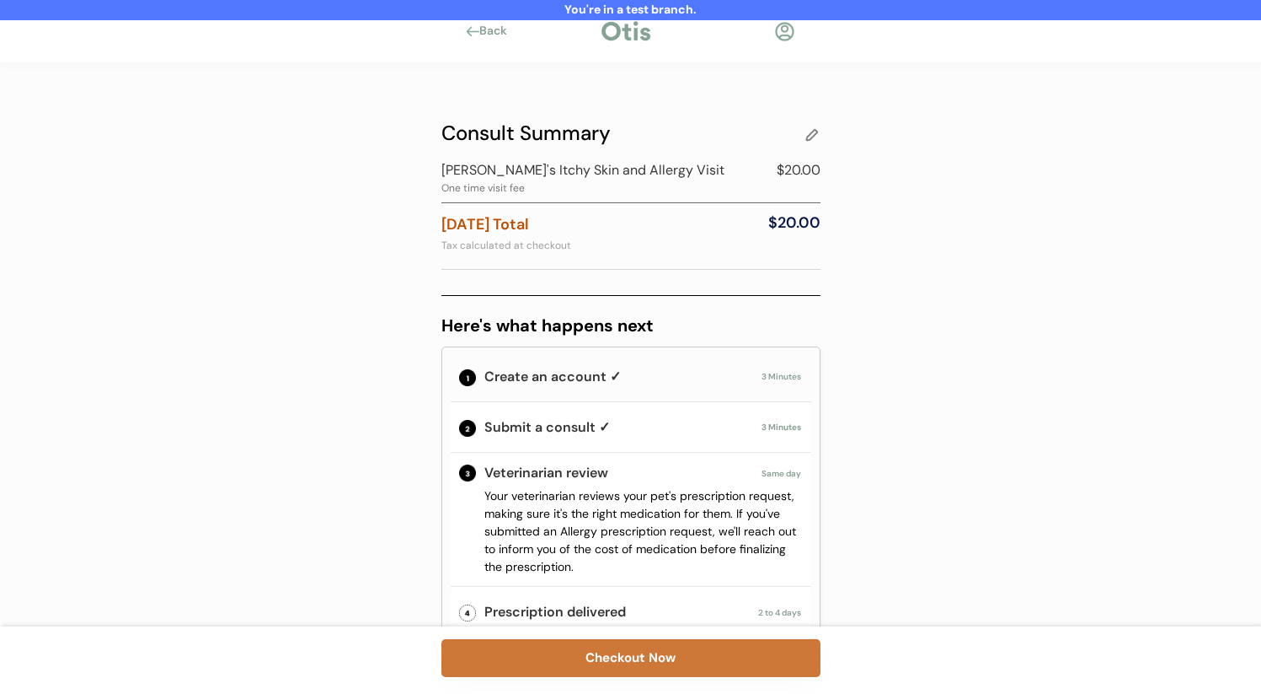
click at [602, 652] on button "Checkout Now" at bounding box center [631, 658] width 379 height 38
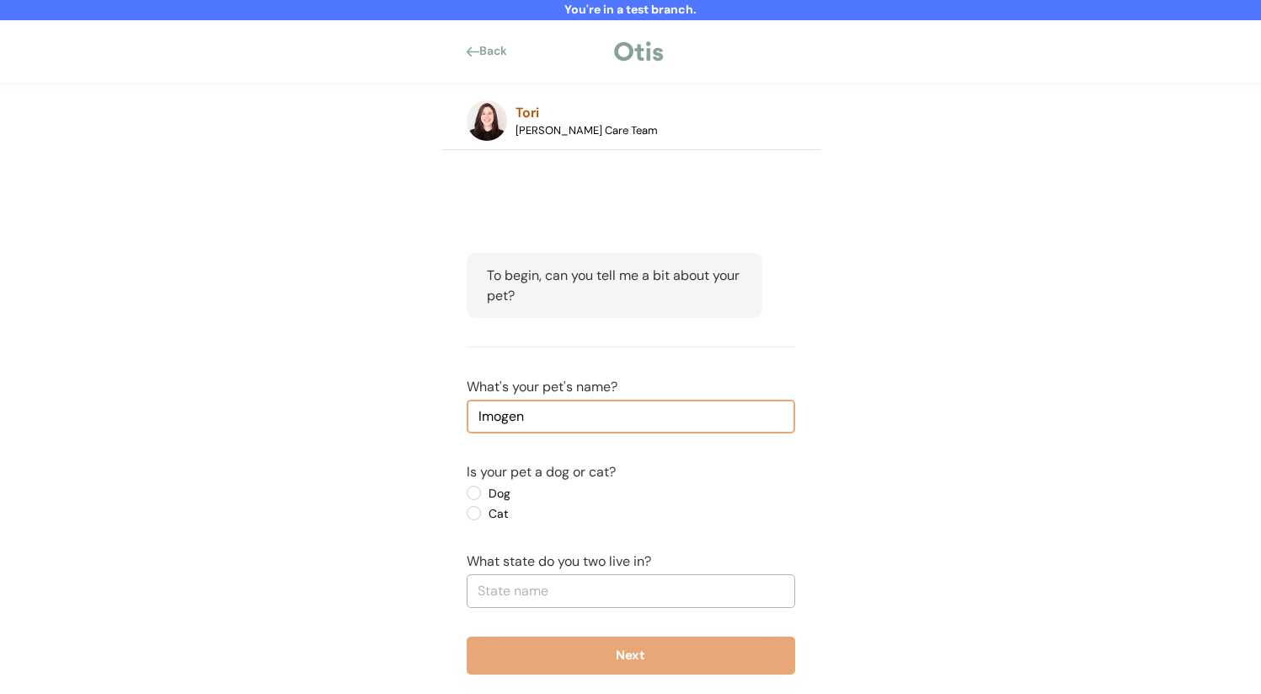
type input "Imogen"
click at [504, 493] on label "Dog" at bounding box center [560, 493] width 152 height 12
click at [465, 493] on input "Dog" at bounding box center [459, 492] width 11 height 11
radio input "true"
click at [566, 581] on input "text" at bounding box center [631, 591] width 329 height 34
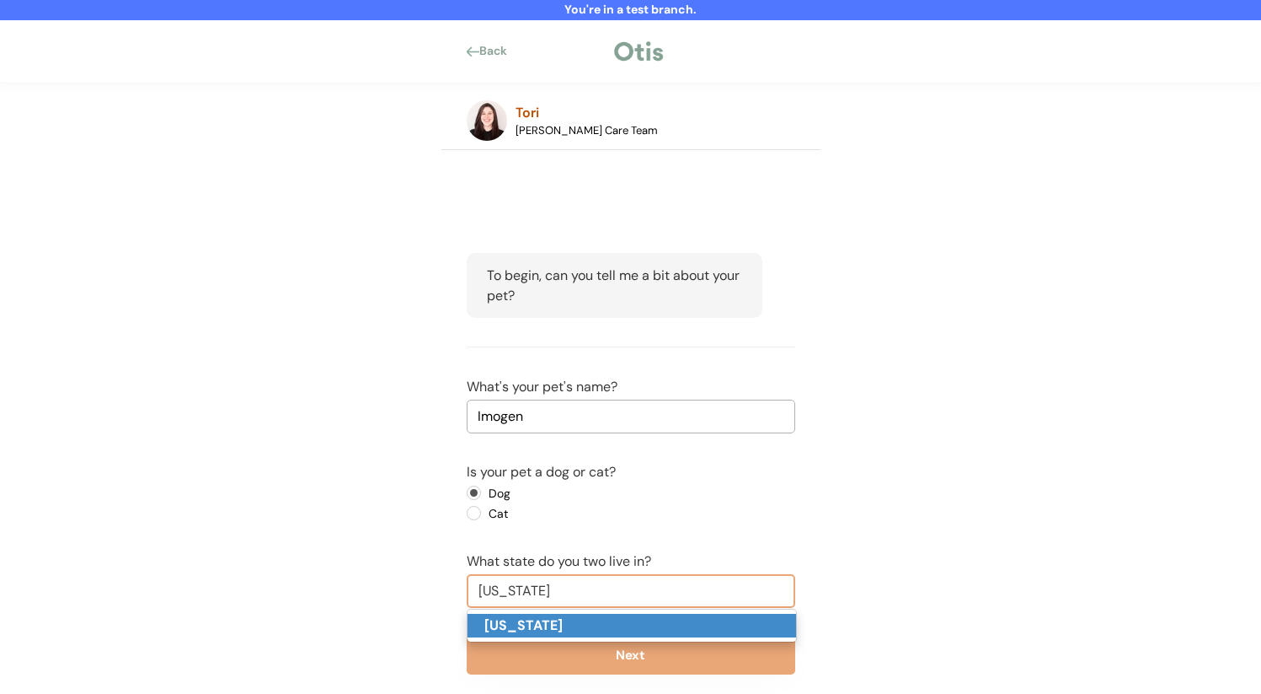
click at [565, 629] on p "[US_STATE]" at bounding box center [632, 625] width 329 height 24
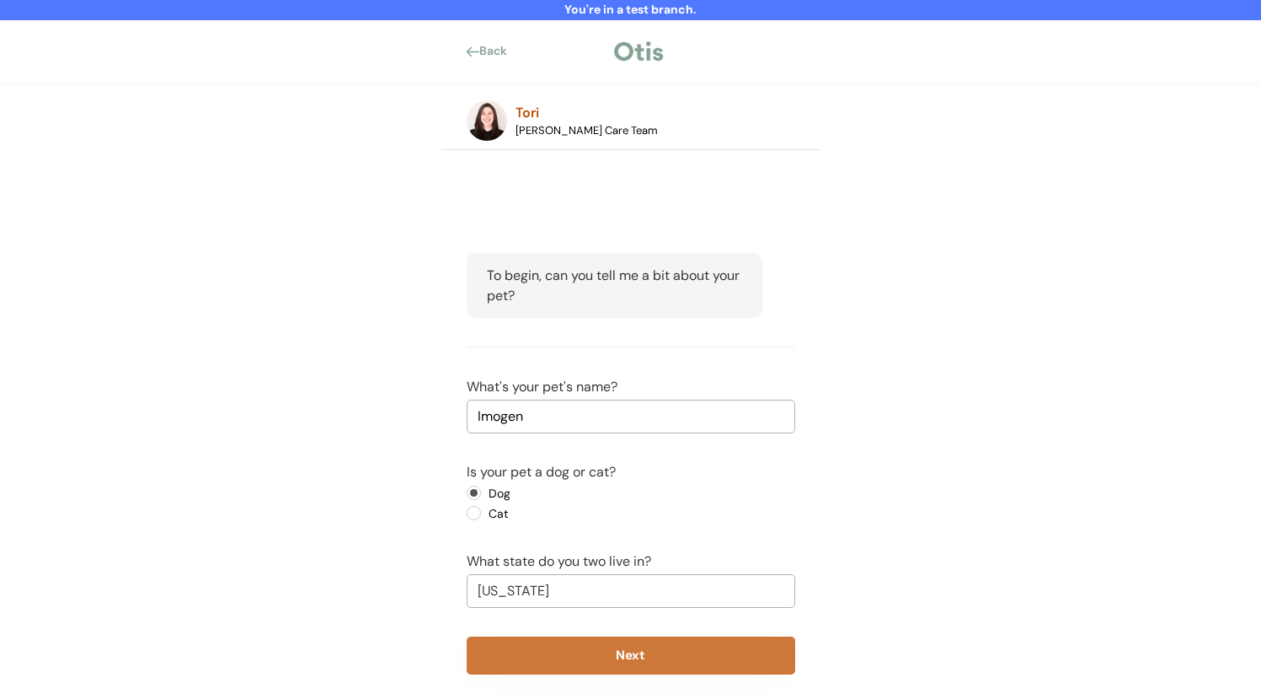
type input "[US_STATE]"
click at [565, 658] on button "Next" at bounding box center [631, 655] width 329 height 38
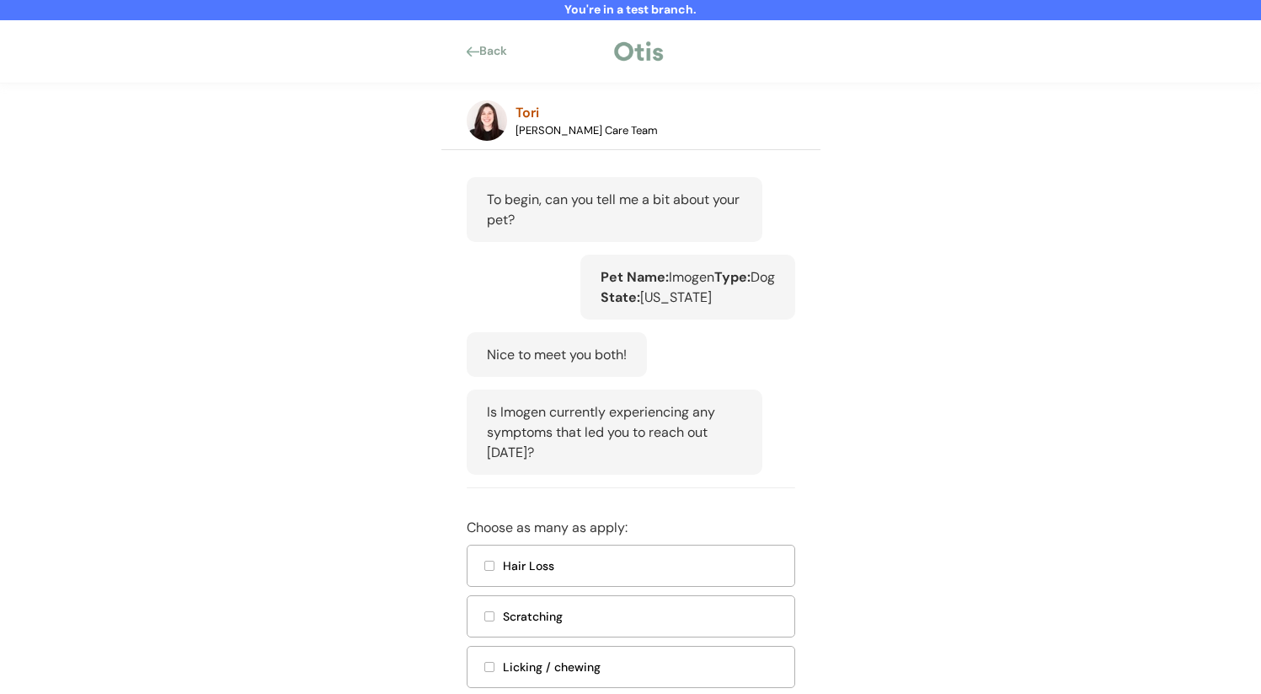
scroll to position [260, 0]
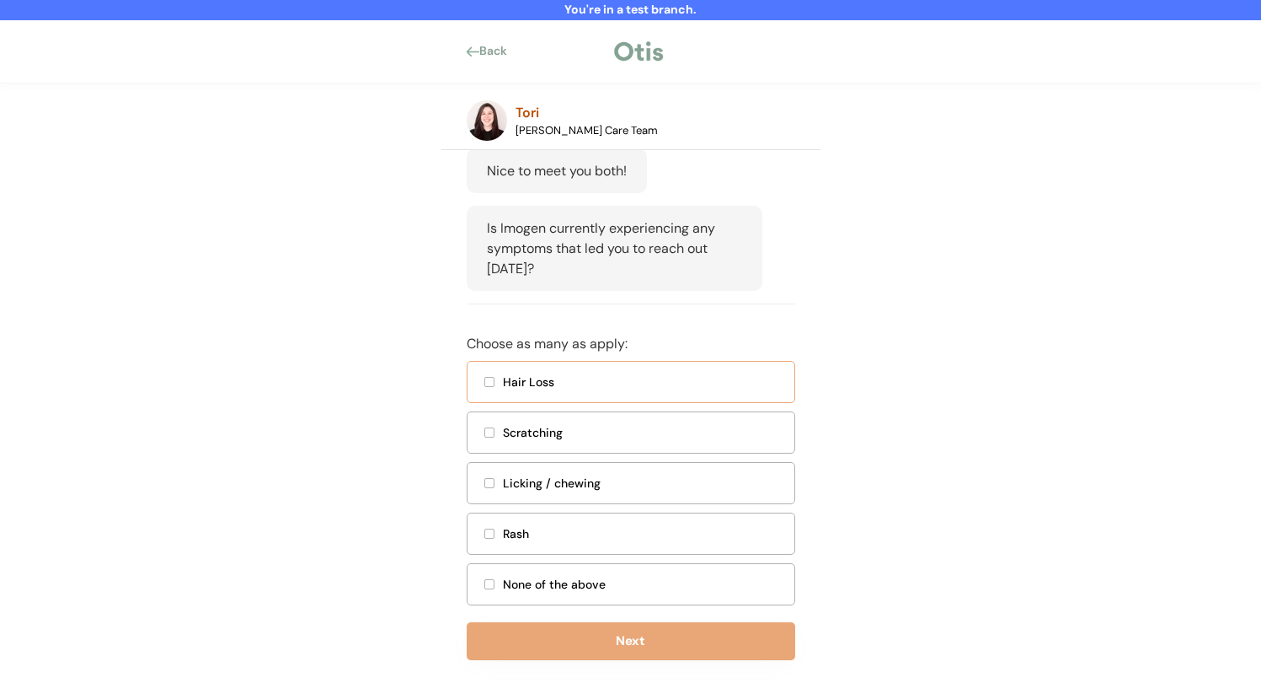
click at [536, 391] on div "Hair Loss" at bounding box center [643, 382] width 281 height 18
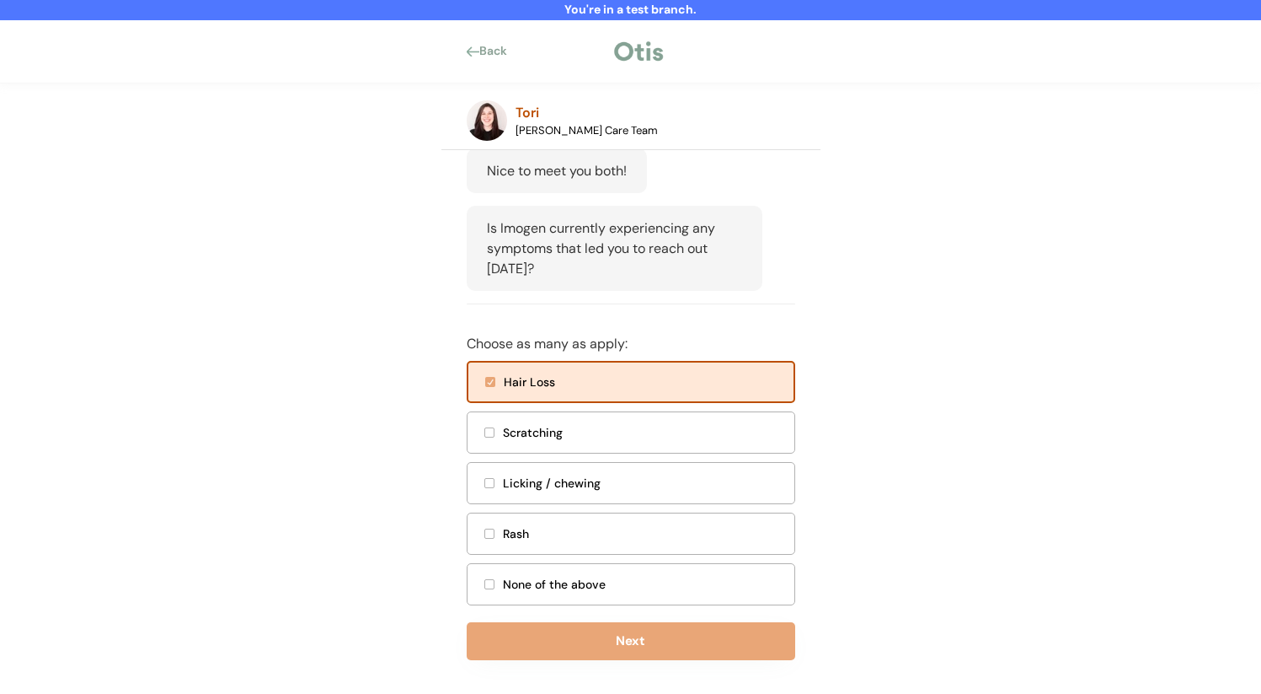
click at [551, 643] on button "Next" at bounding box center [631, 641] width 329 height 38
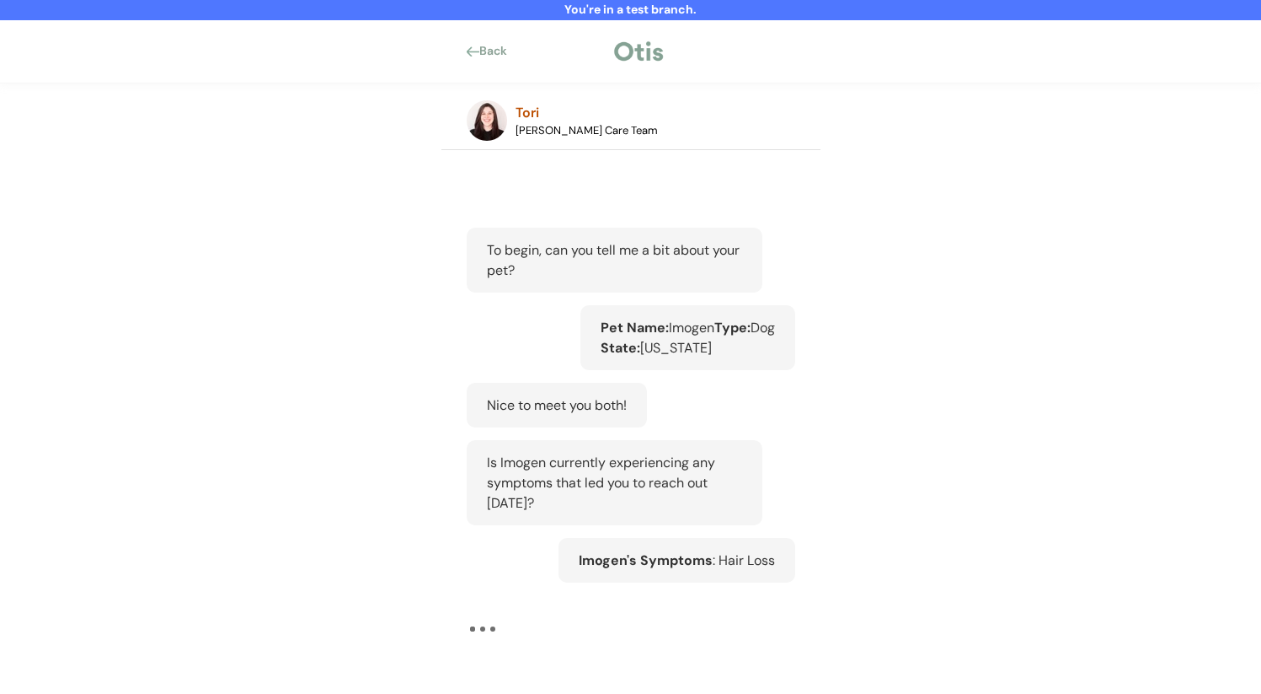
scroll to position [42, 0]
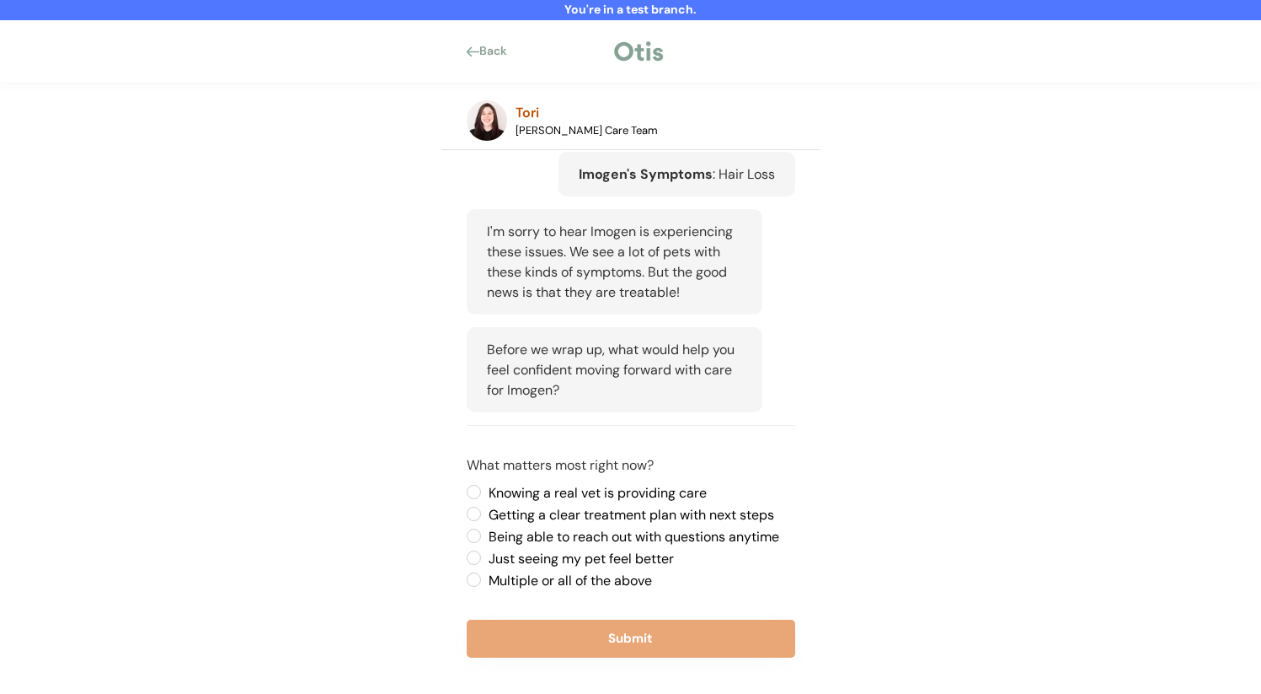
scroll to position [415, 0]
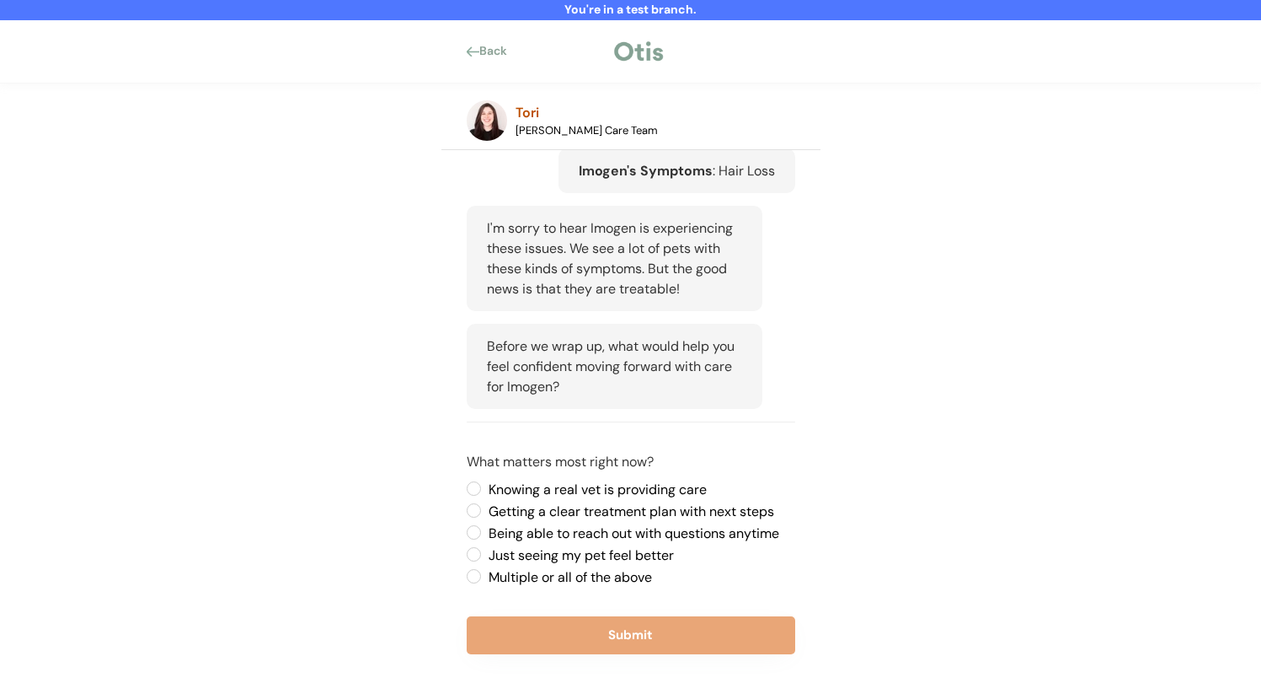
click at [541, 562] on label "Just seeing my pet feel better" at bounding box center [640, 555] width 312 height 13
click at [465, 494] on input "Just seeing my pet feel better" at bounding box center [459, 488] width 11 height 11
radio input "true"
click at [538, 644] on button "Submit" at bounding box center [631, 635] width 329 height 38
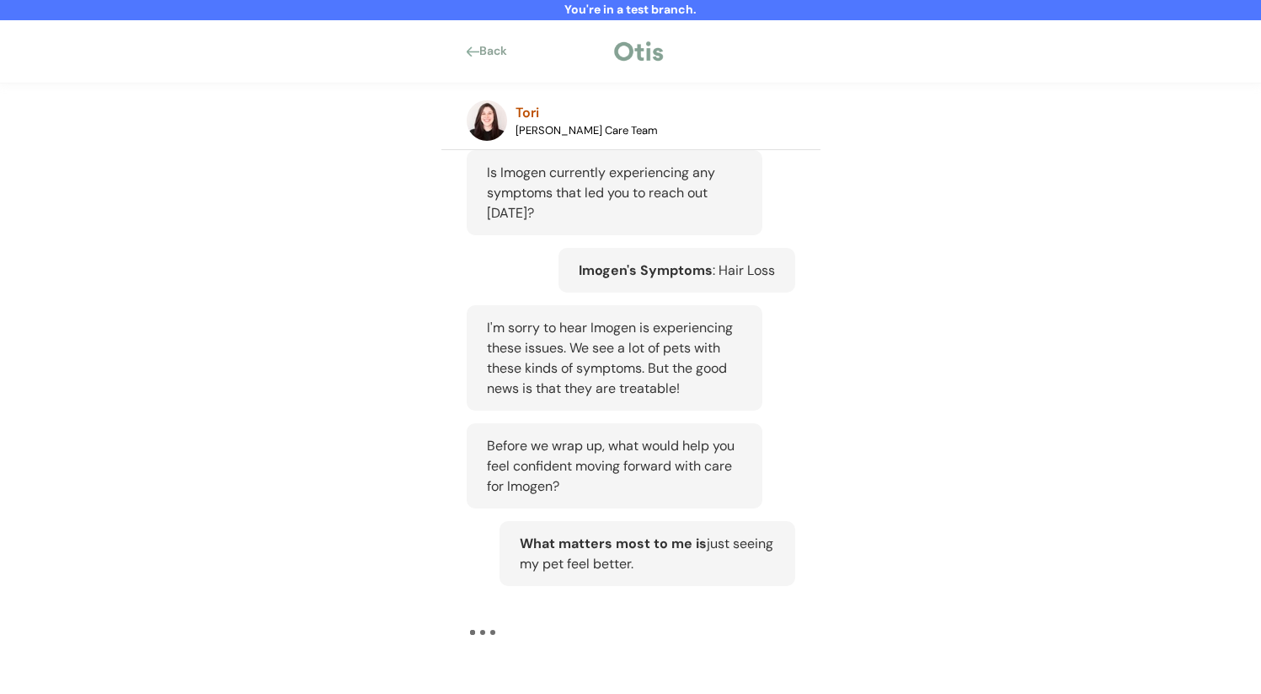
scroll to position [335, 0]
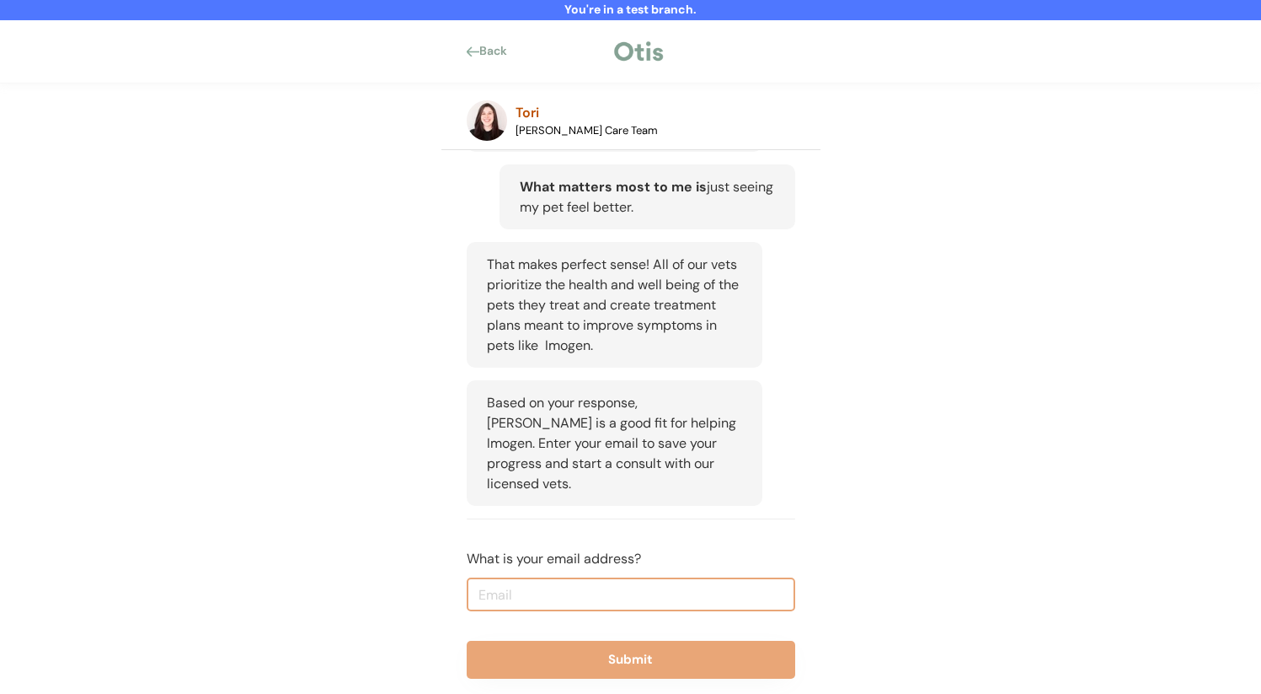
scroll to position [671, 0]
type input "niina+test8203@otisforpets.com"
